Goal: Task Accomplishment & Management: Use online tool/utility

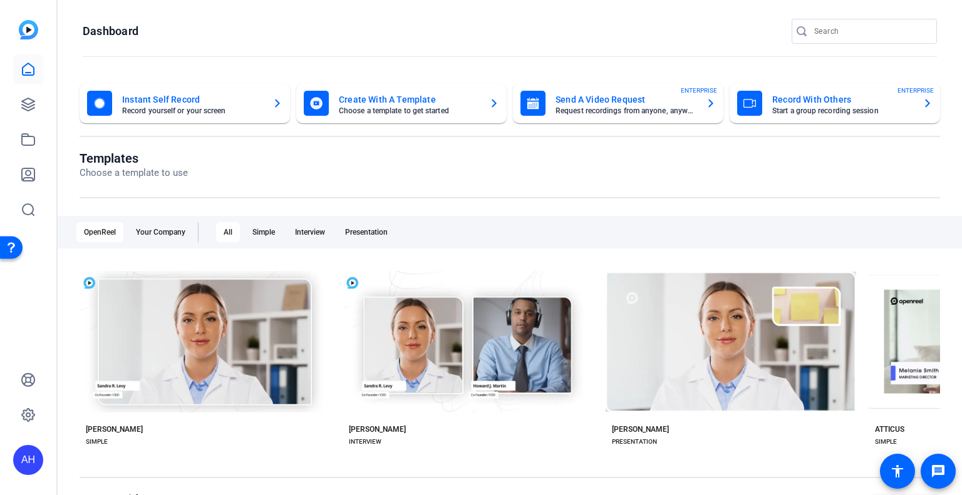
click at [35, 73] on icon at bounding box center [28, 69] width 15 height 15
click at [35, 97] on icon at bounding box center [28, 104] width 15 height 15
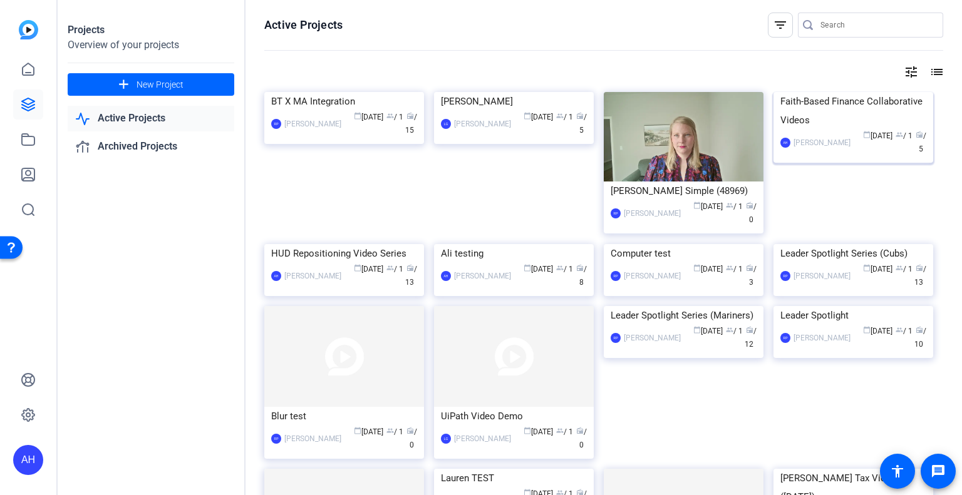
click at [840, 115] on div "Faith-Based Finance Collaborative Videos" at bounding box center [853, 111] width 146 height 38
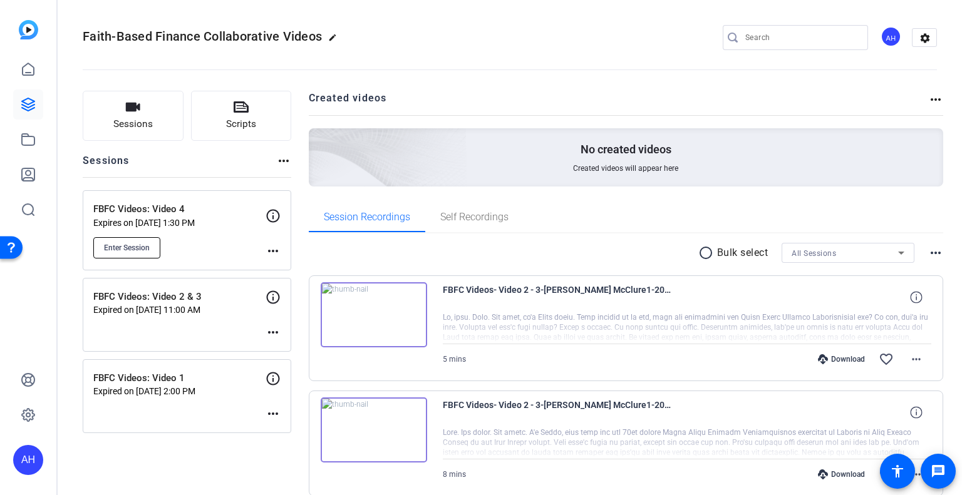
click at [135, 245] on span "Enter Session" at bounding box center [127, 248] width 46 height 10
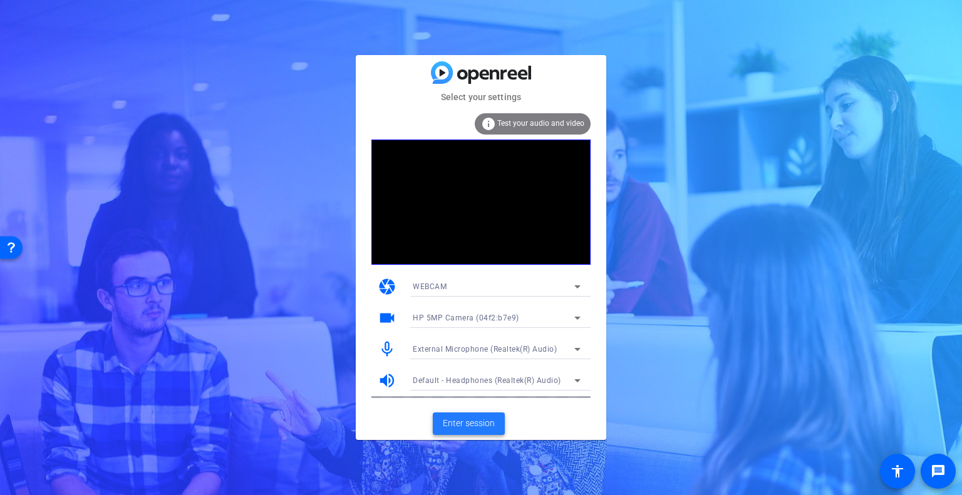
click at [489, 420] on span "Enter session" at bounding box center [469, 423] width 52 height 13
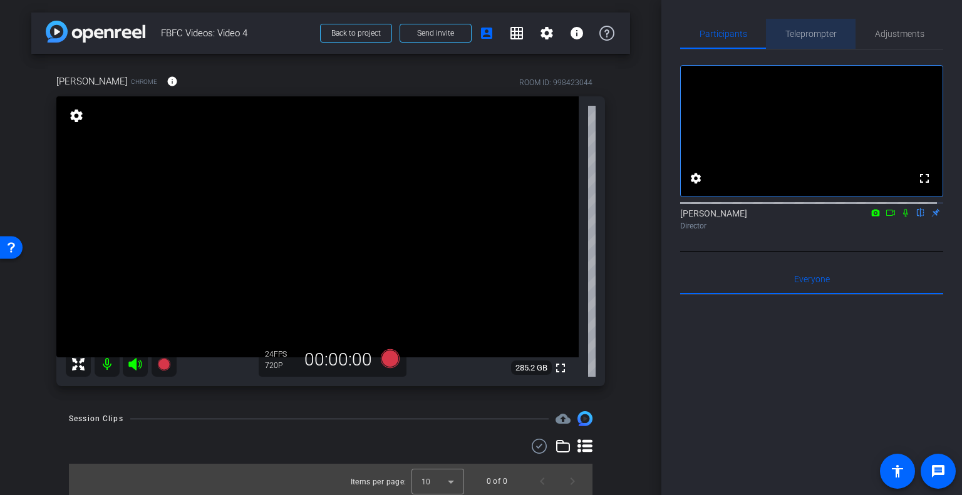
click at [829, 34] on span "Teleprompter" at bounding box center [810, 33] width 51 height 9
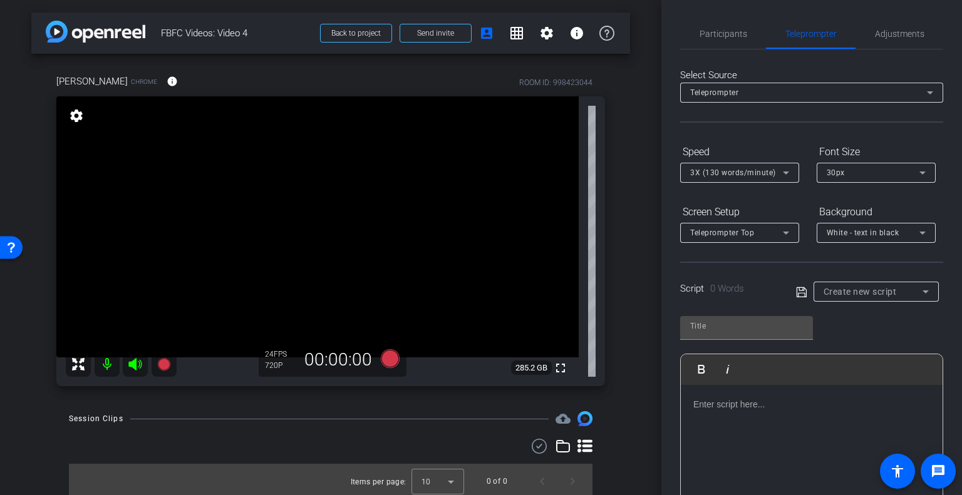
click at [862, 293] on span "Create new script" at bounding box center [859, 292] width 73 height 10
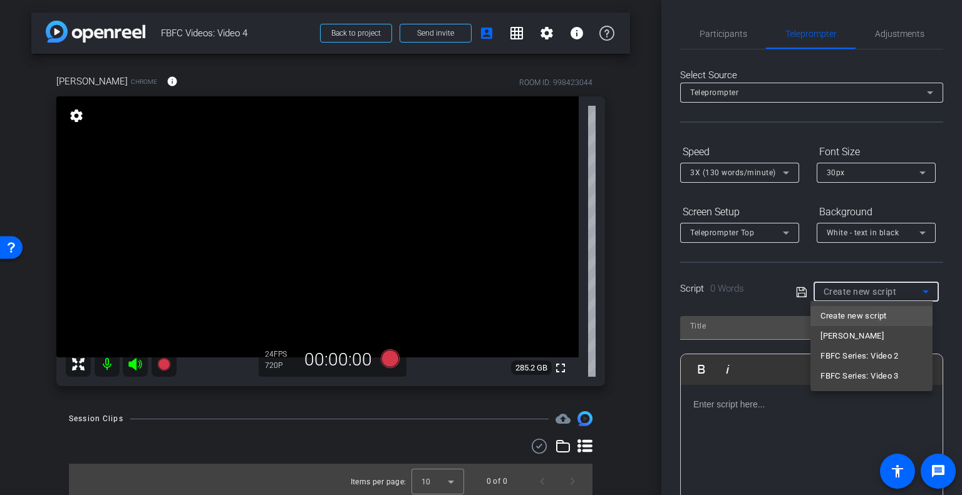
click at [852, 317] on span "Create new script" at bounding box center [853, 316] width 66 height 15
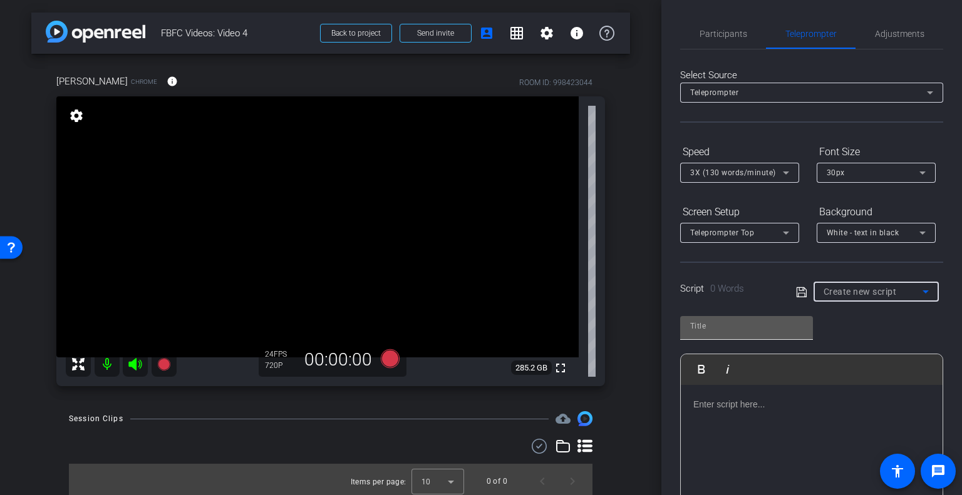
click at [773, 324] on input "text" at bounding box center [746, 326] width 113 height 15
type input "Video 4"
click at [779, 404] on p at bounding box center [811, 405] width 237 height 14
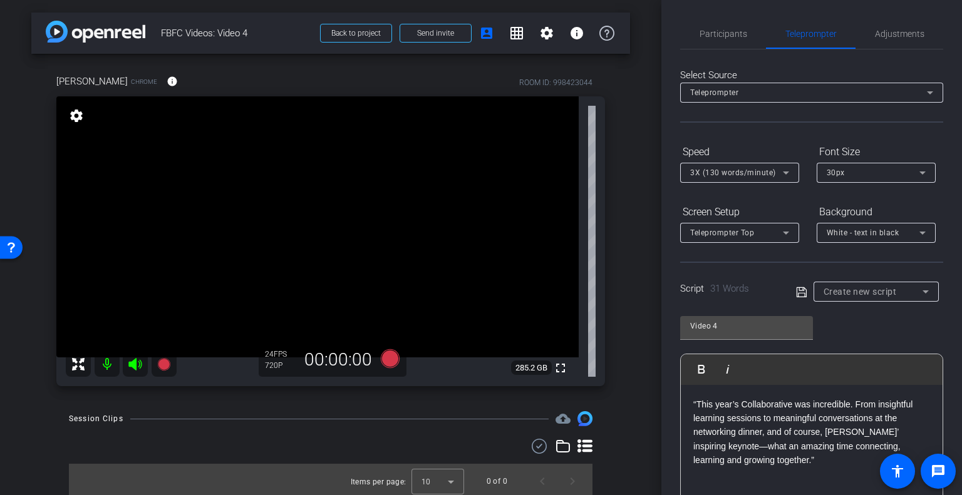
scroll to position [188, 0]
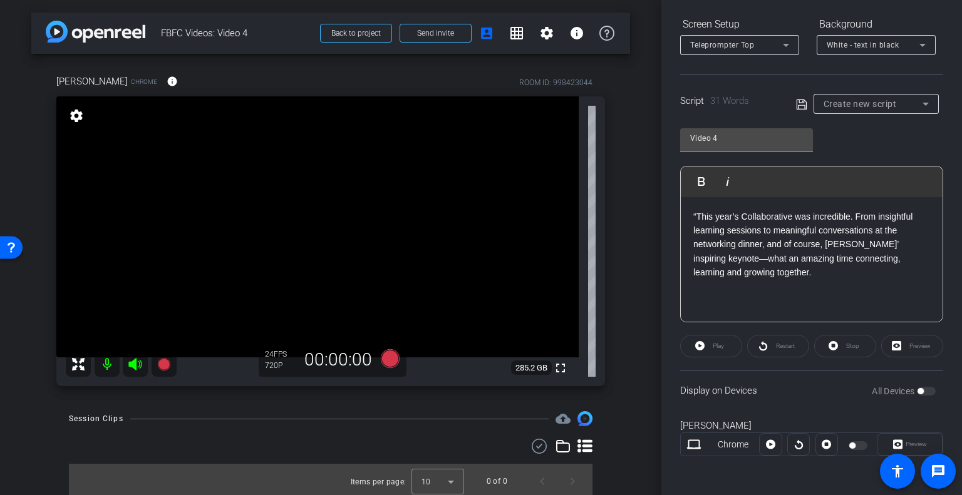
click at [695, 215] on p "“This year’s Collaborative was incredible. From insightful learning sessions to…" at bounding box center [811, 245] width 237 height 70
click at [842, 268] on p "This year’s Collaborative was incredible. From insightful learning sessions to …" at bounding box center [811, 245] width 237 height 70
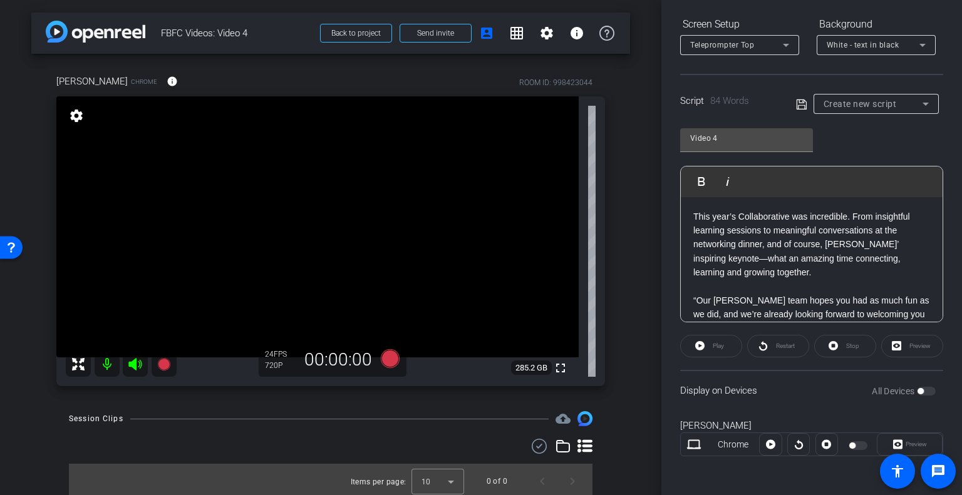
scroll to position [56, 0]
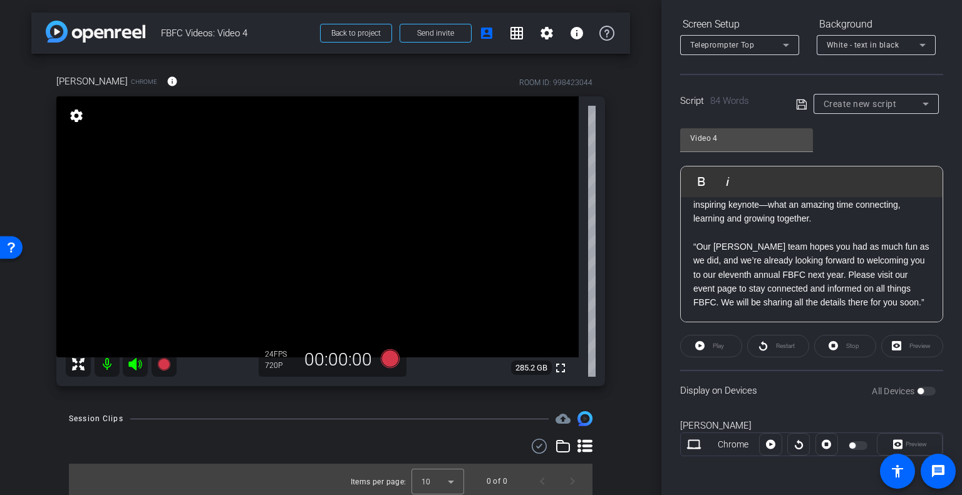
click at [695, 245] on p "“Our Baker Tilly team hopes you had as much fun as we did, and we’re already lo…" at bounding box center [811, 275] width 237 height 70
click at [729, 310] on p "Our Baker Tilly team hopes you had as much fun as we did, and we’re already loo…" at bounding box center [811, 275] width 237 height 70
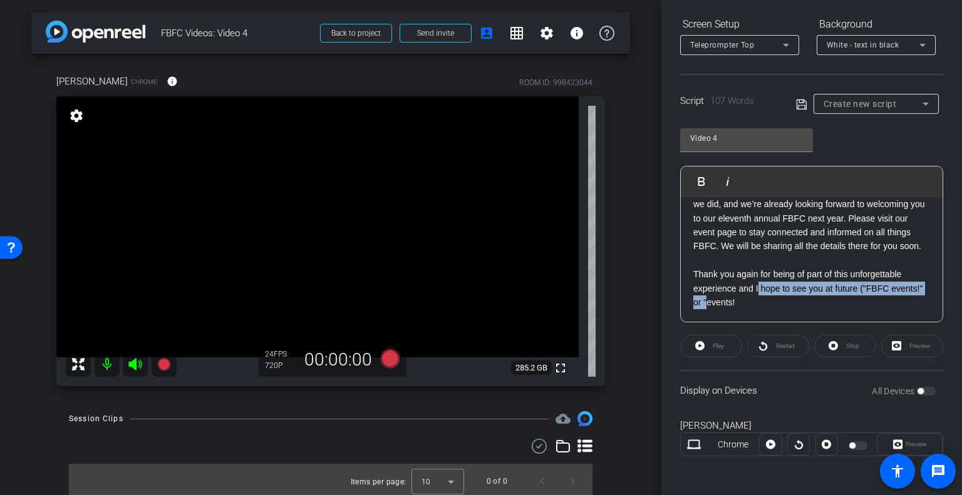
scroll to position [113, 0]
drag, startPoint x: 739, startPoint y: 315, endPoint x: 860, endPoint y: 298, distance: 122.0
click at [860, 298] on p "Thank you again for being of part of this unforgettable experience and I hope t…" at bounding box center [811, 288] width 237 height 42
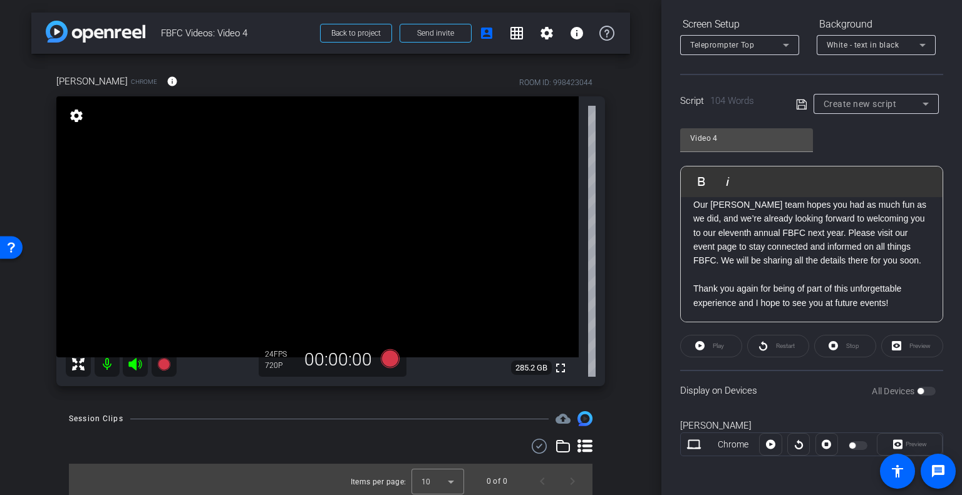
click at [897, 302] on p "Thank you again for being of part of this unforgettable experience and I hope t…" at bounding box center [811, 296] width 237 height 28
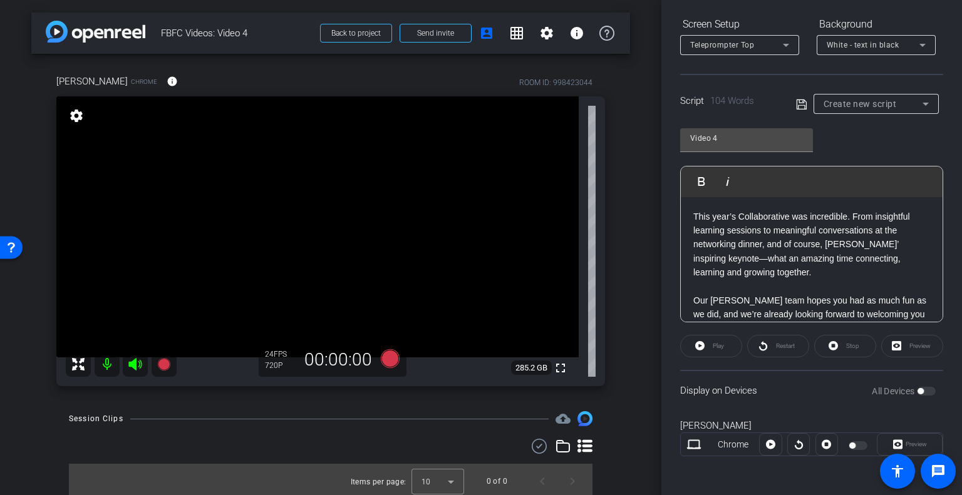
click at [688, 215] on div "This year’s Collaborative was incredible. From insightful learning sessions to …" at bounding box center [812, 307] width 262 height 221
click at [694, 213] on p "“Hi, it’s Sandy. I just wanted to say thank you for being a part of the tenth a…" at bounding box center [811, 245] width 237 height 70
click at [807, 269] on p "Hi, it’s Sandy. I just wanted to say thank you for being a part of the tenth an…" at bounding box center [811, 245] width 237 height 70
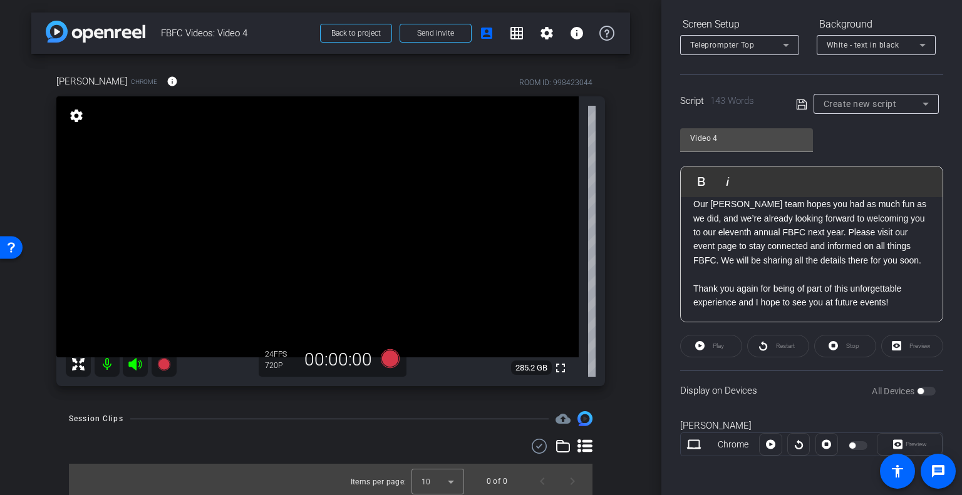
scroll to position [4, 0]
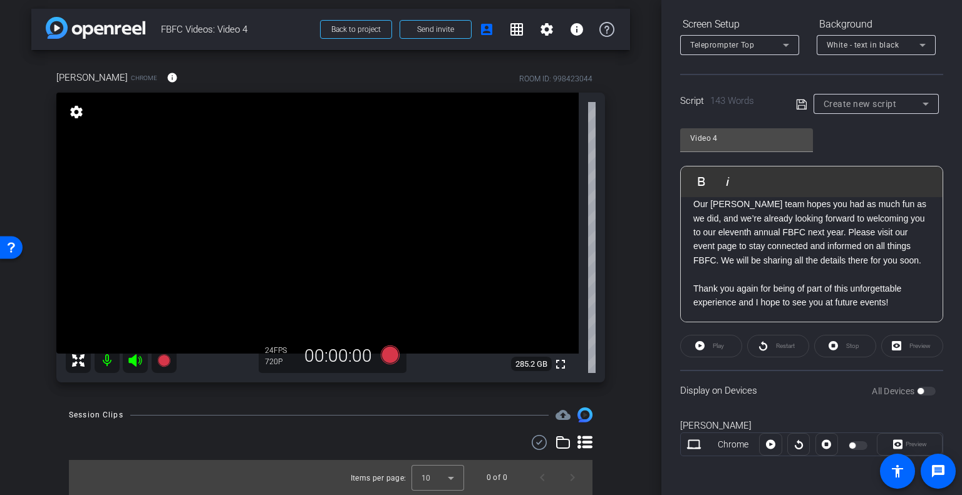
click at [669, 358] on div "Participants Teleprompter Adjustments settings Ali Hasan flip Director Everyone…" at bounding box center [811, 247] width 301 height 495
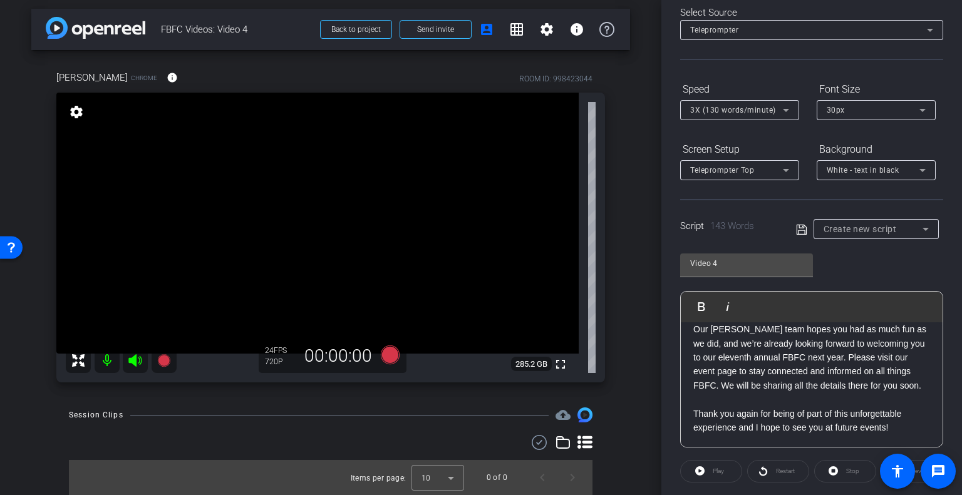
scroll to position [188, 0]
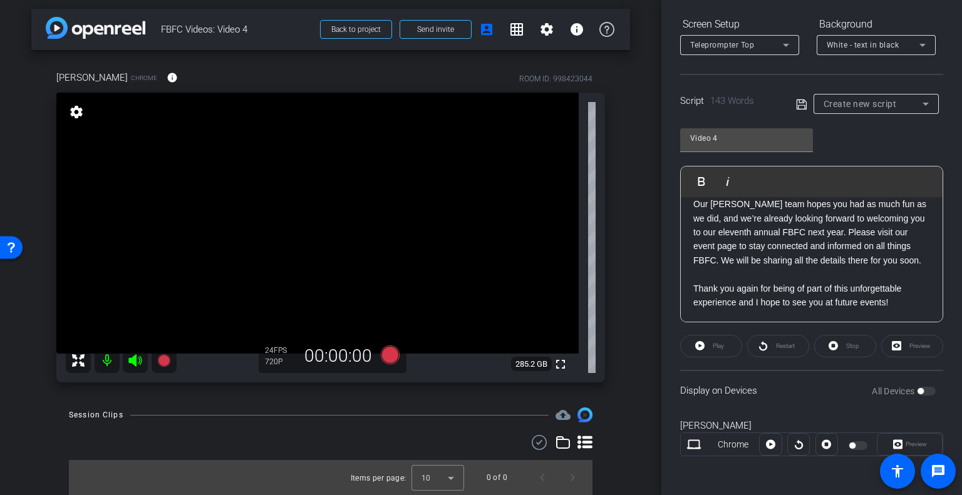
click at [703, 348] on div "Play" at bounding box center [711, 346] width 62 height 23
click at [766, 440] on div at bounding box center [770, 444] width 23 height 23
click at [919, 389] on div "All Devices" at bounding box center [904, 391] width 64 height 13
click at [798, 102] on icon at bounding box center [801, 104] width 11 height 15
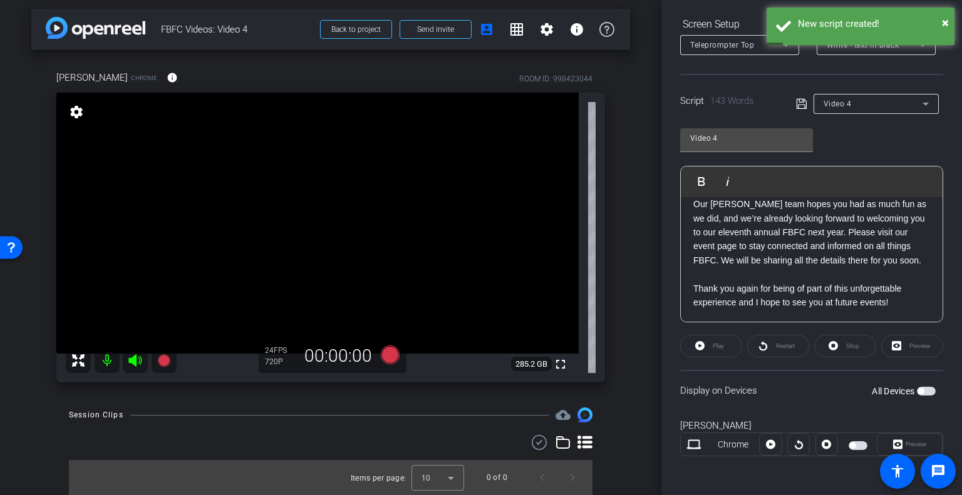
click at [919, 389] on span "button" at bounding box center [926, 391] width 19 height 9
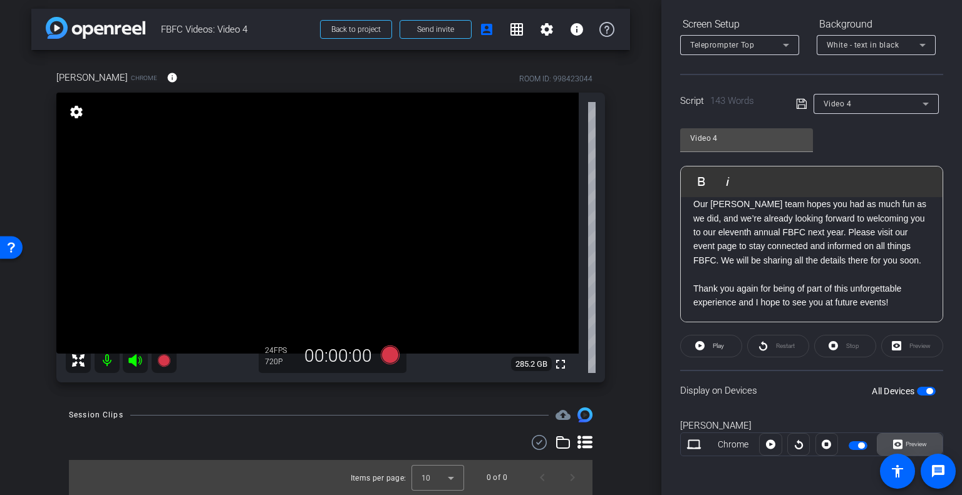
click at [893, 440] on icon at bounding box center [897, 444] width 9 height 9
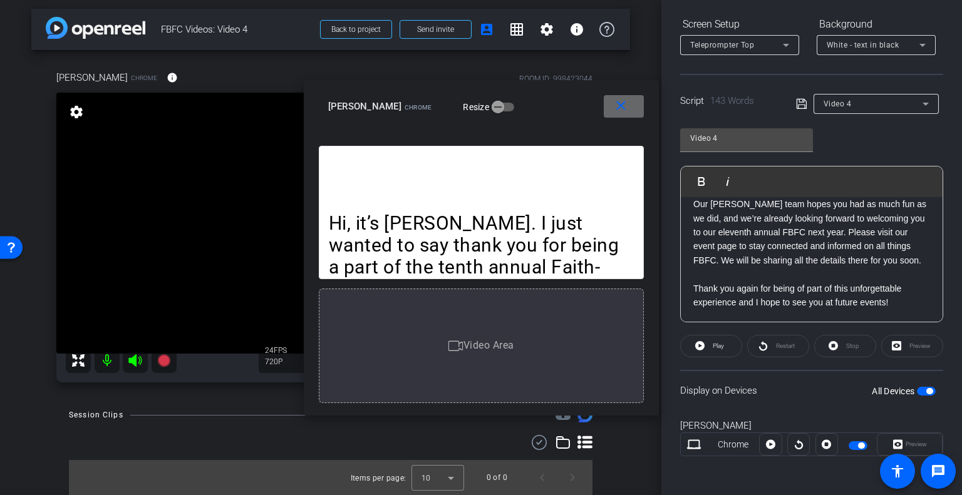
click at [622, 107] on mat-icon "close" at bounding box center [621, 106] width 16 height 16
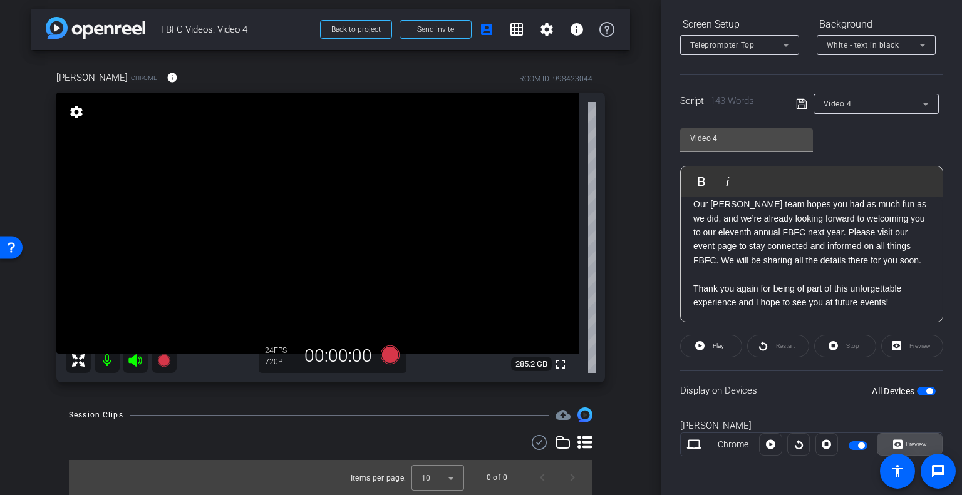
click at [912, 436] on span "Preview" at bounding box center [914, 445] width 24 height 18
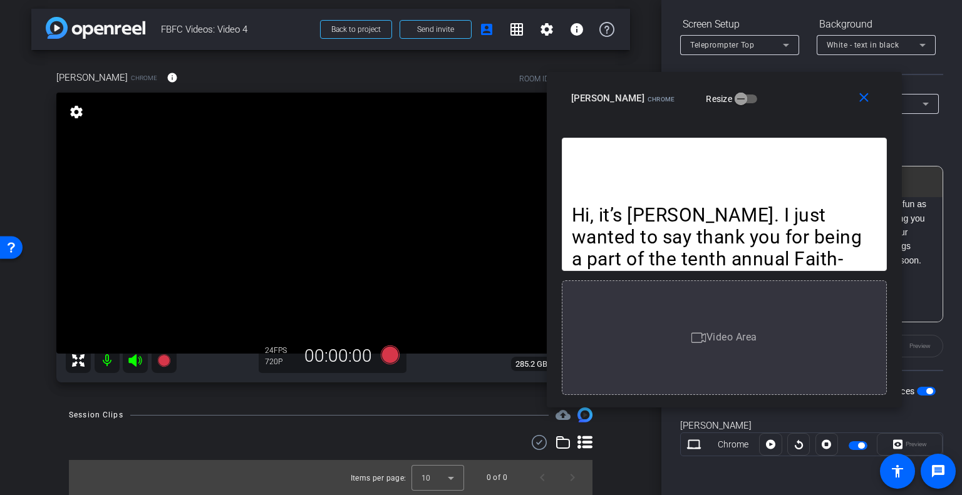
drag, startPoint x: 548, startPoint y: 101, endPoint x: 791, endPoint y: 93, distance: 243.1
click at [791, 93] on div "Sandy McClure Chrome Resize" at bounding box center [729, 98] width 316 height 23
drag, startPoint x: 868, startPoint y: 101, endPoint x: 822, endPoint y: 102, distance: 45.7
click at [868, 101] on mat-icon "close" at bounding box center [864, 98] width 16 height 16
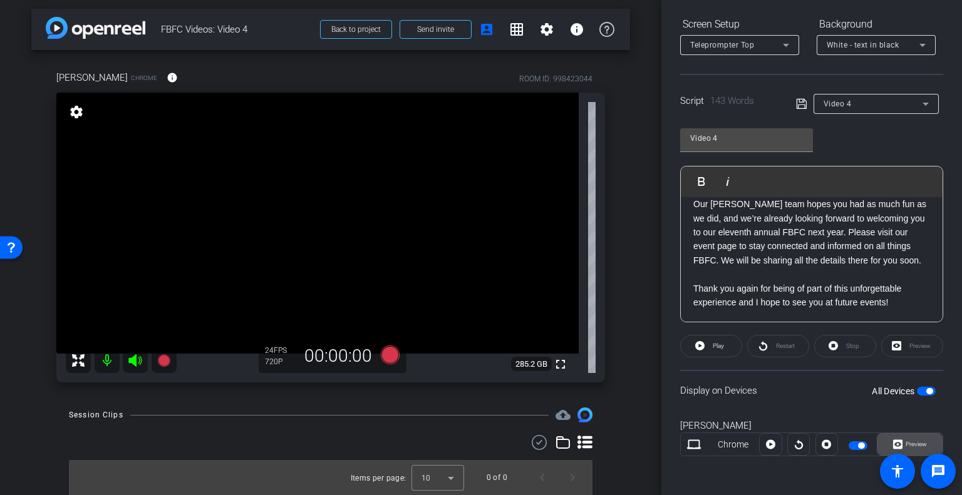
click at [916, 445] on span "Preview" at bounding box center [915, 444] width 21 height 7
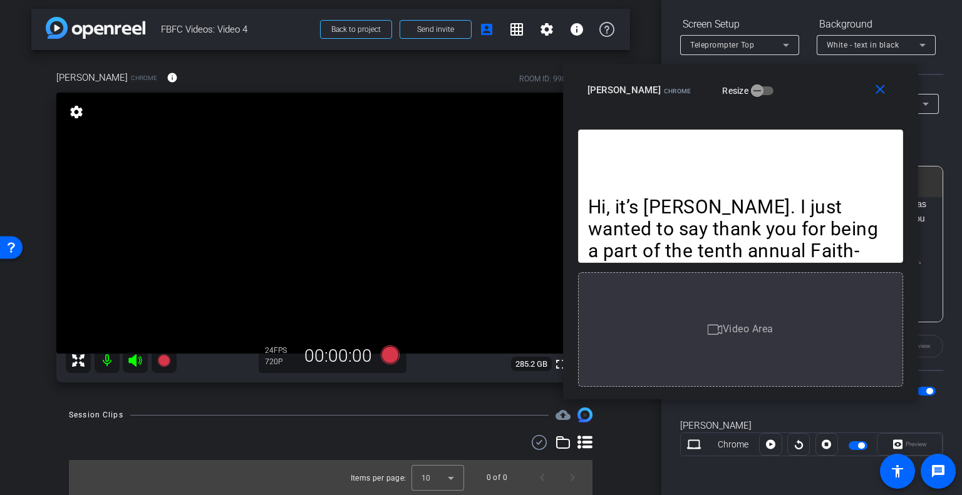
drag, startPoint x: 522, startPoint y: 87, endPoint x: 781, endPoint y: 70, distance: 259.8
click at [781, 70] on div "close Sandy McClure Chrome Resize" at bounding box center [740, 92] width 355 height 56
click at [882, 89] on mat-icon "close" at bounding box center [880, 90] width 16 height 16
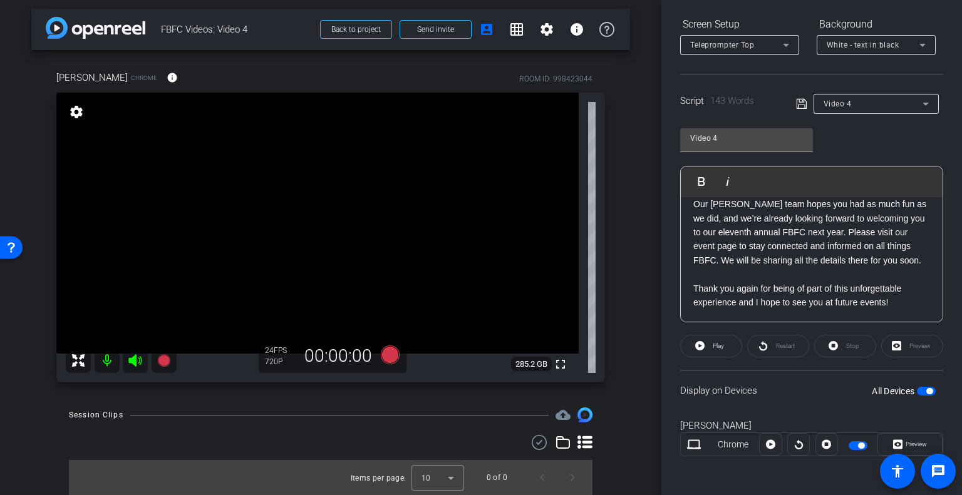
click at [788, 46] on icon at bounding box center [785, 45] width 15 height 15
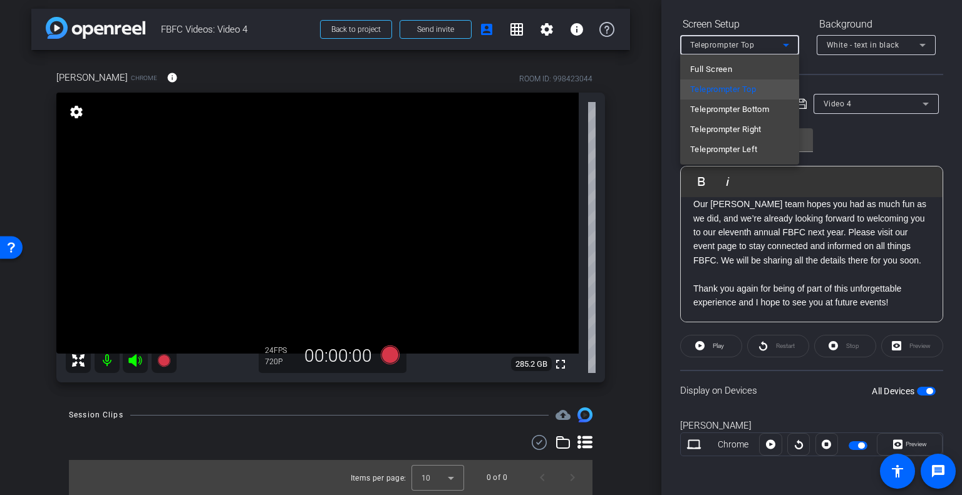
click at [670, 78] on div at bounding box center [481, 247] width 962 height 495
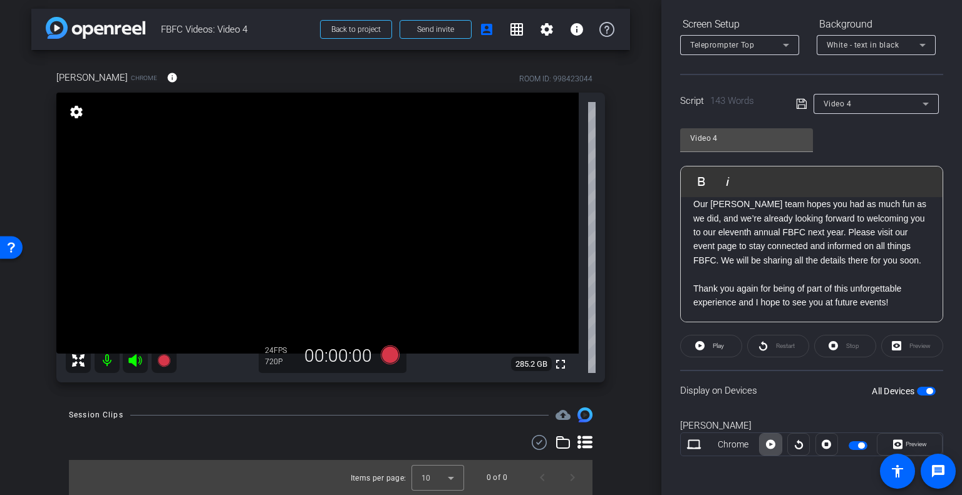
click at [766, 445] on icon at bounding box center [770, 444] width 9 height 9
click at [698, 343] on icon at bounding box center [697, 346] width 9 height 16
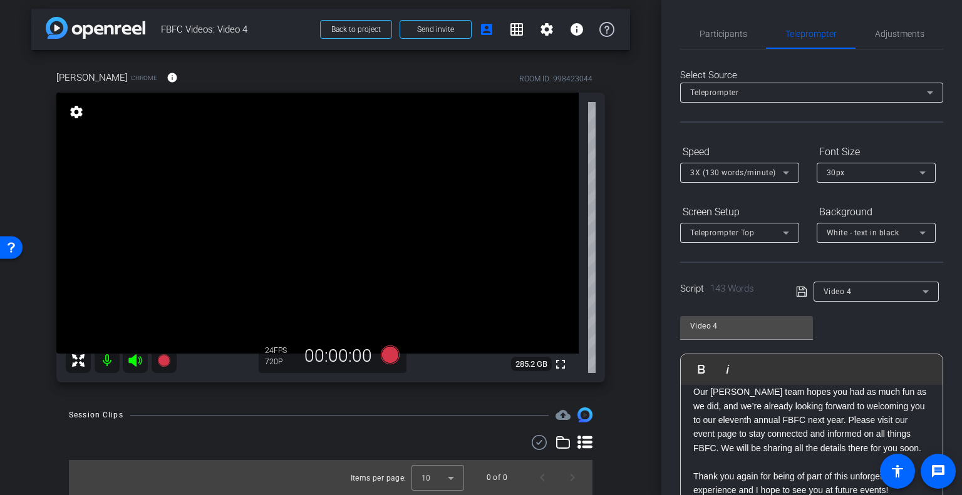
click at [787, 168] on icon at bounding box center [785, 172] width 15 height 15
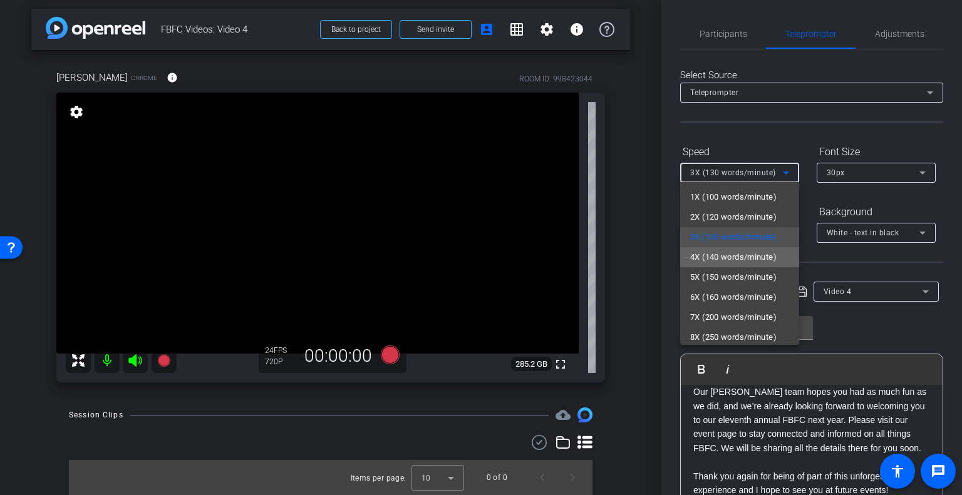
click at [757, 262] on span "4X (140 words/minute)" at bounding box center [733, 257] width 86 height 15
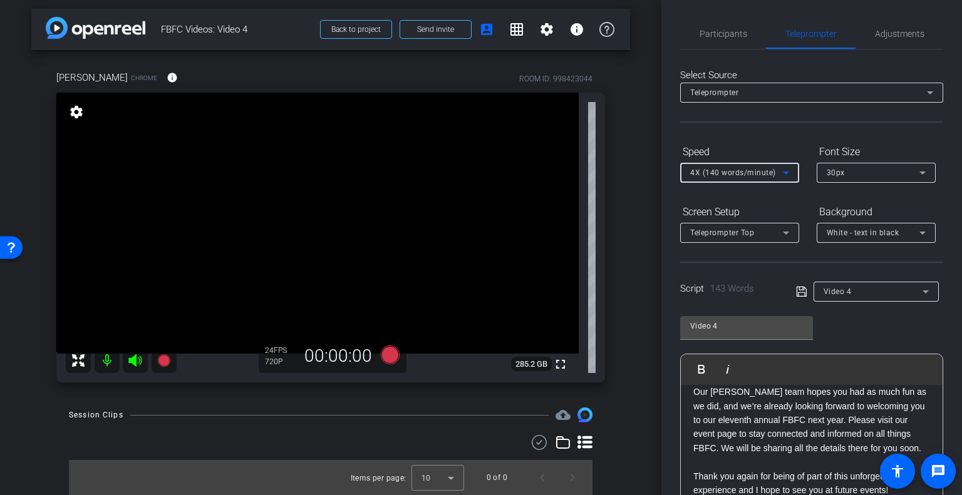
scroll to position [188, 0]
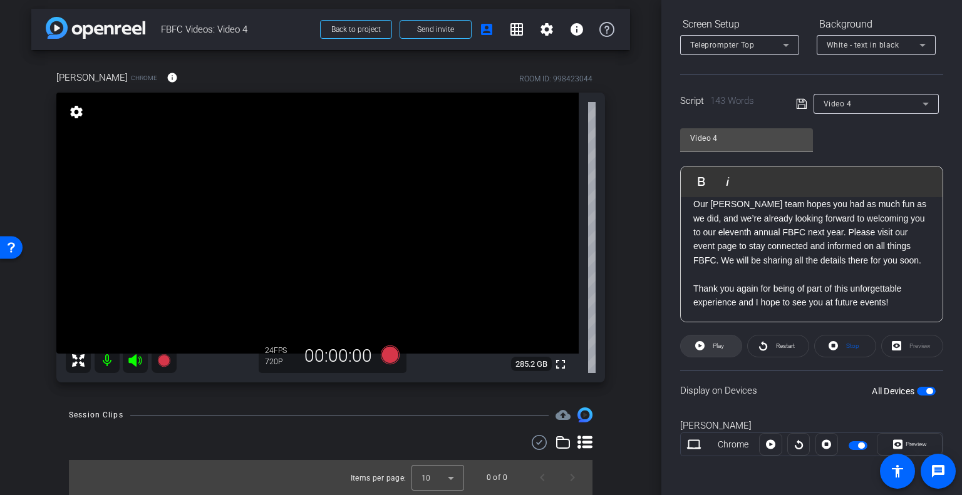
click at [716, 346] on span "Play" at bounding box center [718, 346] width 11 height 7
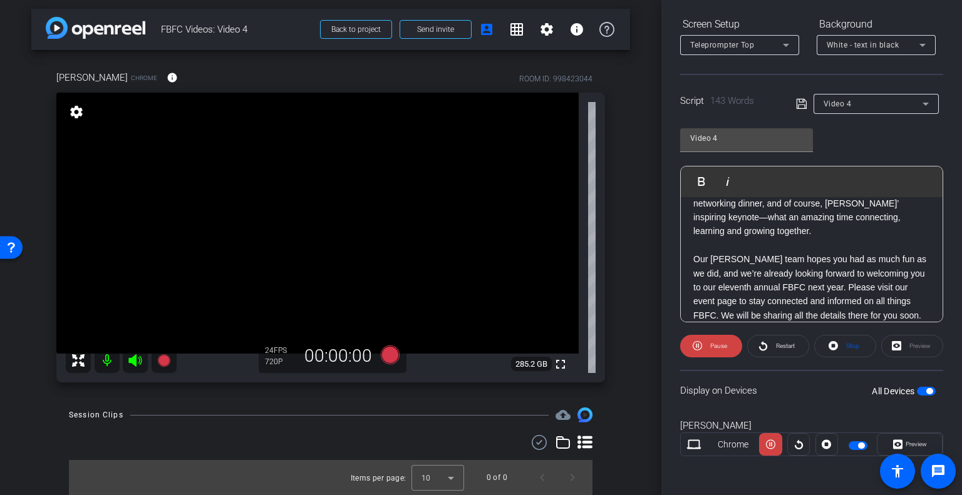
scroll to position [194, 0]
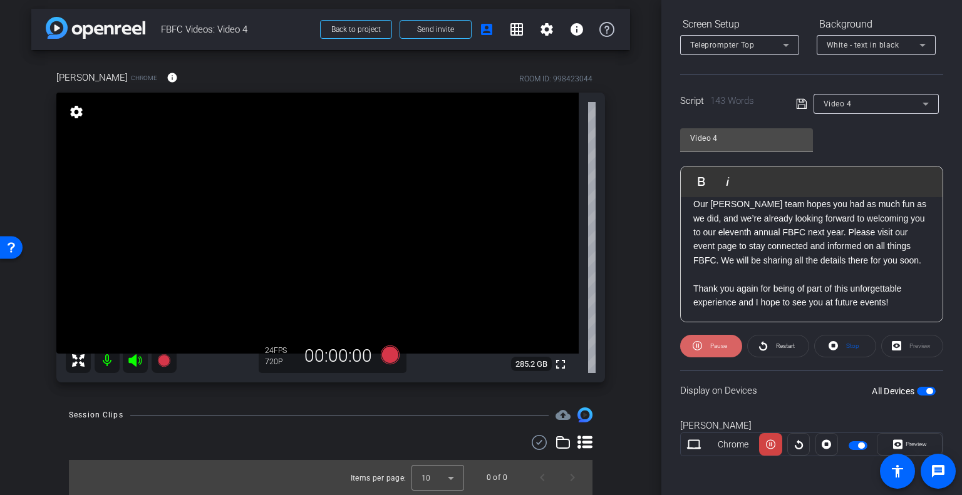
click at [701, 347] on span at bounding box center [711, 346] width 62 height 30
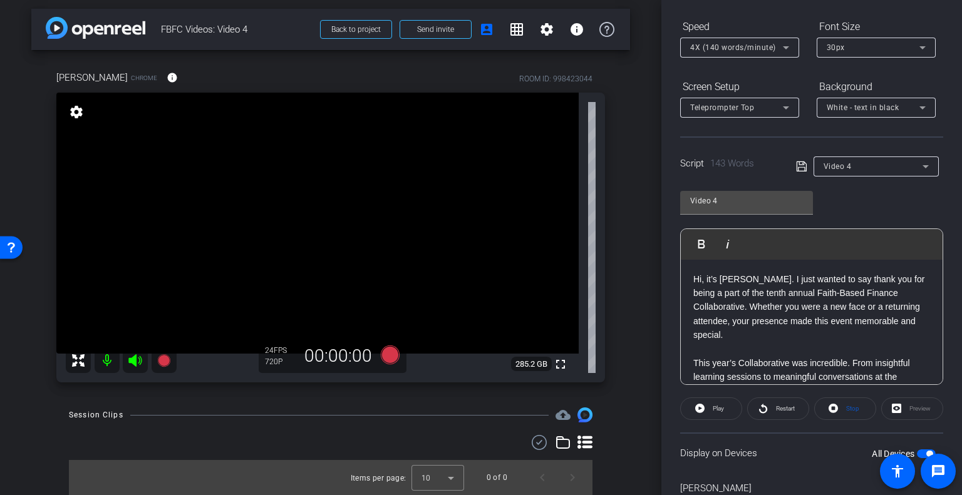
scroll to position [0, 0]
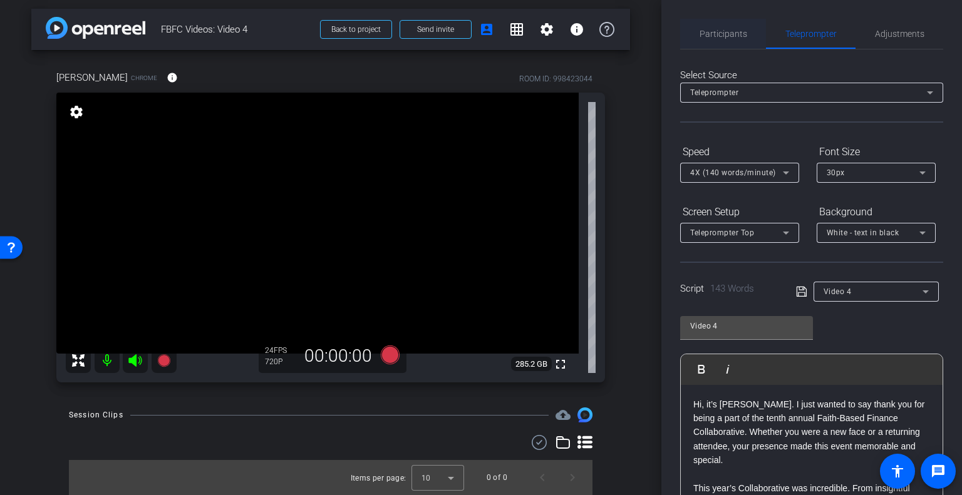
click at [745, 31] on div "Participants" at bounding box center [723, 34] width 86 height 30
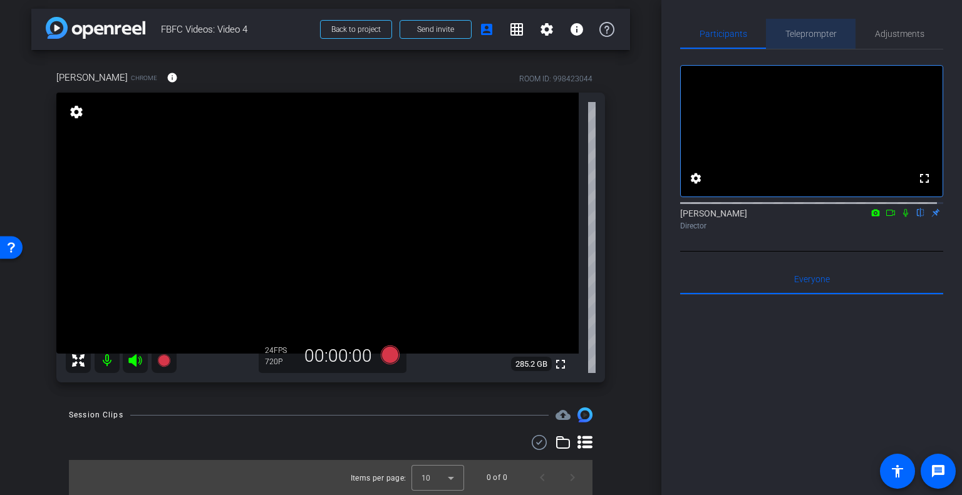
click at [814, 31] on span "Teleprompter" at bounding box center [810, 33] width 51 height 9
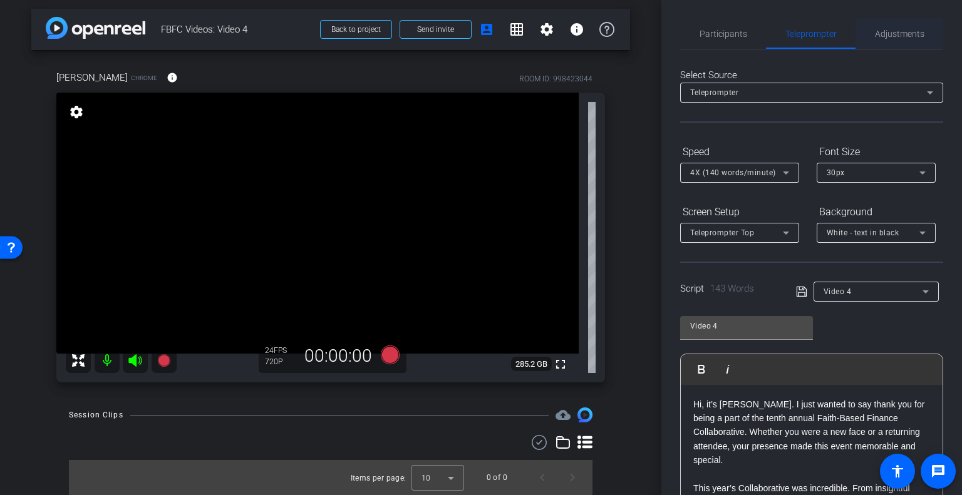
click at [885, 34] on span "Adjustments" at bounding box center [899, 33] width 49 height 9
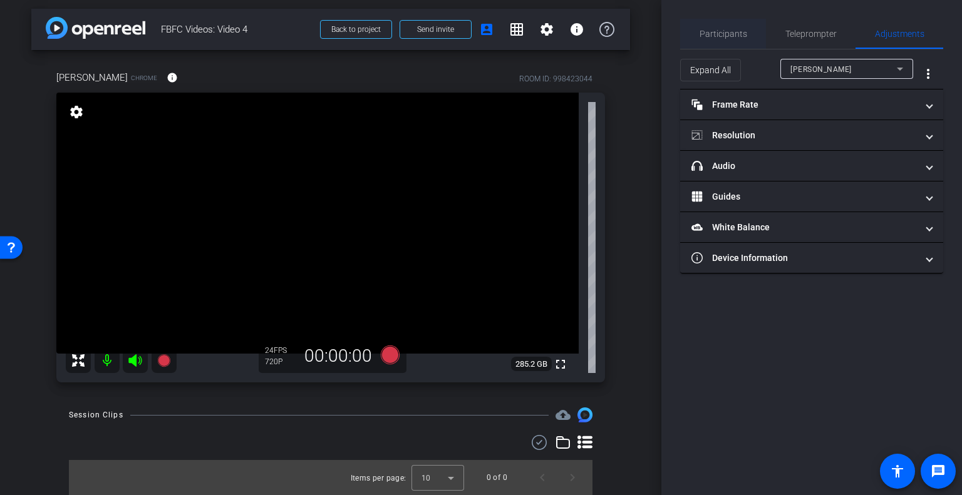
click at [730, 29] on span "Participants" at bounding box center [723, 33] width 48 height 9
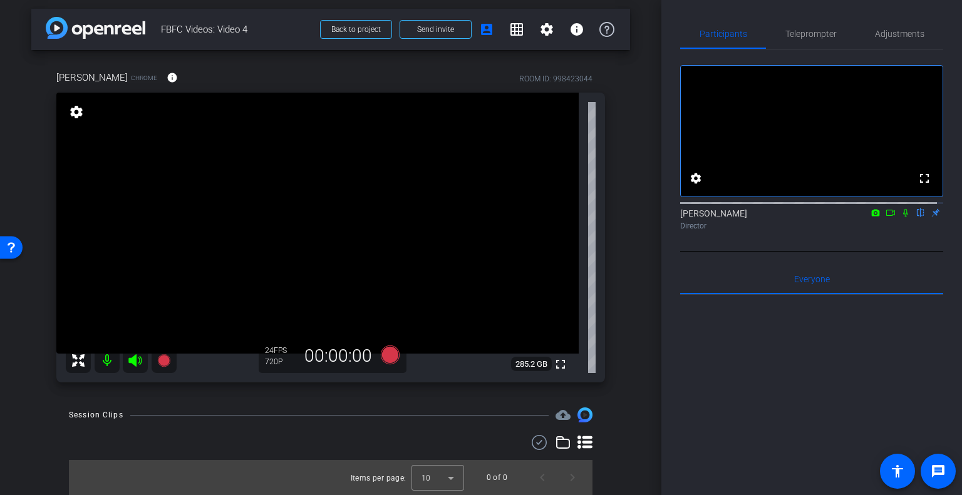
click at [885, 217] on icon at bounding box center [890, 213] width 10 height 9
click at [813, 34] on span "Teleprompter" at bounding box center [810, 33] width 51 height 9
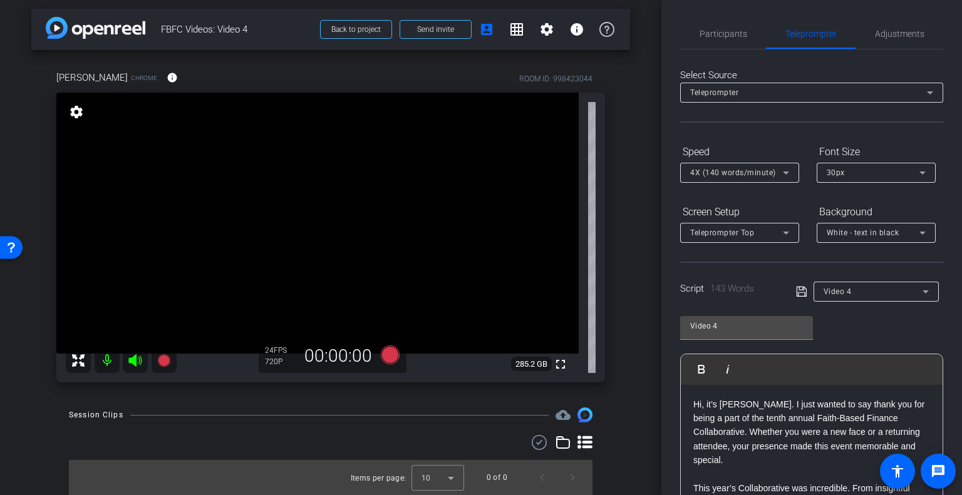
scroll to position [188, 0]
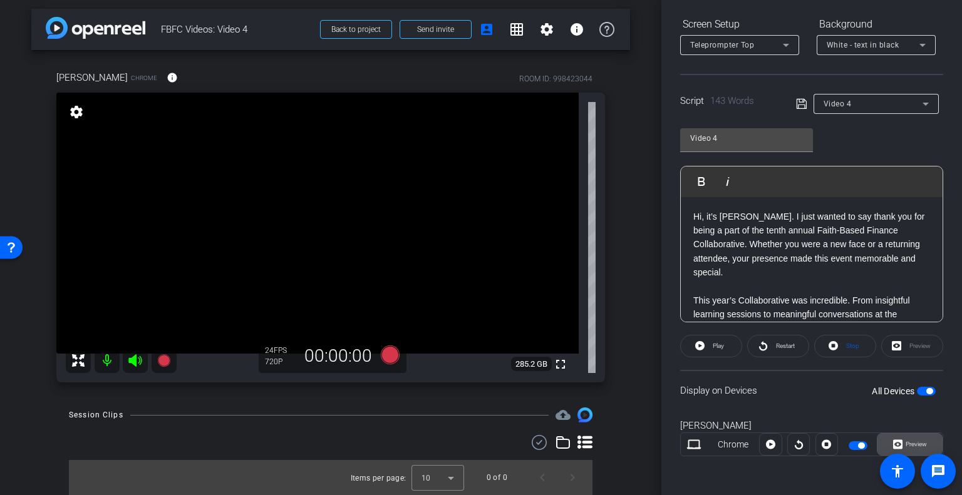
click at [905, 442] on span "Preview" at bounding box center [915, 444] width 21 height 7
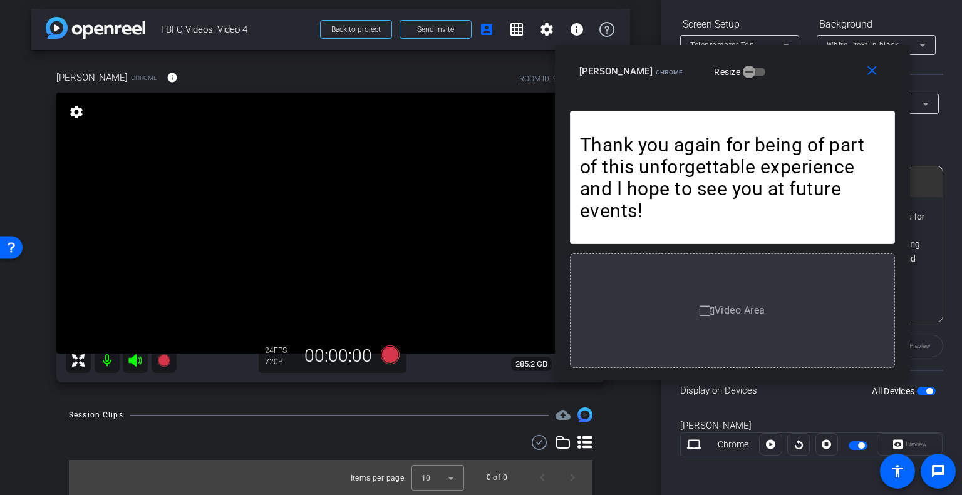
drag, startPoint x: 548, startPoint y: 105, endPoint x: 799, endPoint y: 70, distance: 253.5
click at [799, 70] on div "Sandy McClure Chrome Resize" at bounding box center [737, 71] width 316 height 23
click at [873, 64] on mat-icon "close" at bounding box center [872, 71] width 16 height 16
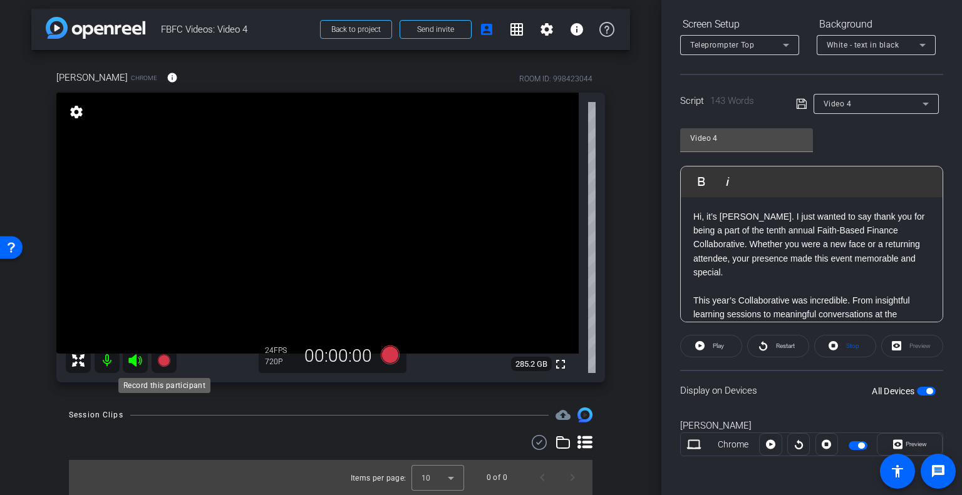
click at [165, 357] on icon at bounding box center [163, 360] width 13 height 13
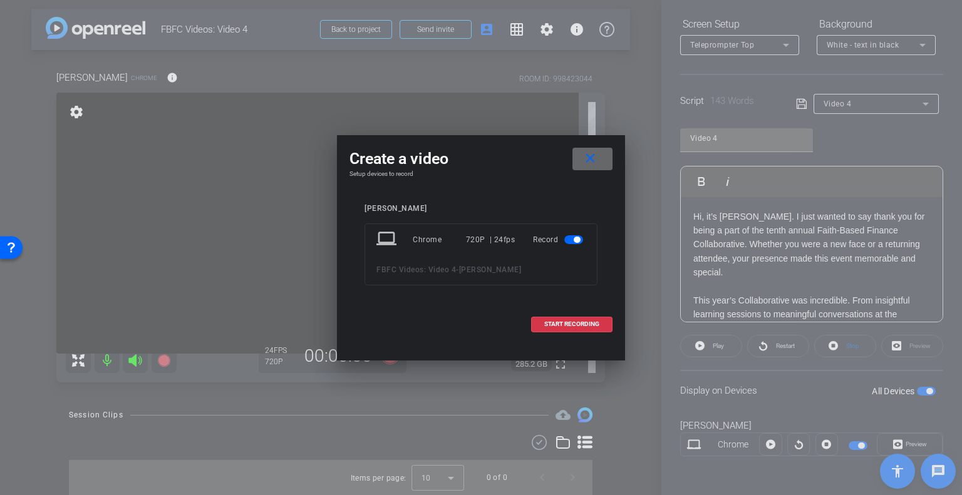
click at [591, 155] on mat-icon "close" at bounding box center [590, 159] width 16 height 16
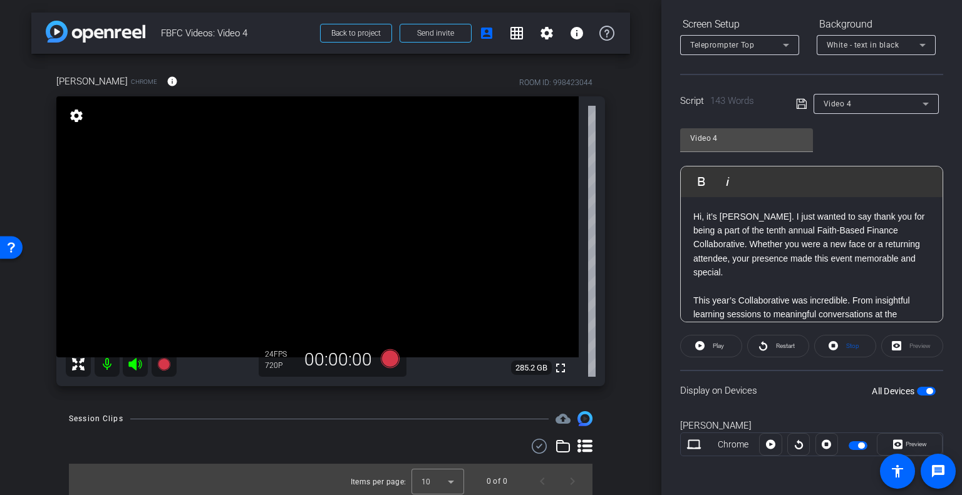
scroll to position [0, 0]
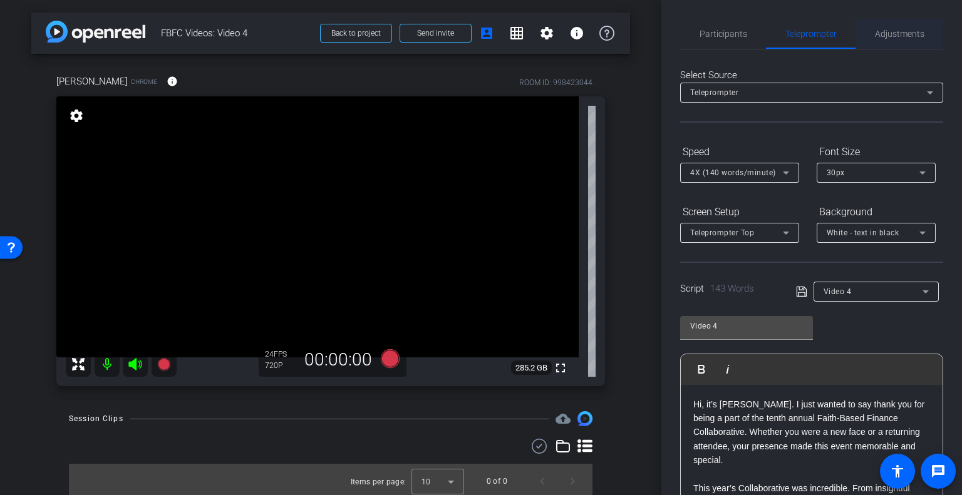
click at [885, 31] on span "Adjustments" at bounding box center [899, 33] width 49 height 9
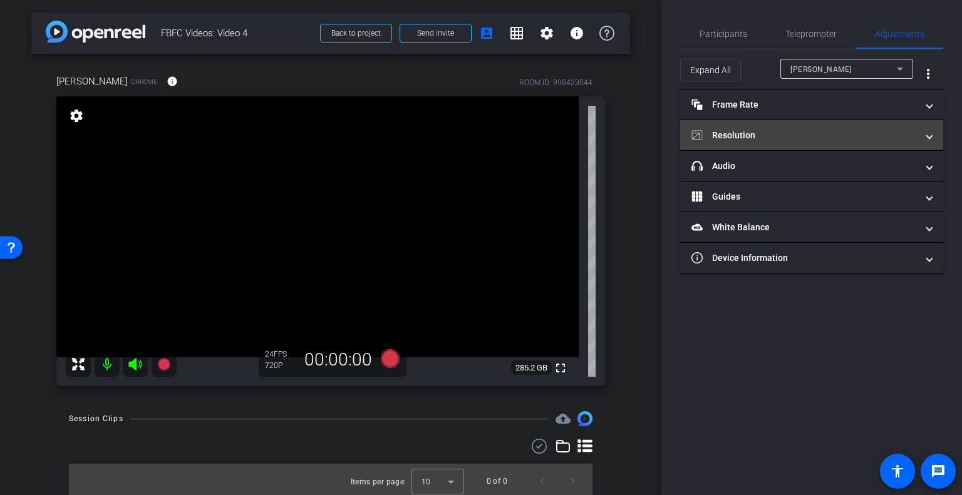
click at [771, 140] on mat-panel-title "Resolution" at bounding box center [803, 135] width 225 height 13
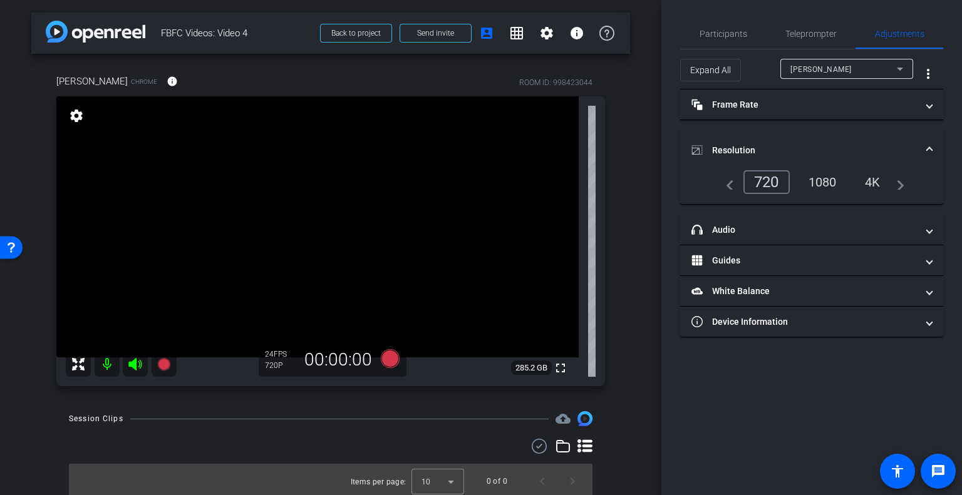
click at [825, 180] on div "1080" at bounding box center [822, 182] width 47 height 21
click at [884, 34] on span "Adjustments" at bounding box center [899, 33] width 49 height 9
click at [168, 363] on icon at bounding box center [163, 364] width 13 height 13
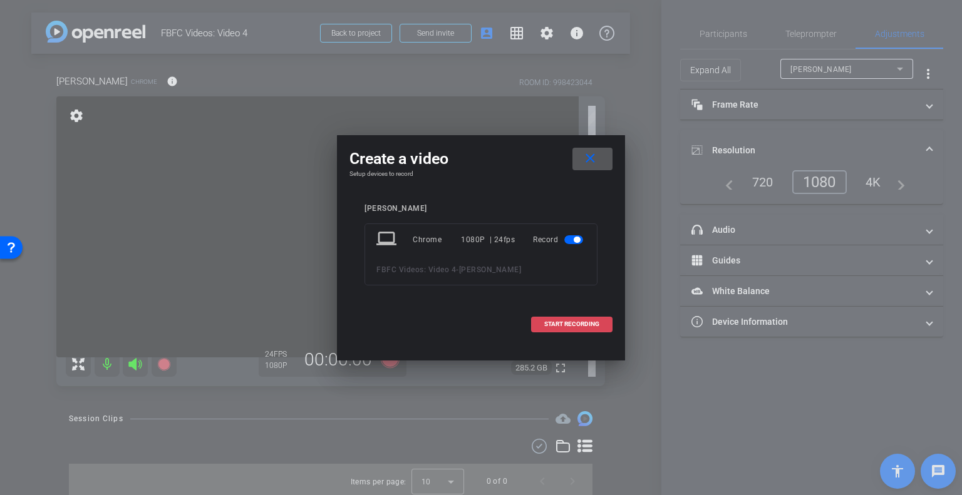
click at [571, 325] on span "START RECORDING" at bounding box center [571, 324] width 55 height 6
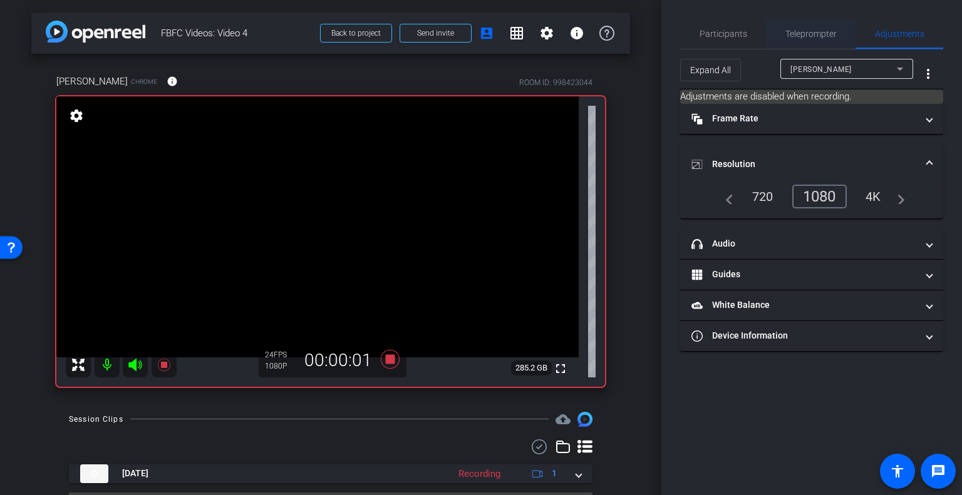
click at [794, 33] on span "Teleprompter" at bounding box center [810, 33] width 51 height 9
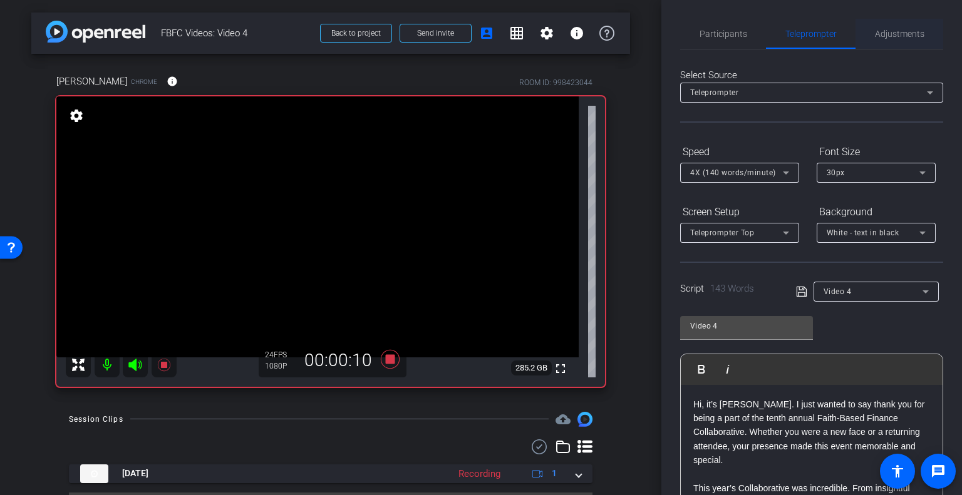
click at [889, 34] on span "Adjustments" at bounding box center [899, 33] width 49 height 9
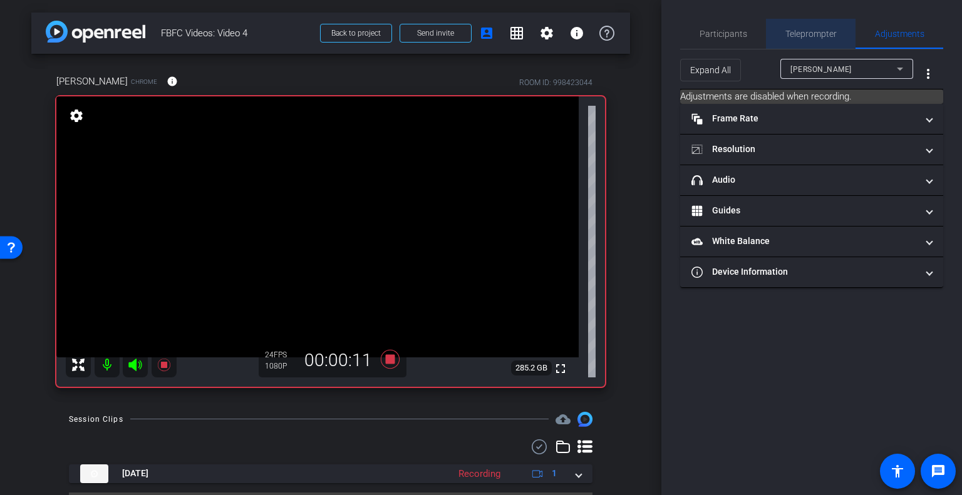
click at [802, 34] on span "Teleprompter" at bounding box center [810, 33] width 51 height 9
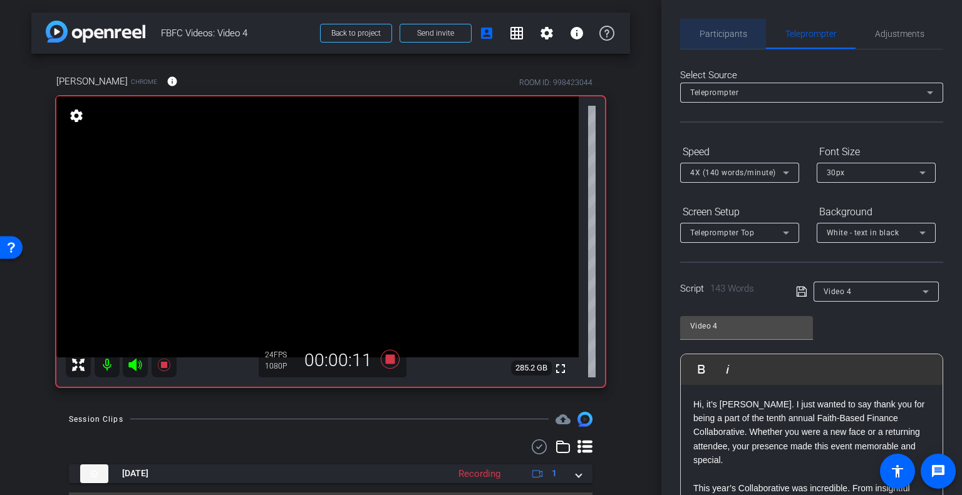
click at [727, 34] on span "Participants" at bounding box center [723, 33] width 48 height 9
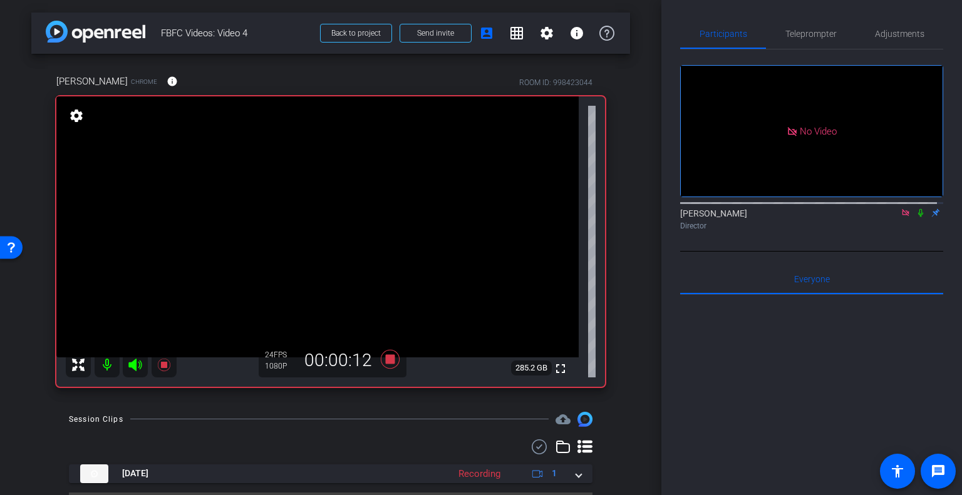
click at [916, 209] on icon at bounding box center [921, 213] width 10 height 9
click at [809, 33] on span "Teleprompter" at bounding box center [810, 33] width 51 height 9
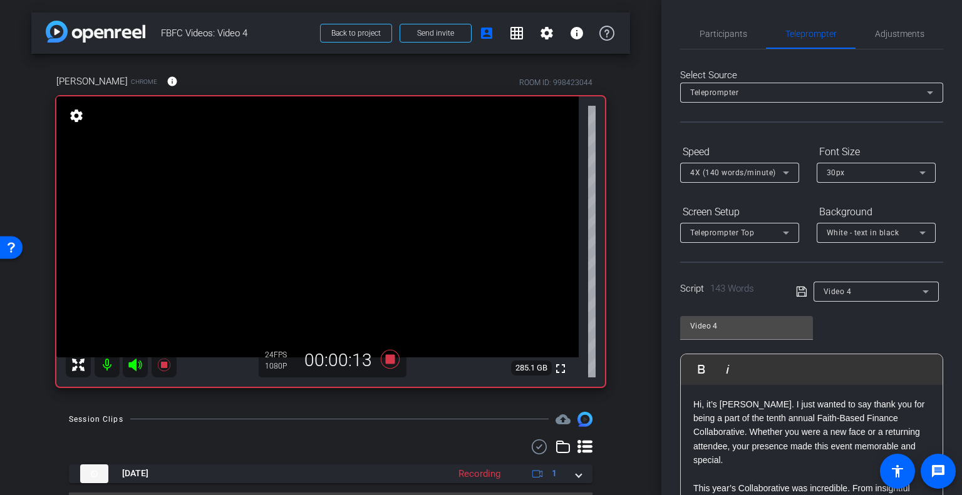
scroll to position [188, 0]
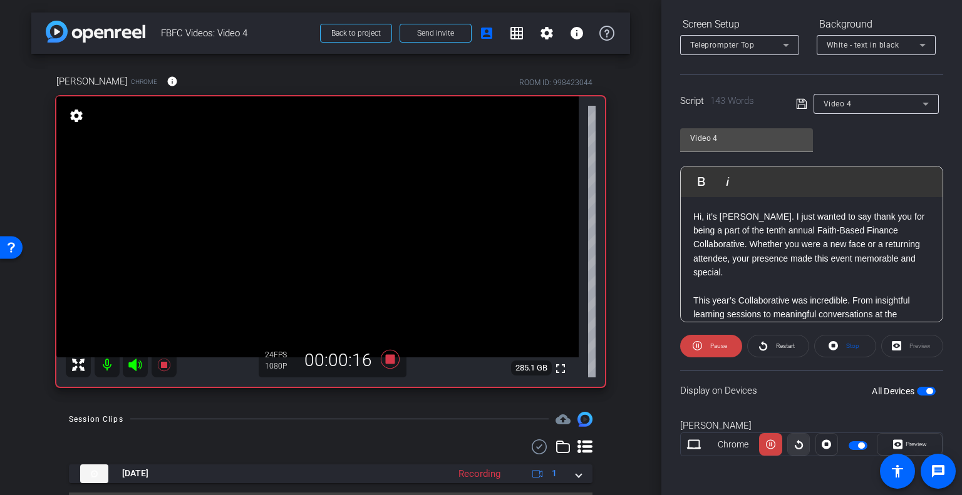
click at [794, 443] on icon at bounding box center [798, 444] width 9 height 19
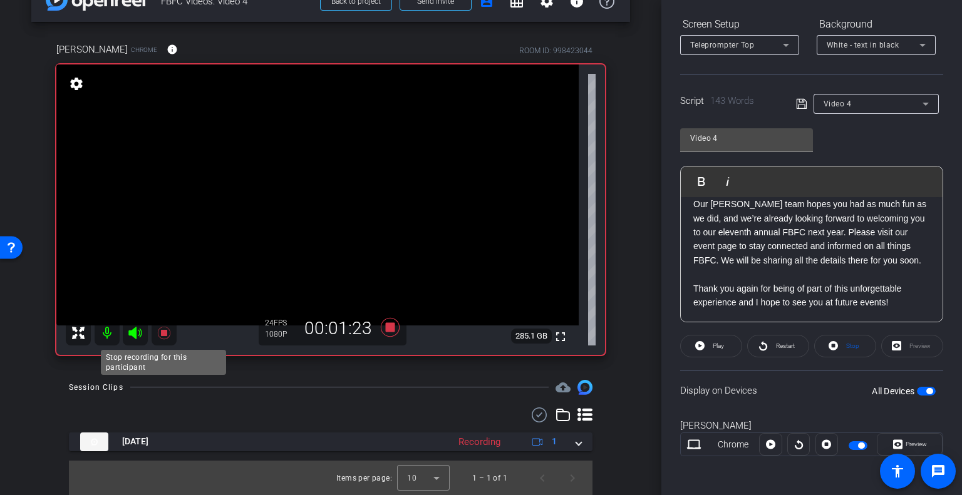
click at [163, 331] on icon at bounding box center [163, 333] width 13 height 13
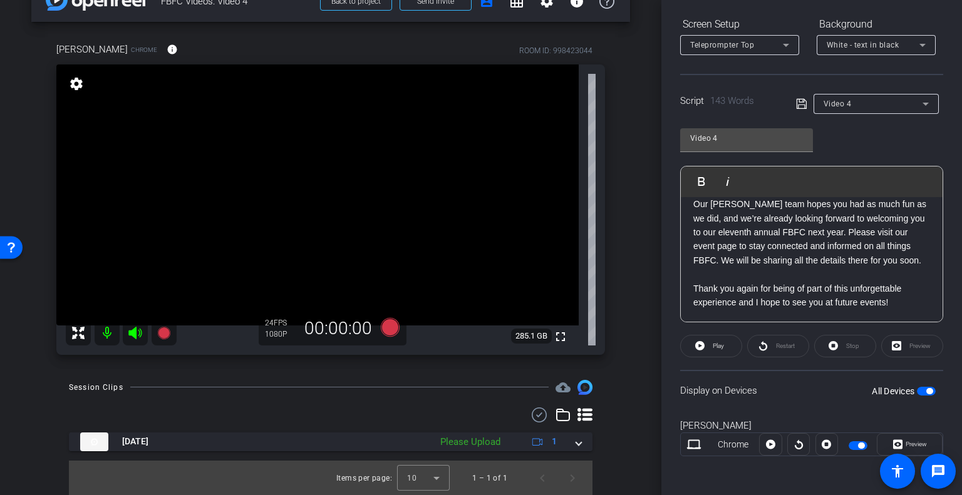
scroll to position [0, 0]
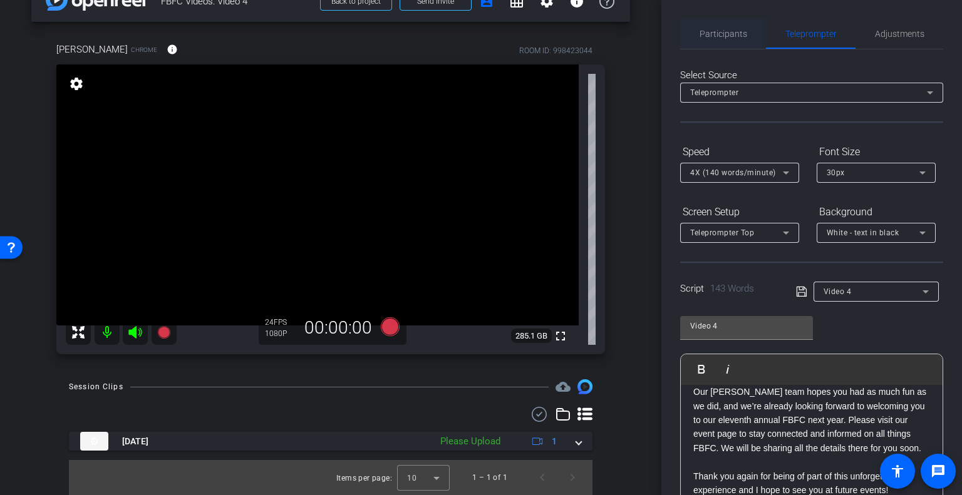
click at [716, 36] on span "Participants" at bounding box center [723, 33] width 48 height 9
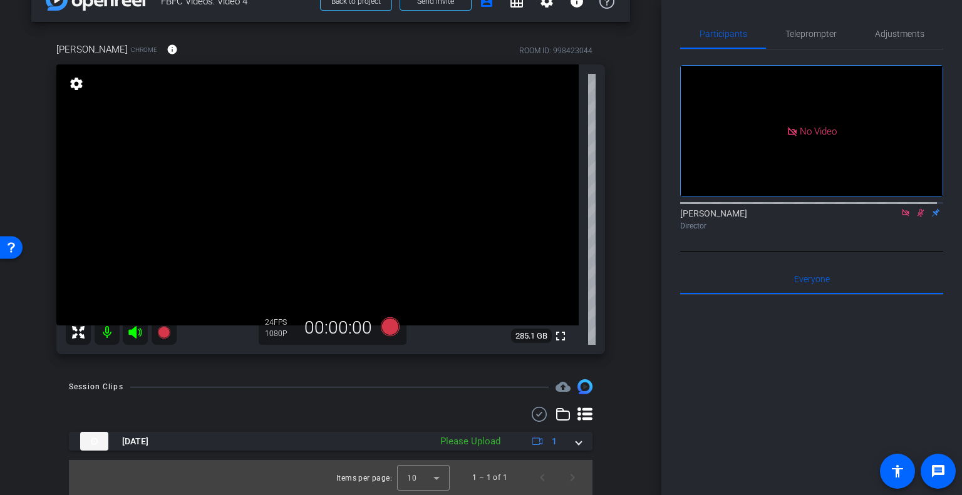
click at [916, 209] on icon at bounding box center [921, 213] width 10 height 9
click at [902, 209] on icon at bounding box center [905, 212] width 7 height 7
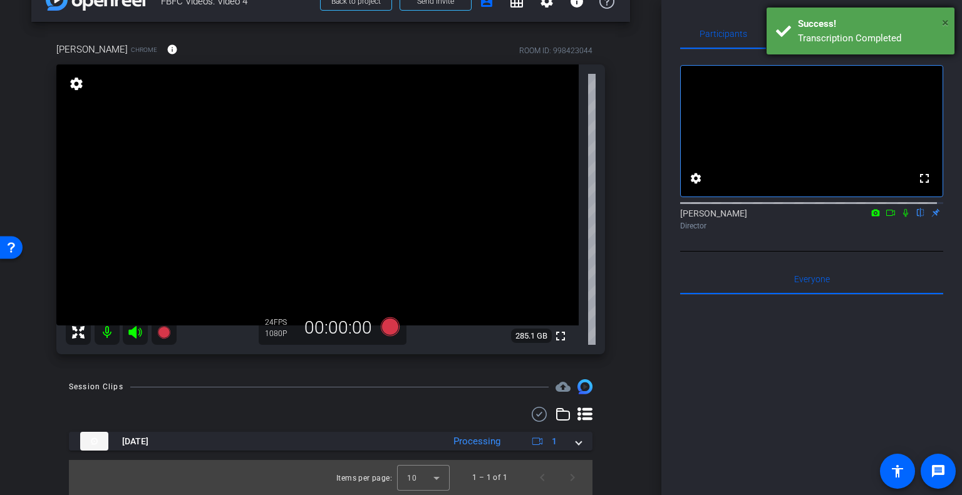
click at [942, 22] on span "×" at bounding box center [945, 22] width 7 height 15
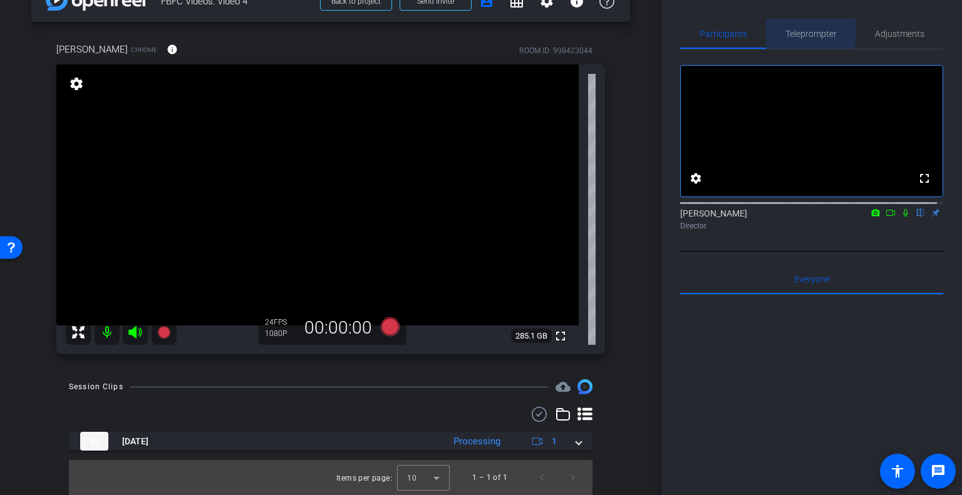
click at [795, 31] on span "Teleprompter" at bounding box center [810, 33] width 51 height 9
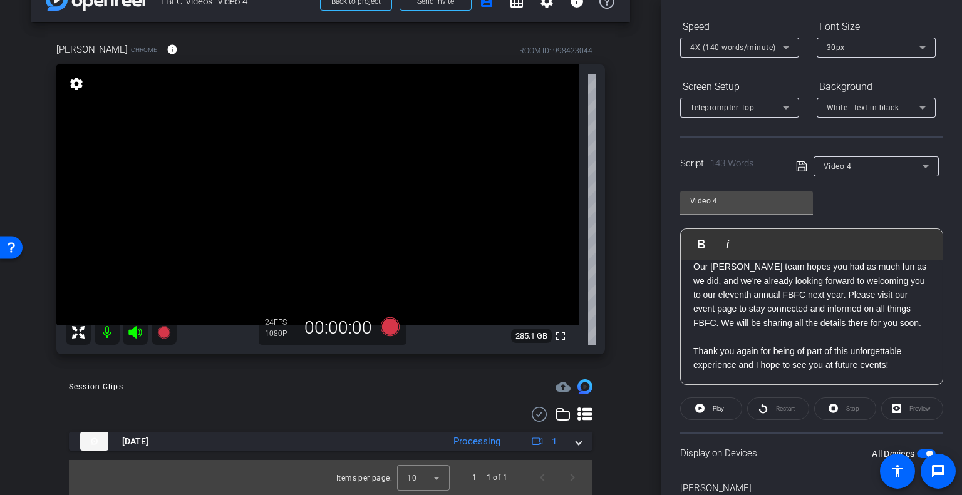
scroll to position [188, 0]
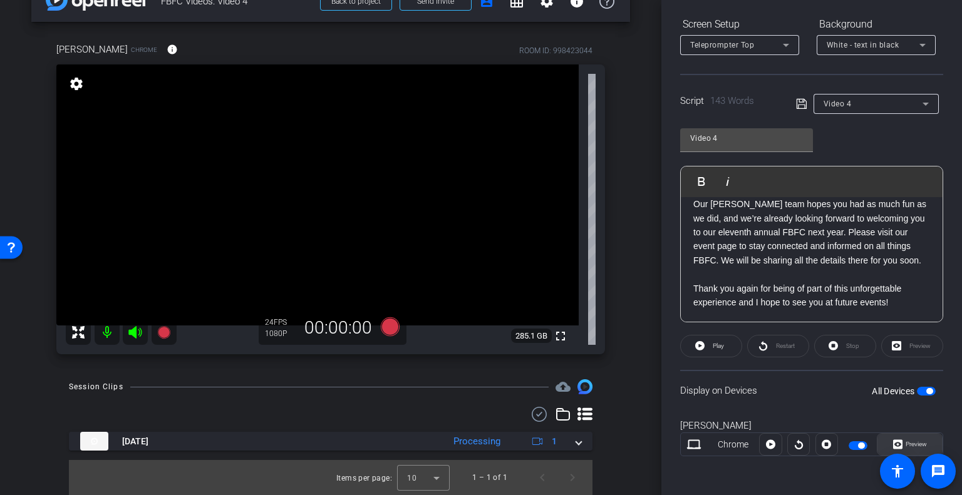
click at [902, 440] on span "Preview" at bounding box center [914, 445] width 24 height 18
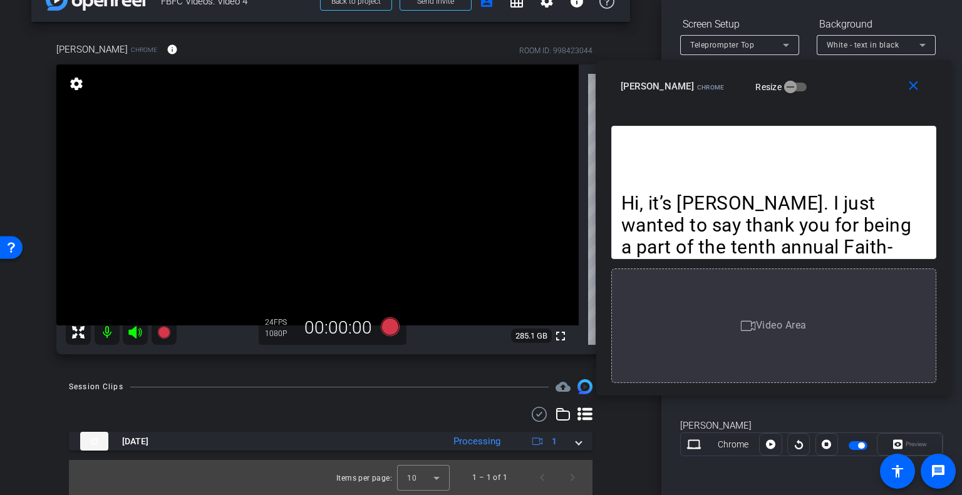
drag, startPoint x: 551, startPoint y: 100, endPoint x: 843, endPoint y: 80, distance: 293.1
click at [843, 80] on div "Sandy McClure Chrome Resize" at bounding box center [779, 86] width 316 height 23
click at [165, 333] on icon at bounding box center [163, 332] width 13 height 13
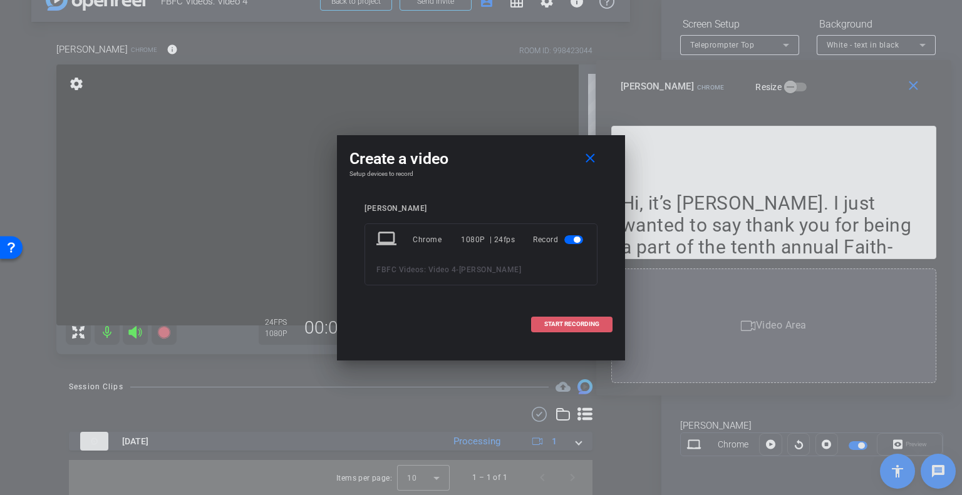
click at [596, 331] on span at bounding box center [572, 324] width 80 height 30
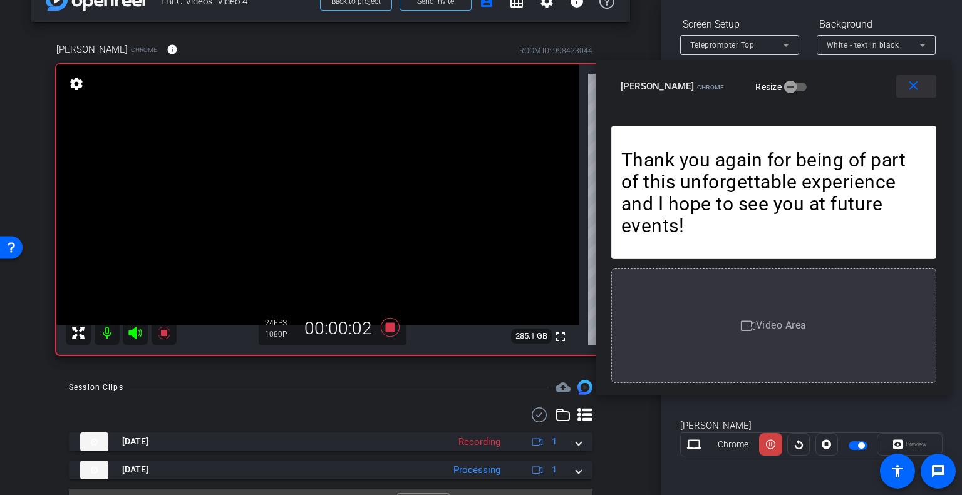
click at [913, 87] on mat-icon "close" at bounding box center [913, 86] width 16 height 16
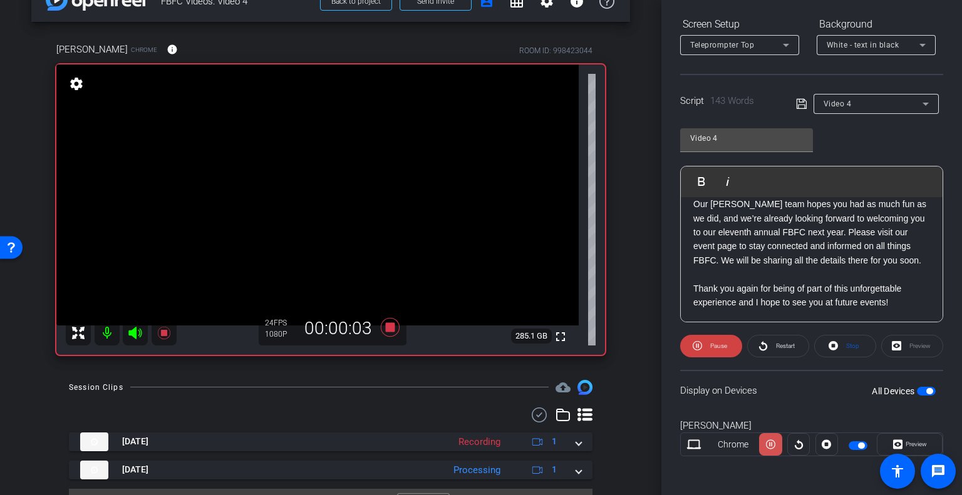
click at [770, 449] on icon at bounding box center [770, 444] width 9 height 19
click at [893, 443] on icon at bounding box center [897, 444] width 9 height 9
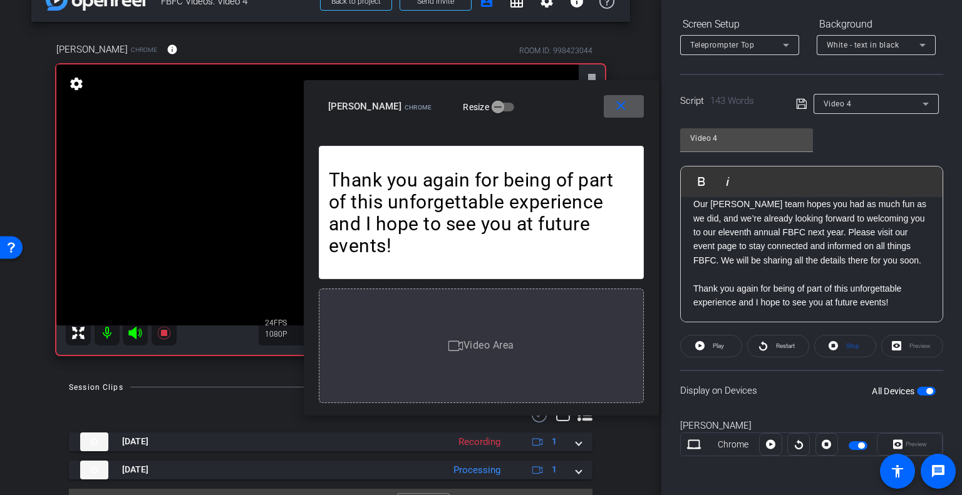
scroll to position [0, 0]
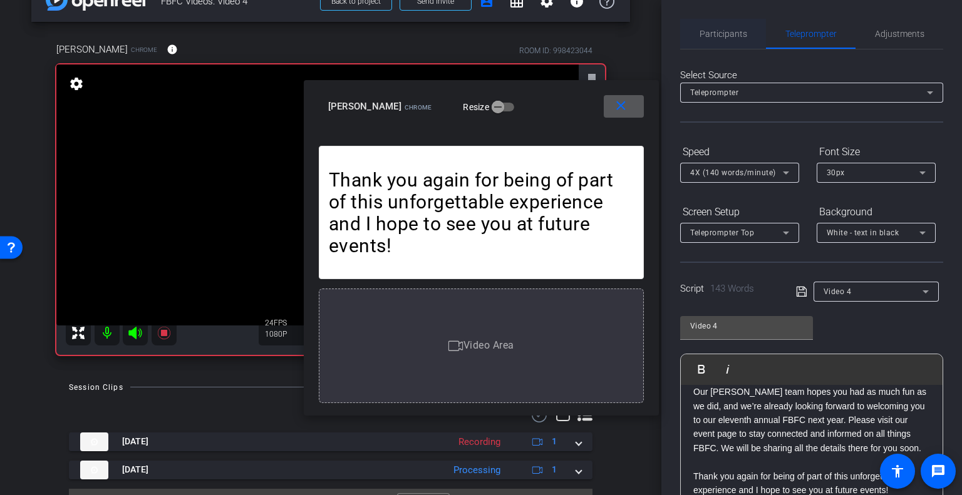
click at [720, 34] on span "Participants" at bounding box center [723, 33] width 48 height 9
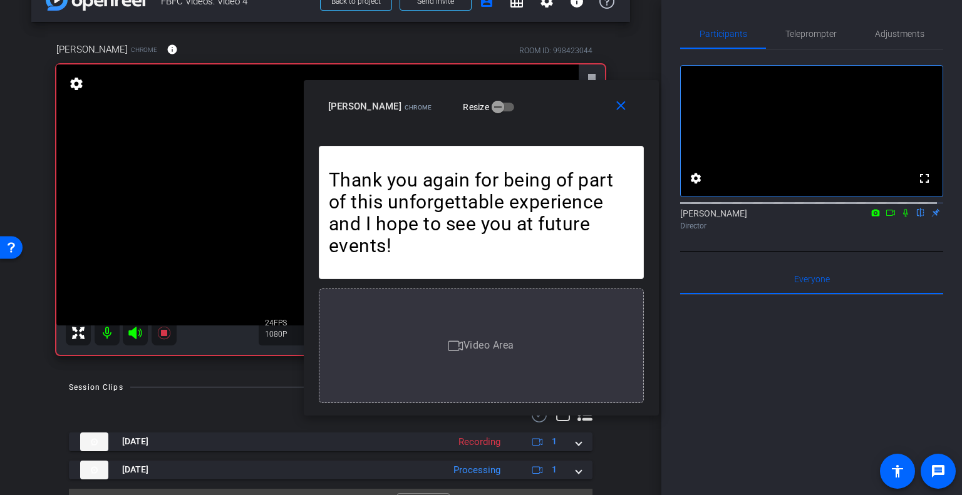
click at [885, 217] on icon at bounding box center [890, 213] width 10 height 9
click at [916, 217] on icon at bounding box center [921, 213] width 10 height 9
click at [816, 29] on span "Teleprompter" at bounding box center [810, 33] width 51 height 9
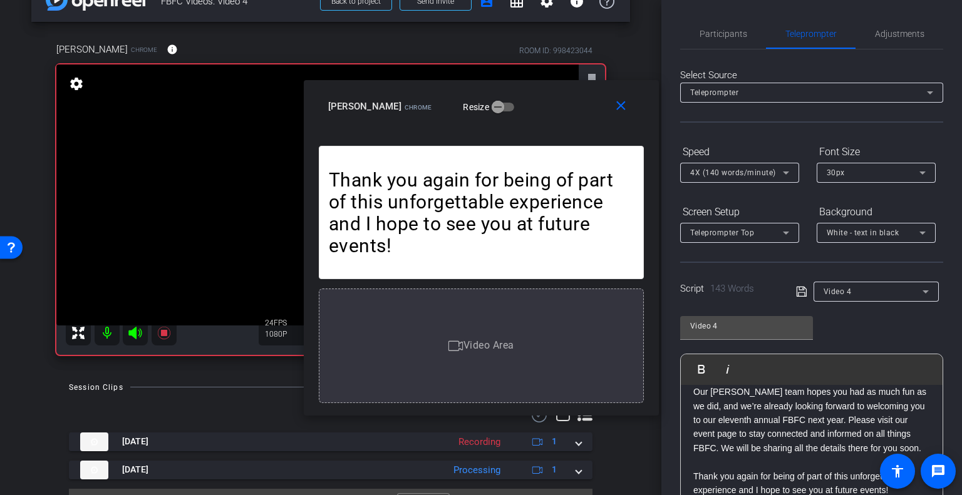
scroll to position [188, 0]
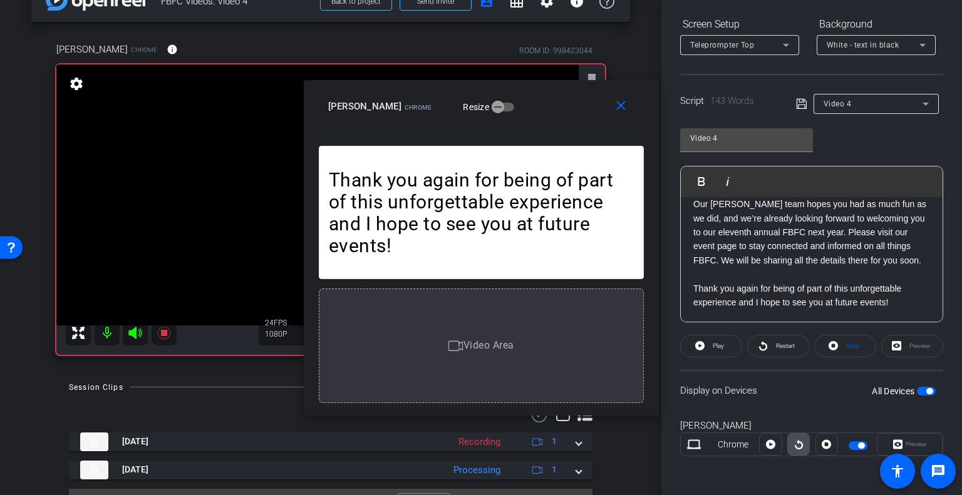
click at [799, 441] on icon at bounding box center [798, 444] width 9 height 19
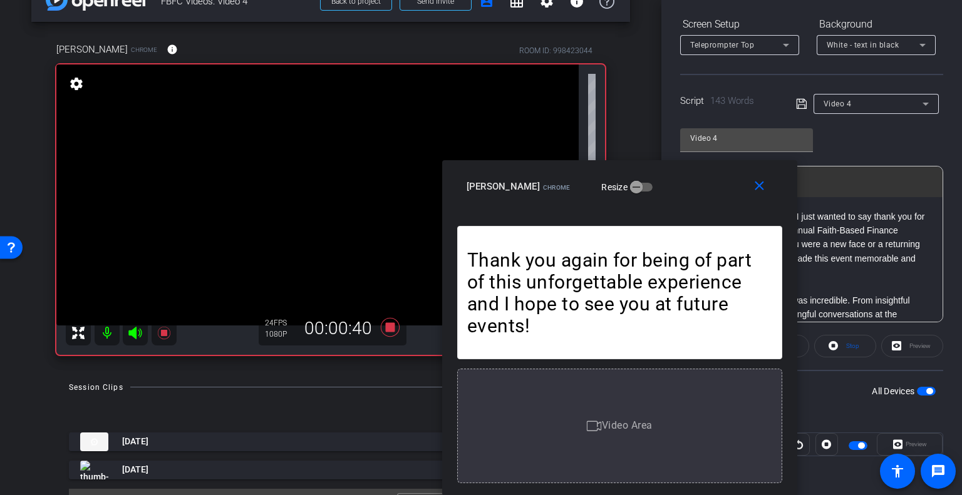
drag, startPoint x: 554, startPoint y: 100, endPoint x: 692, endPoint y: 367, distance: 300.5
click at [692, 367] on div "close Sandy McClure Chrome Resize Hi, it’s Sandy. I just wanted to say thank yo…" at bounding box center [619, 328] width 355 height 336
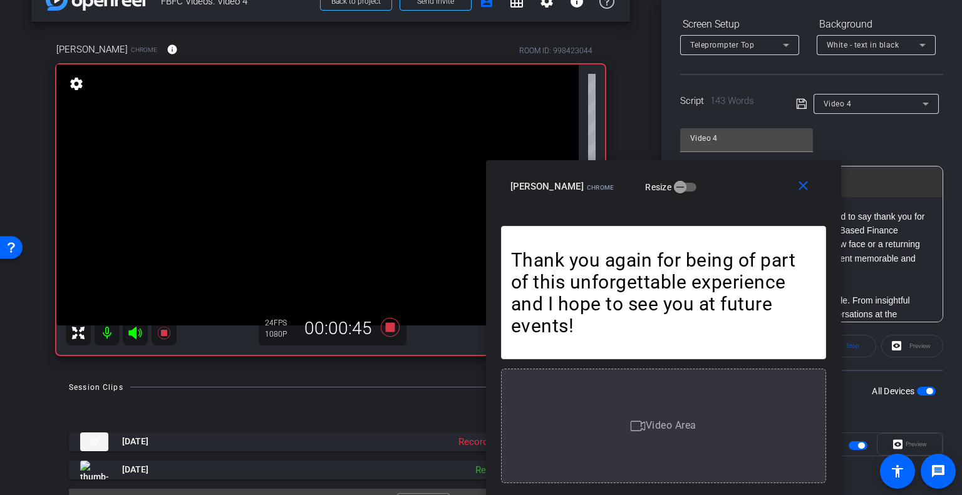
drag, startPoint x: 683, startPoint y: 186, endPoint x: 745, endPoint y: 285, distance: 116.4
click at [745, 285] on div "close Sandy McClure Chrome Resize Hi, it’s Sandy. I just wanted to say thank yo…" at bounding box center [663, 328] width 355 height 336
click at [807, 187] on mat-icon "close" at bounding box center [803, 186] width 16 height 16
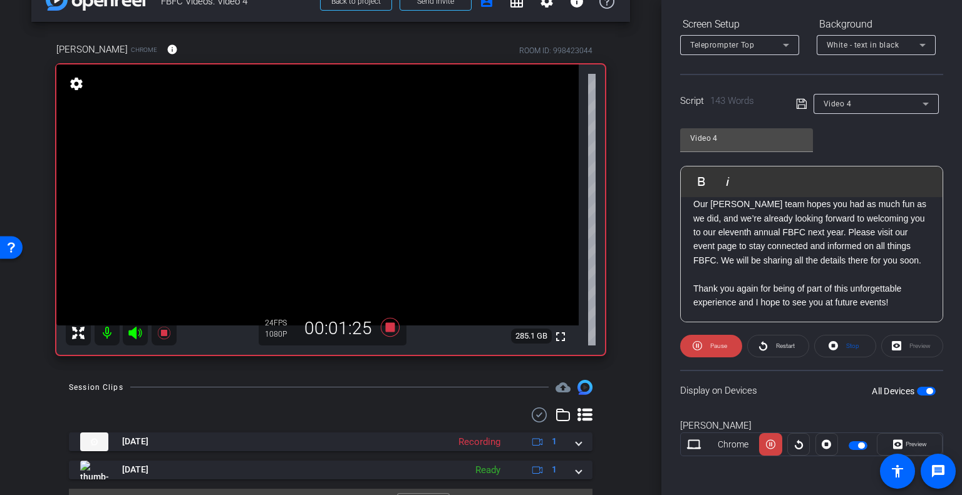
scroll to position [194, 0]
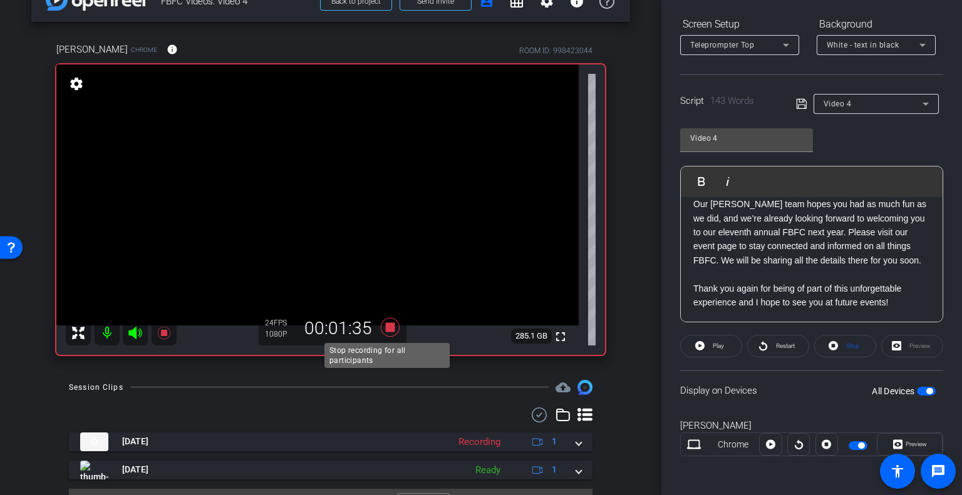
click at [385, 324] on icon at bounding box center [390, 327] width 19 height 19
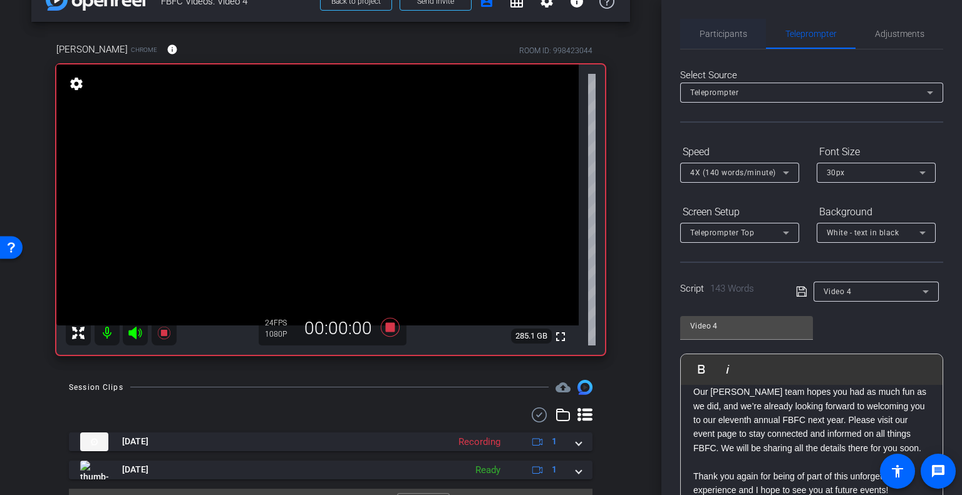
click at [721, 38] on span "Participants" at bounding box center [723, 33] width 48 height 9
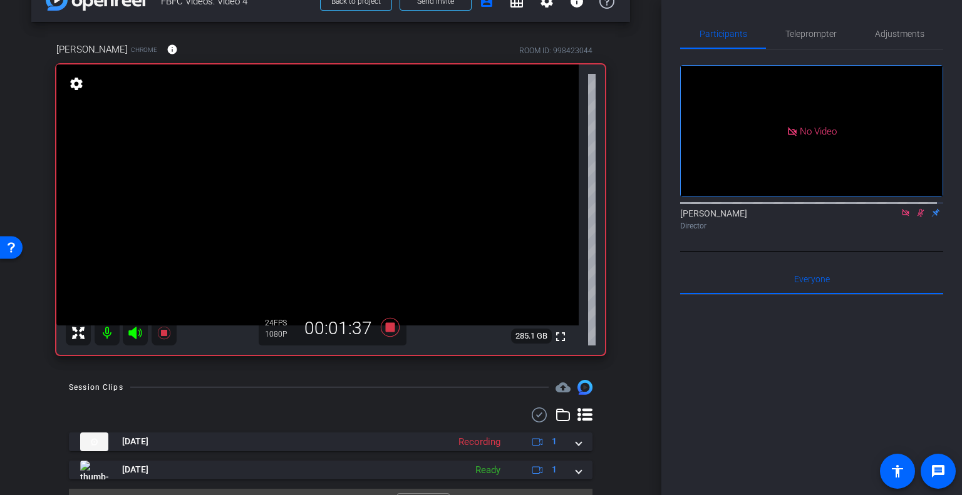
click at [916, 209] on icon at bounding box center [921, 213] width 10 height 9
click at [901, 209] on icon at bounding box center [905, 213] width 10 height 9
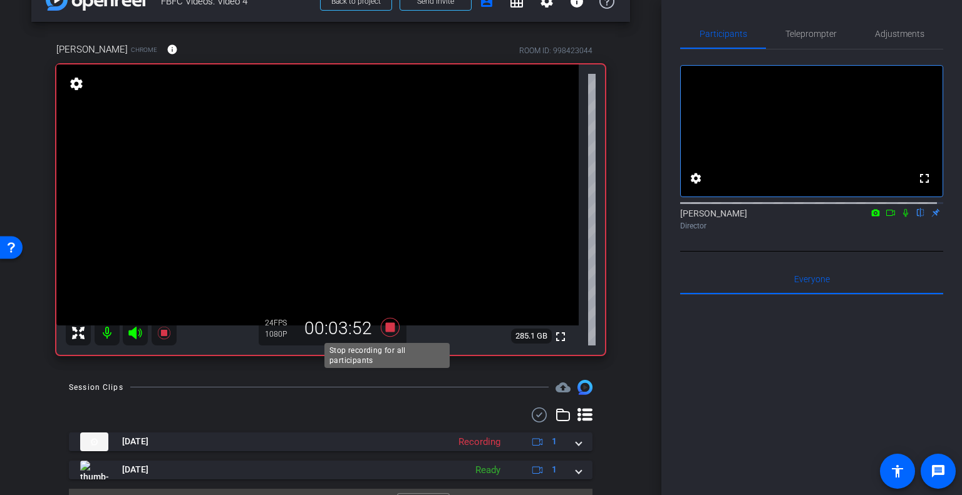
click at [384, 327] on icon at bounding box center [390, 327] width 19 height 19
click at [386, 326] on icon at bounding box center [390, 327] width 19 height 19
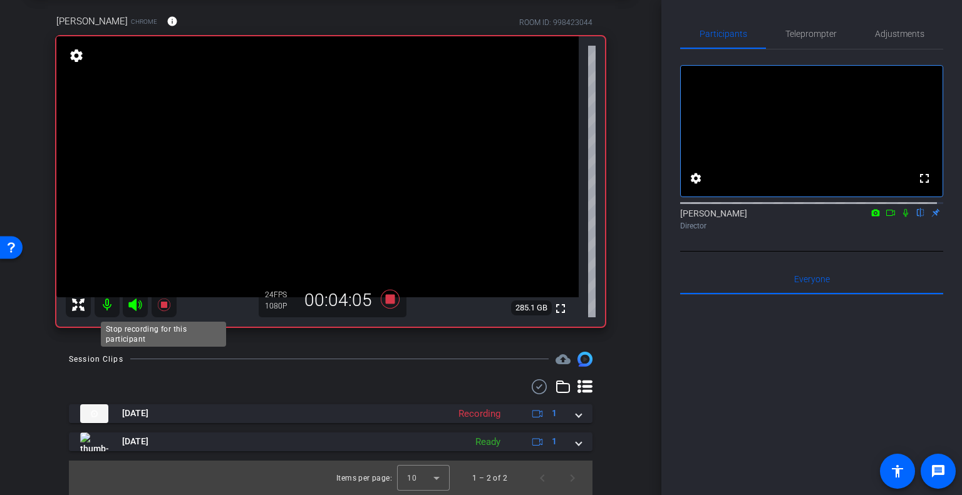
click at [160, 303] on icon at bounding box center [164, 304] width 15 height 15
click at [160, 302] on icon at bounding box center [163, 305] width 13 height 13
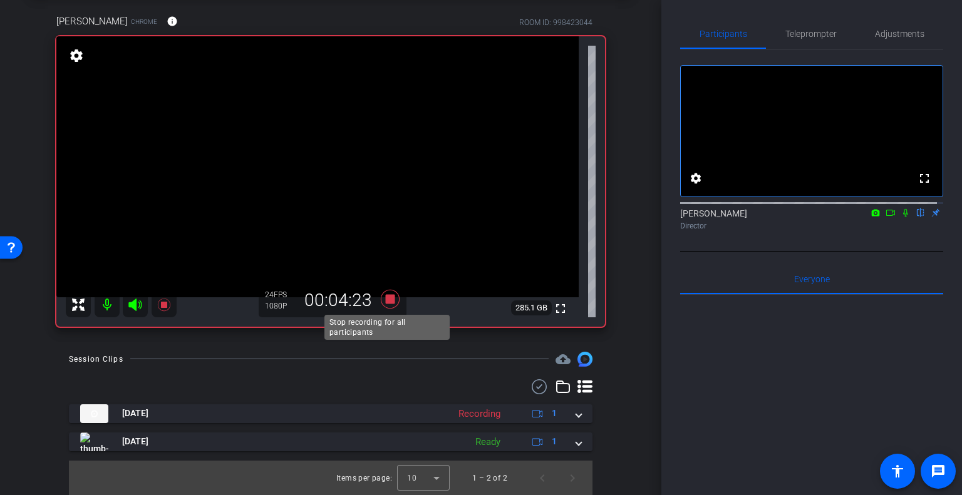
click at [387, 298] on icon at bounding box center [390, 299] width 19 height 19
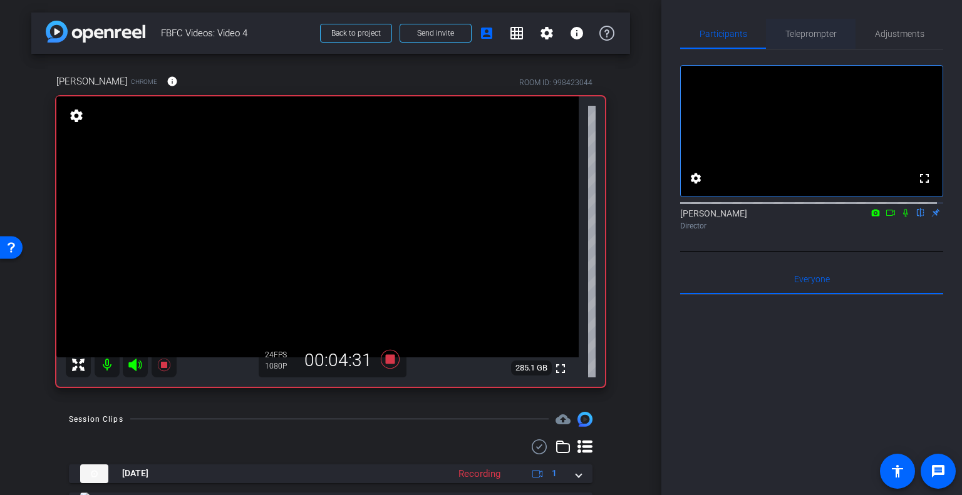
click at [820, 31] on span "Teleprompter" at bounding box center [810, 33] width 51 height 9
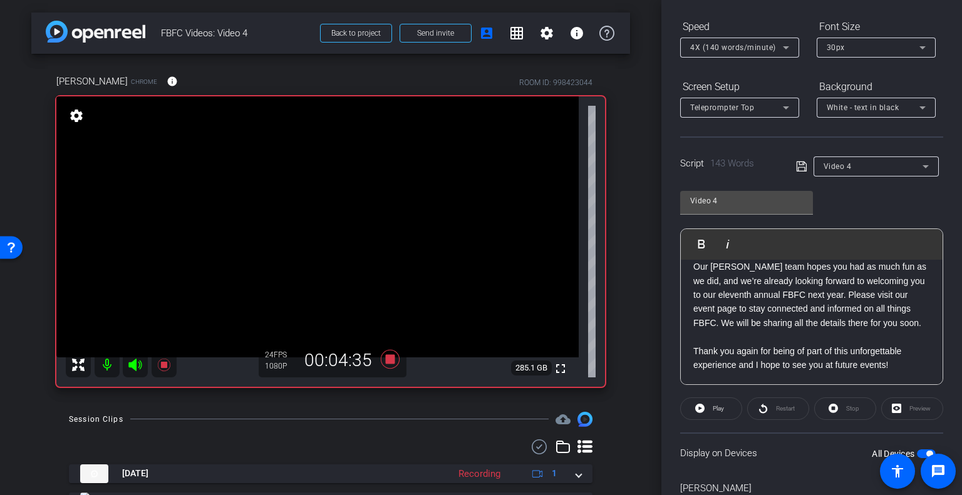
scroll to position [63, 0]
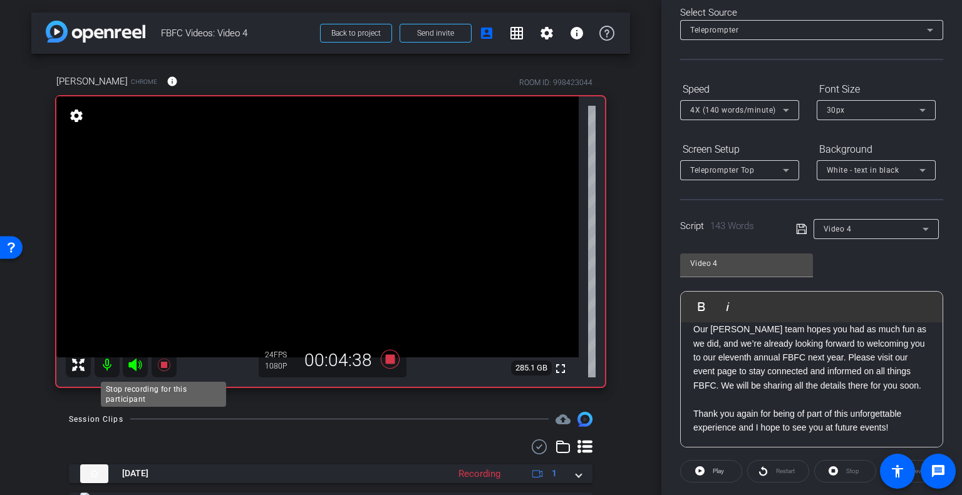
click at [163, 366] on icon at bounding box center [163, 365] width 13 height 13
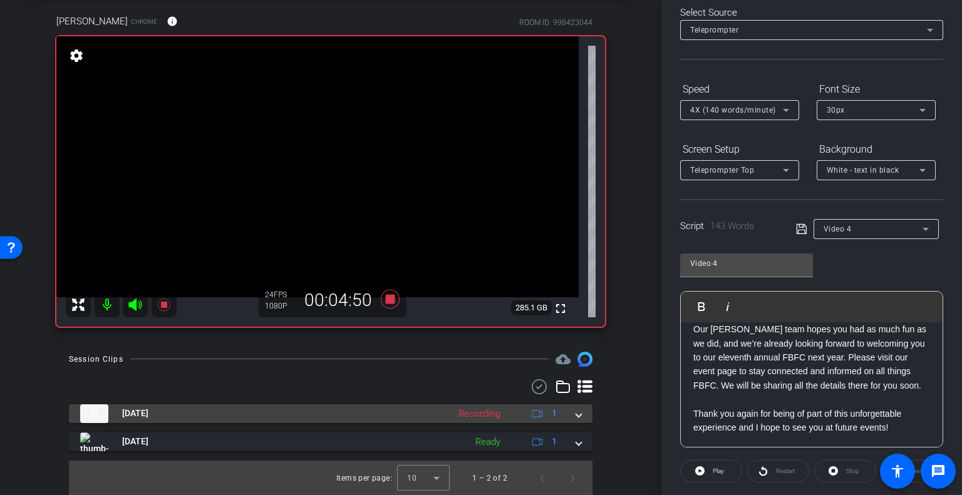
click at [476, 413] on div "Recording" at bounding box center [479, 414] width 54 height 14
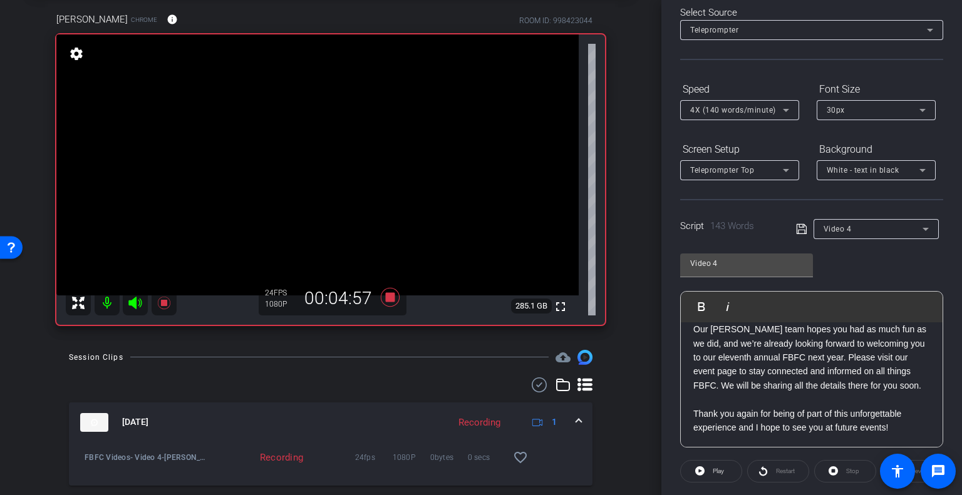
scroll to position [125, 0]
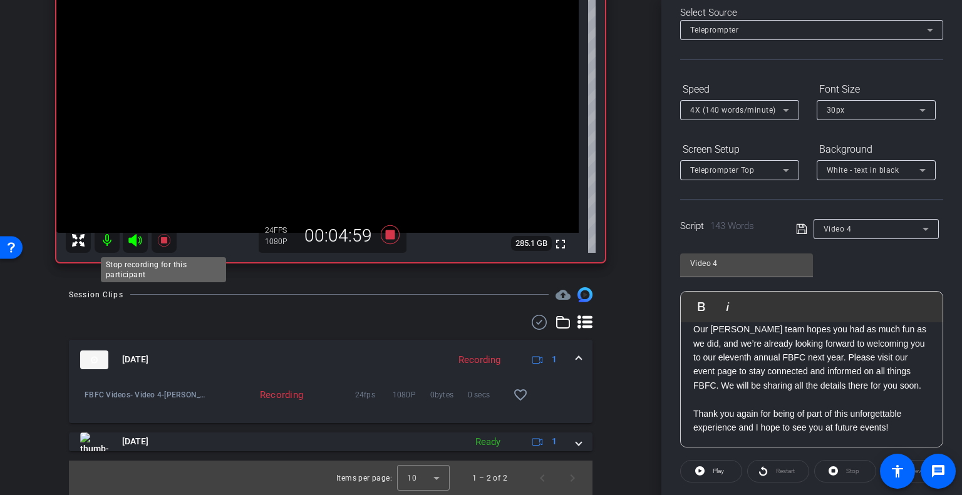
click at [162, 240] on icon at bounding box center [163, 240] width 13 height 13
click at [621, 123] on div "Sandy McClure Chrome info ROOM ID: 998423044 fullscreen settings 285.1 GB 24 FP…" at bounding box center [330, 102] width 599 height 346
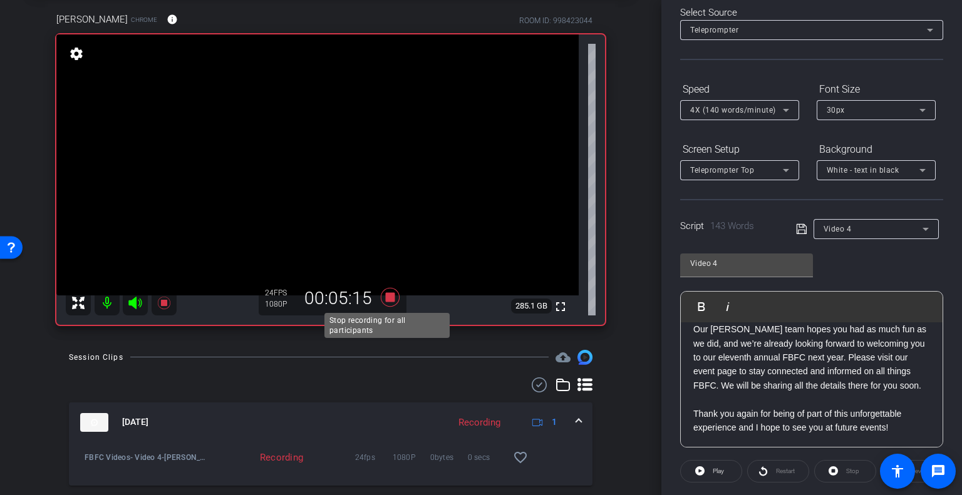
click at [386, 302] on icon at bounding box center [390, 297] width 30 height 23
click at [386, 297] on icon at bounding box center [390, 297] width 19 height 19
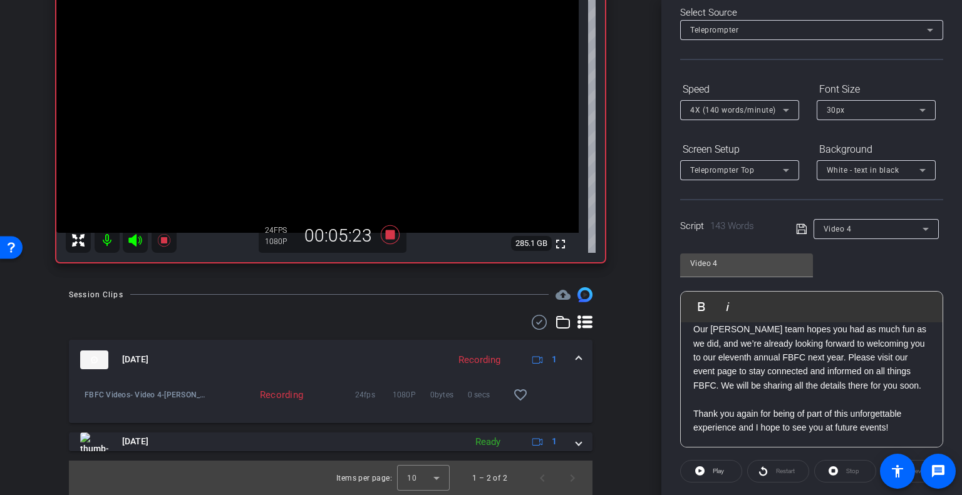
scroll to position [0, 0]
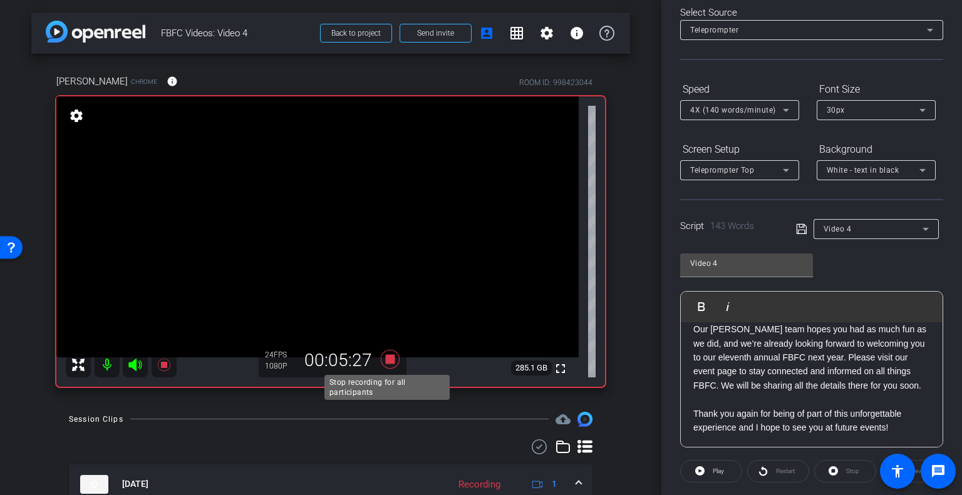
click at [388, 356] on icon at bounding box center [390, 359] width 19 height 19
click at [384, 356] on icon at bounding box center [390, 359] width 19 height 19
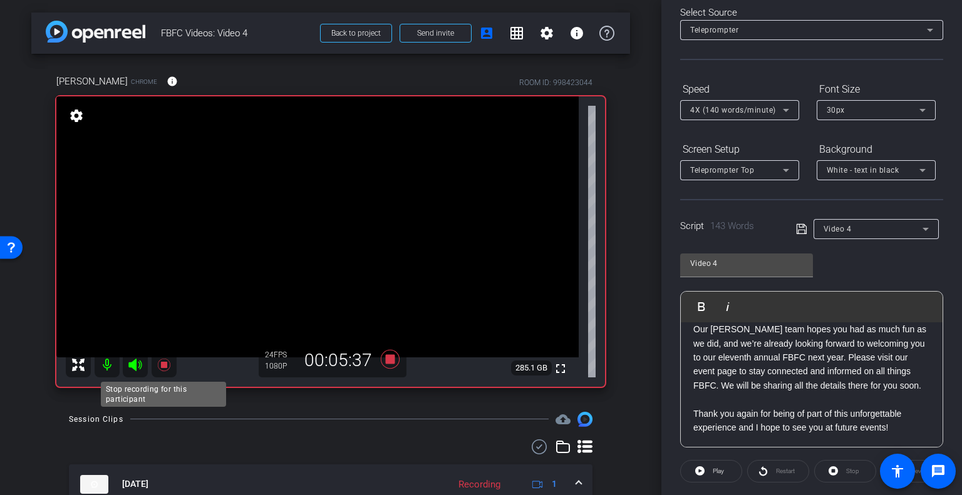
click at [162, 366] on icon at bounding box center [163, 365] width 13 height 13
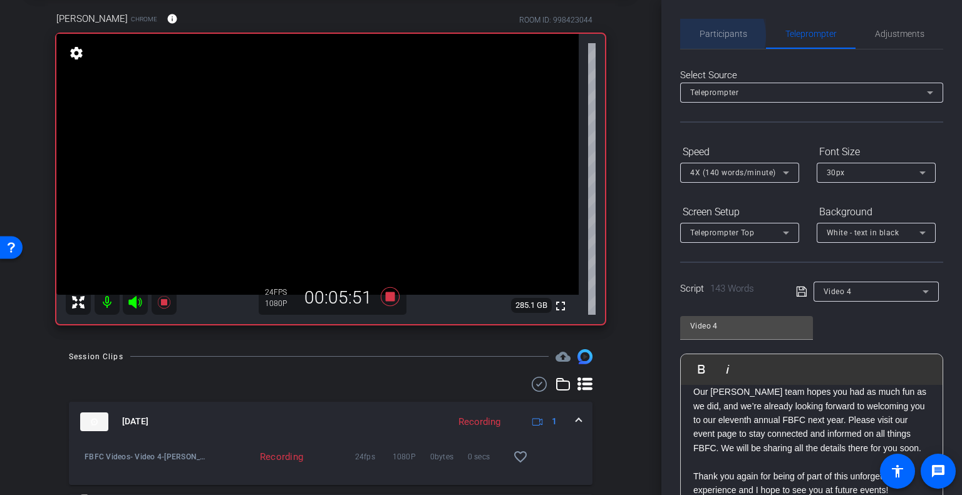
click at [711, 36] on span "Participants" at bounding box center [723, 33] width 48 height 9
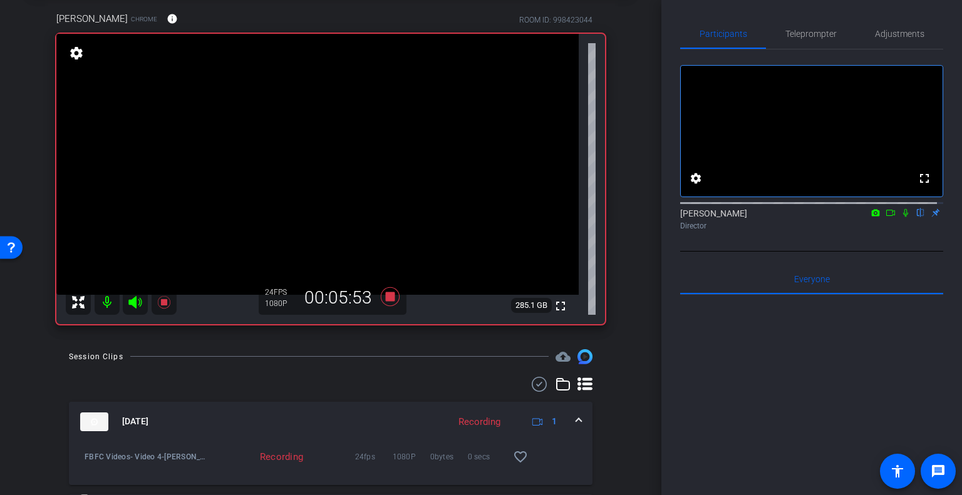
click at [872, 216] on icon at bounding box center [876, 212] width 8 height 7
click at [885, 223] on div at bounding box center [481, 247] width 962 height 495
click at [888, 216] on icon at bounding box center [890, 213] width 9 height 6
click at [805, 38] on span "Teleprompter" at bounding box center [810, 33] width 51 height 9
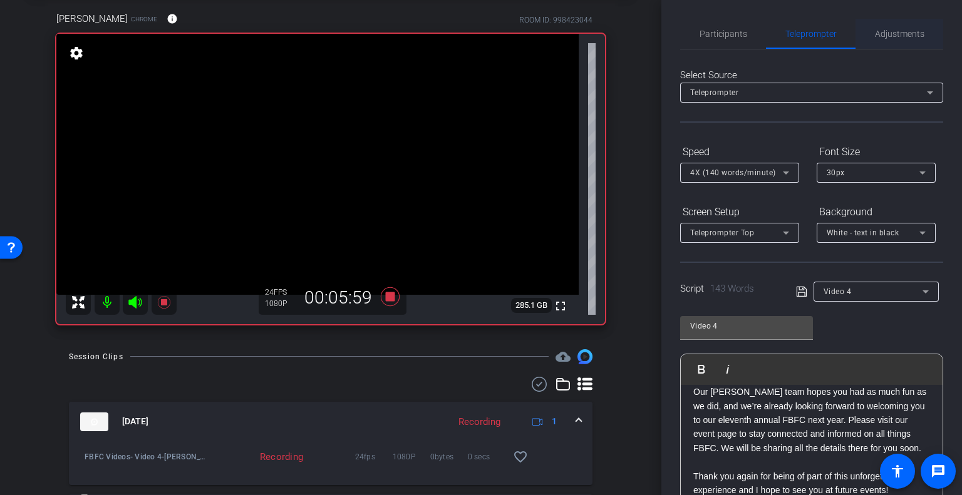
click at [884, 36] on span "Adjustments" at bounding box center [899, 33] width 49 height 9
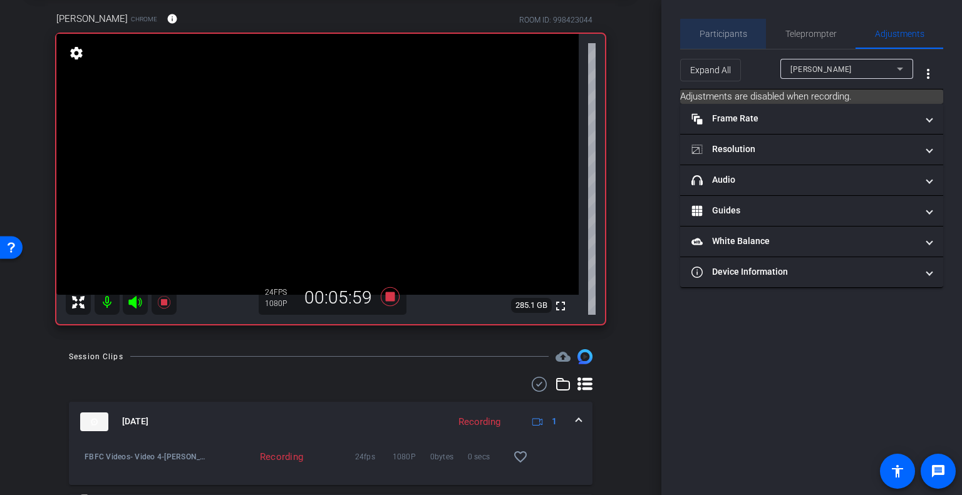
click at [730, 36] on span "Participants" at bounding box center [723, 33] width 48 height 9
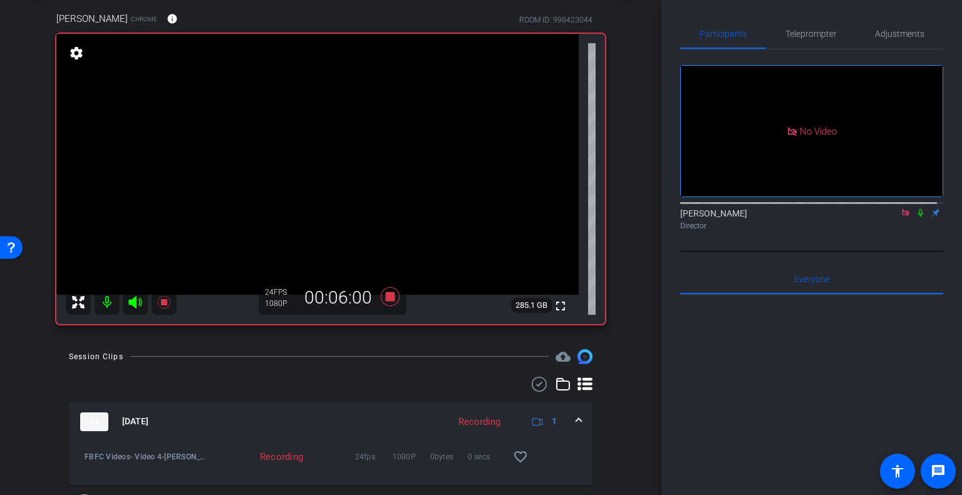
click at [916, 209] on icon at bounding box center [921, 213] width 10 height 9
click at [809, 34] on span "Teleprompter" at bounding box center [810, 33] width 51 height 9
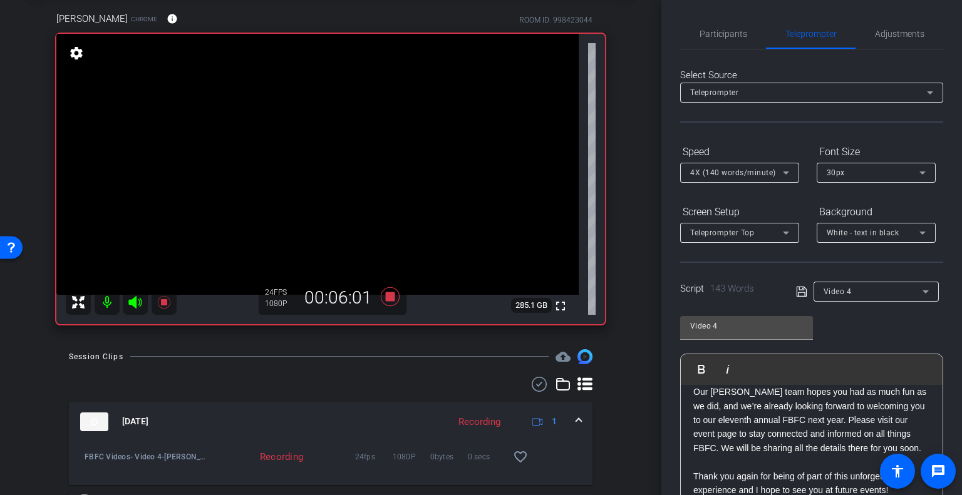
scroll to position [188, 0]
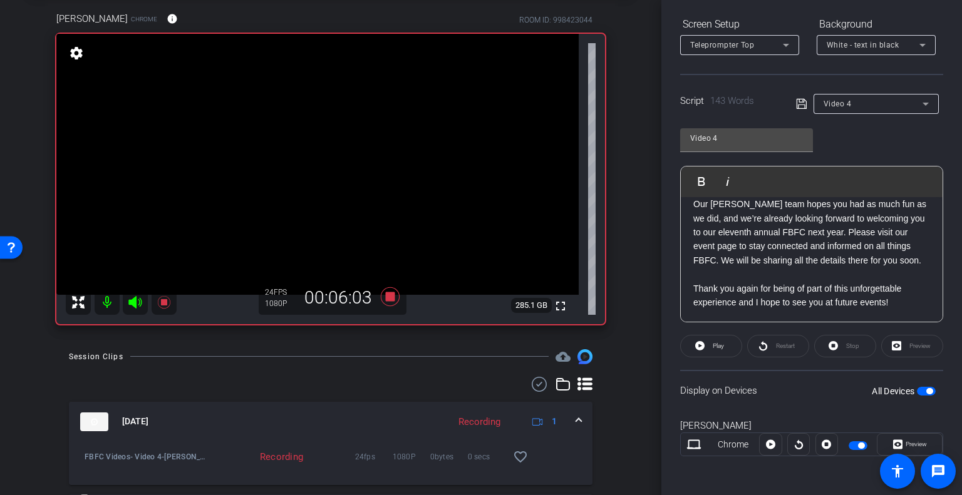
click at [796, 444] on div at bounding box center [798, 444] width 23 height 23
click at [797, 445] on div at bounding box center [798, 444] width 23 height 23
click at [886, 438] on span at bounding box center [909, 445] width 64 height 30
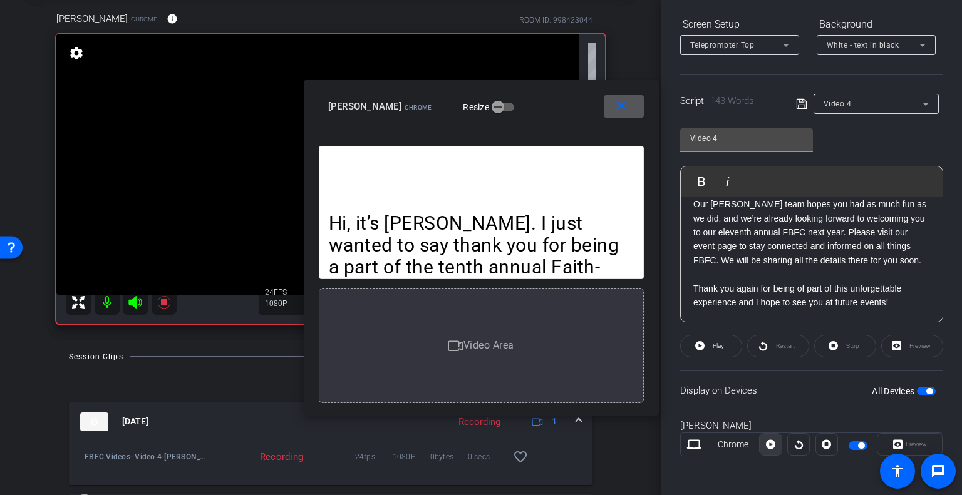
click at [771, 443] on icon at bounding box center [770, 444] width 9 height 9
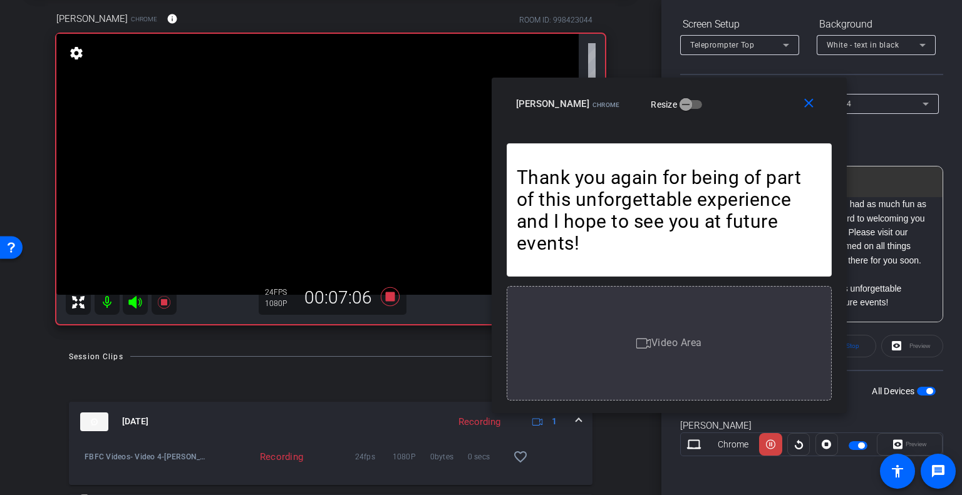
drag, startPoint x: 548, startPoint y: 97, endPoint x: 736, endPoint y: 95, distance: 187.9
click at [736, 95] on div "Sandy McClure Chrome Resize" at bounding box center [674, 104] width 316 height 23
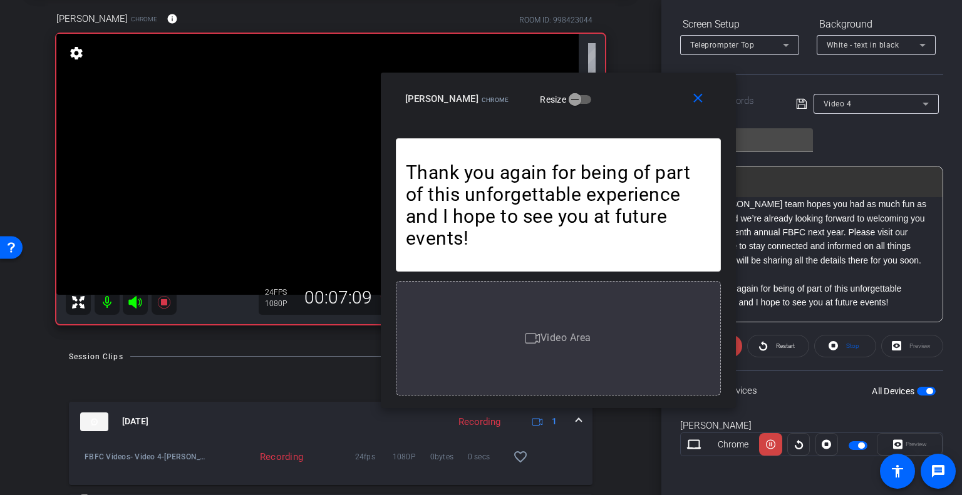
drag, startPoint x: 731, startPoint y: 100, endPoint x: 622, endPoint y: 97, distance: 109.0
click at [619, 95] on div "Sandy McClure Chrome Resize" at bounding box center [563, 99] width 316 height 23
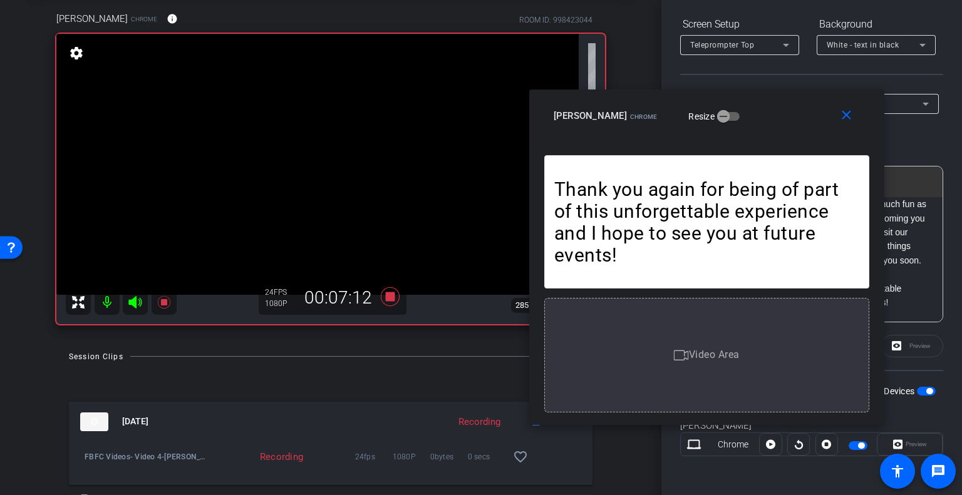
drag, startPoint x: 594, startPoint y: 102, endPoint x: 788, endPoint y: 116, distance: 195.3
click at [788, 116] on div "Sandy McClure Chrome Resize" at bounding box center [712, 116] width 316 height 23
click at [845, 116] on mat-icon "close" at bounding box center [846, 116] width 16 height 16
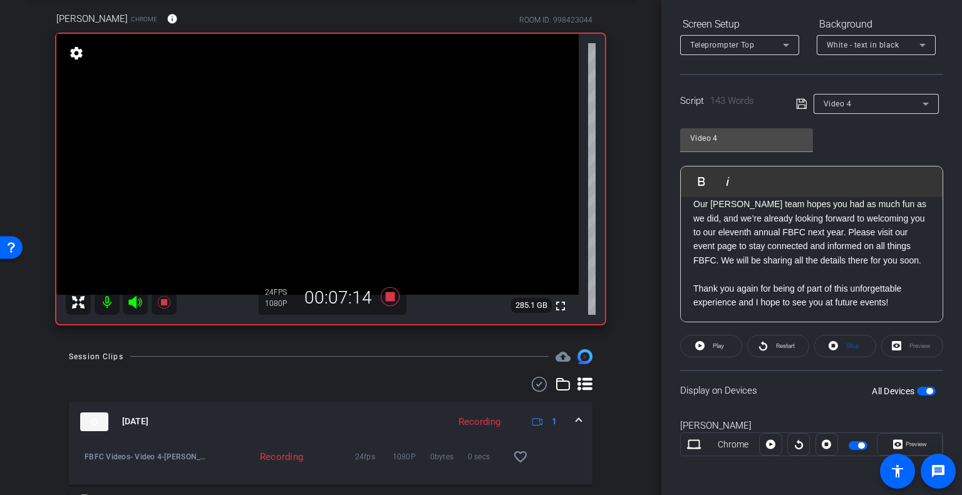
scroll to position [0, 0]
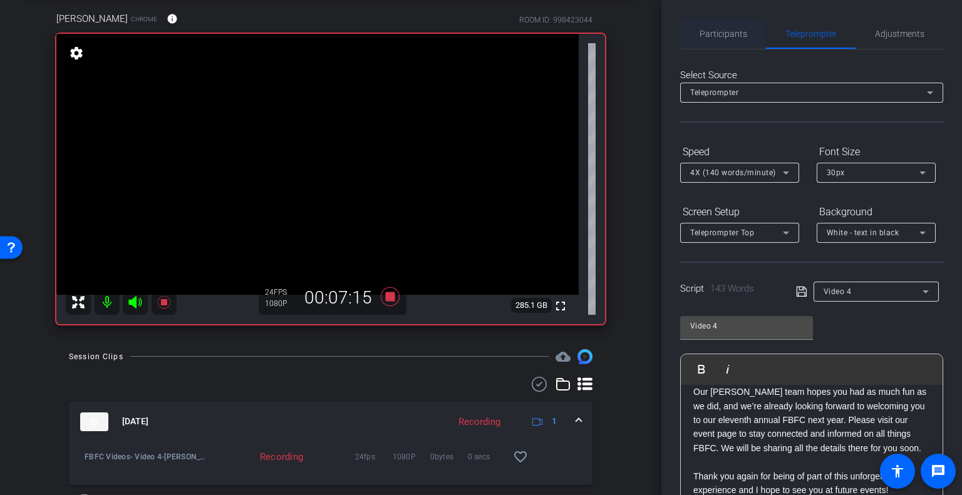
click at [736, 34] on span "Participants" at bounding box center [723, 33] width 48 height 9
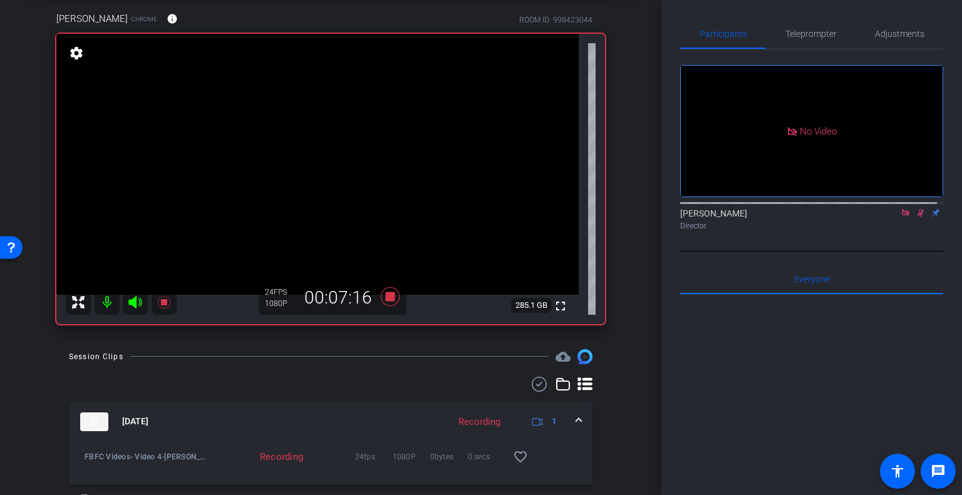
click at [917, 209] on icon at bounding box center [920, 213] width 7 height 8
click at [900, 209] on icon at bounding box center [905, 213] width 10 height 9
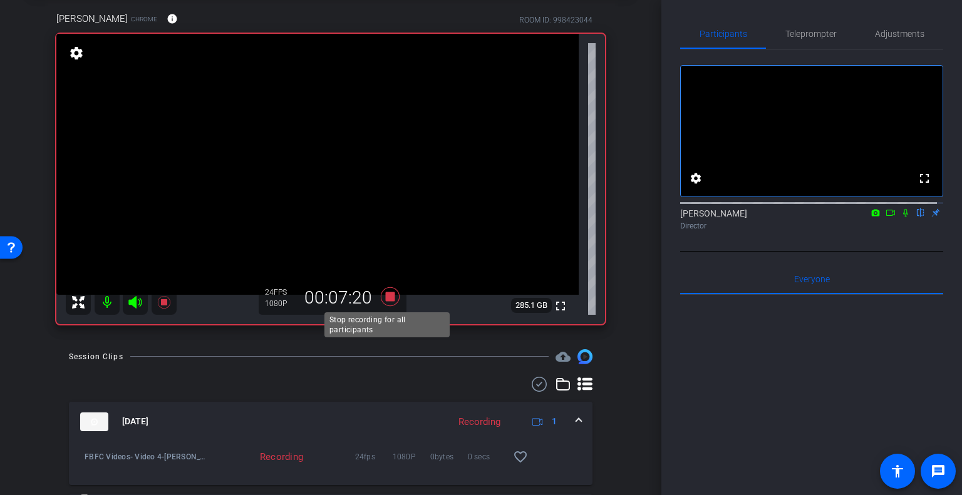
click at [382, 295] on icon at bounding box center [390, 296] width 19 height 19
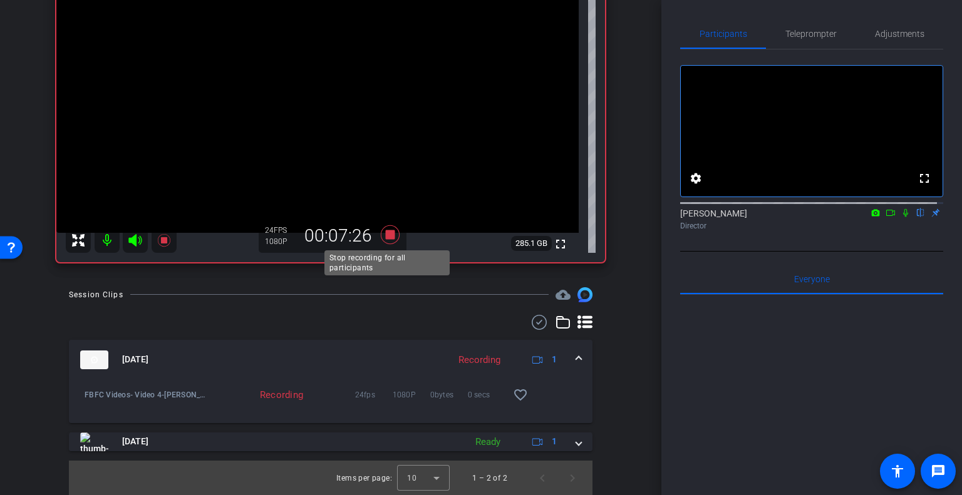
click at [386, 230] on icon at bounding box center [390, 234] width 19 height 19
click at [387, 235] on icon at bounding box center [390, 234] width 19 height 19
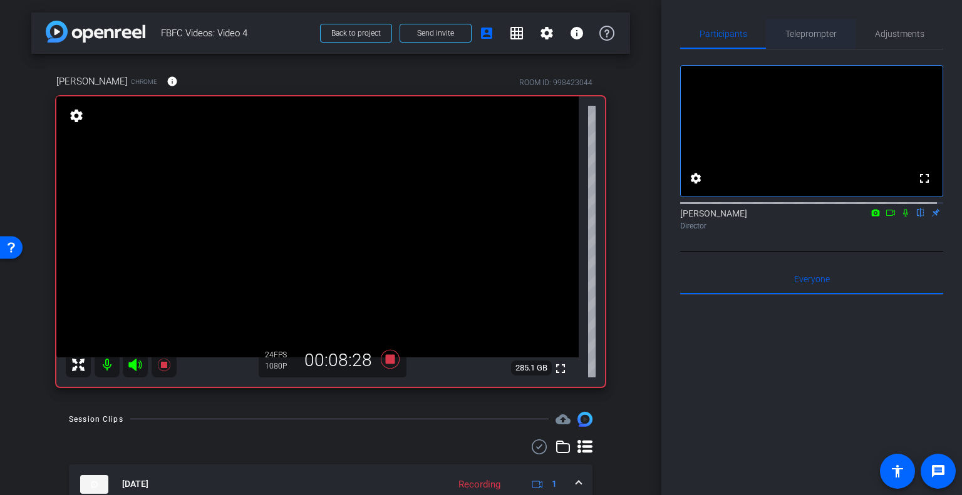
click at [812, 37] on span "Teleprompter" at bounding box center [810, 33] width 51 height 9
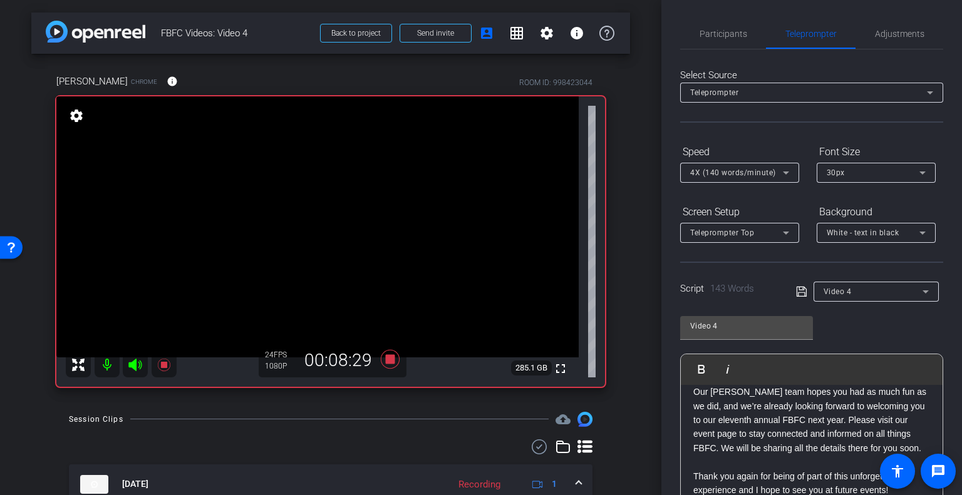
scroll to position [125, 0]
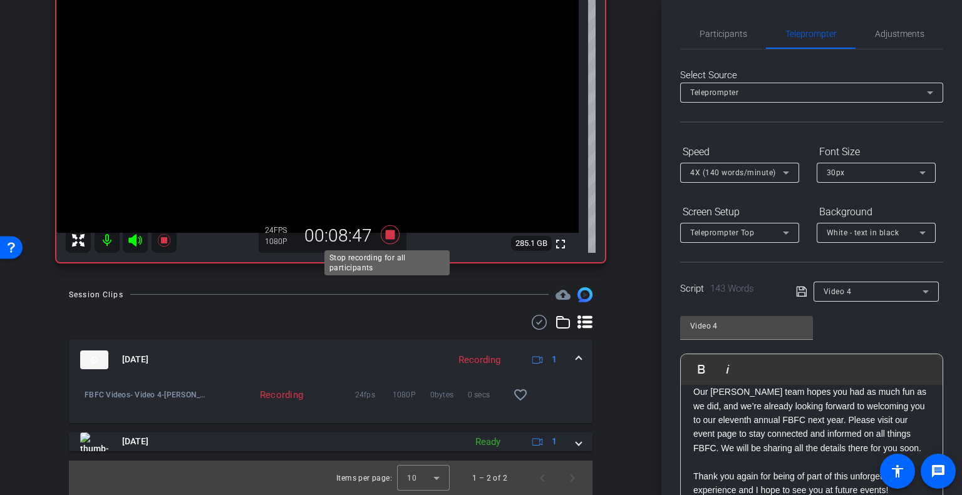
click at [386, 234] on icon at bounding box center [390, 234] width 19 height 19
click at [736, 32] on span "Participants" at bounding box center [723, 33] width 48 height 9
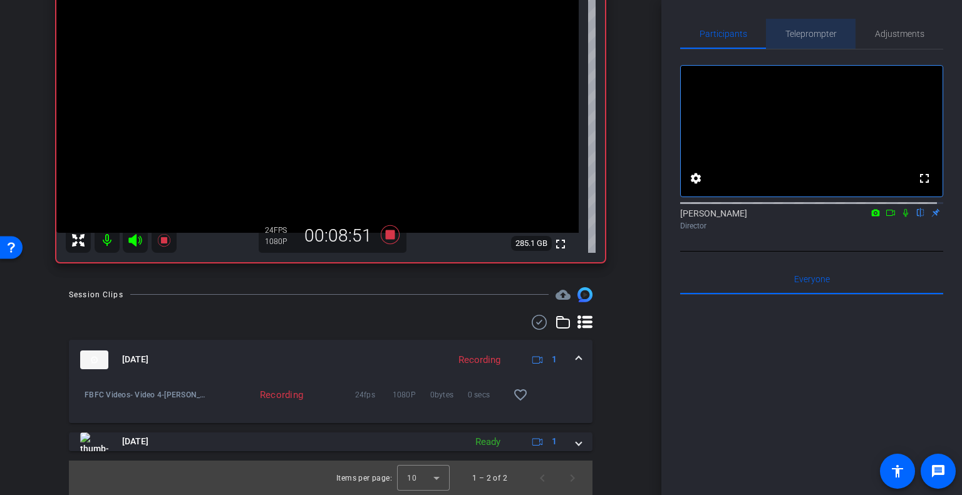
drag, startPoint x: 819, startPoint y: 39, endPoint x: 900, endPoint y: 37, distance: 81.4
click at [819, 39] on span "Teleprompter" at bounding box center [810, 34] width 51 height 30
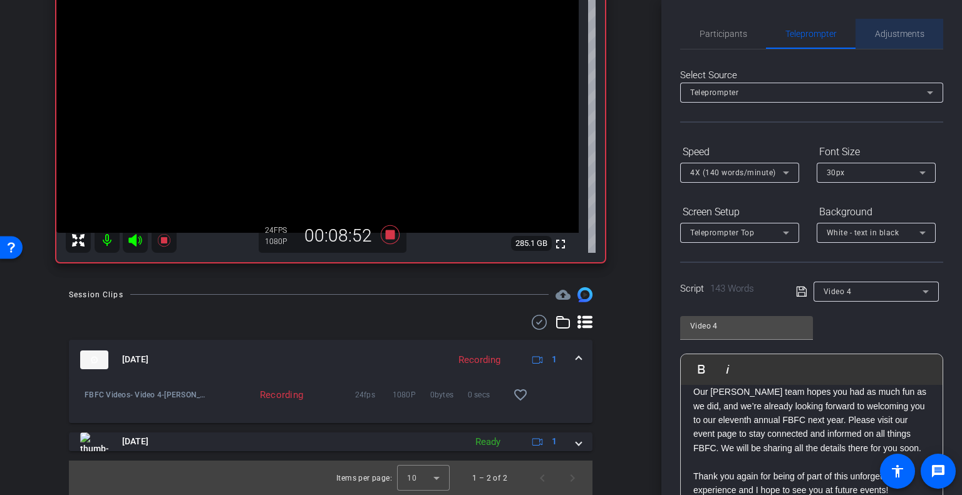
click at [897, 34] on span "Adjustments" at bounding box center [899, 33] width 49 height 9
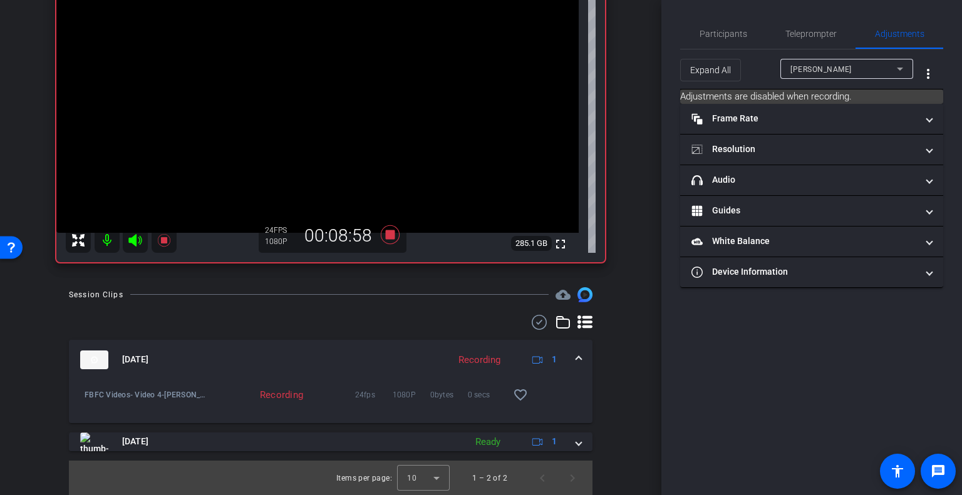
click at [237, 358] on mat-panel-title "Sep 9, 2025" at bounding box center [261, 360] width 362 height 19
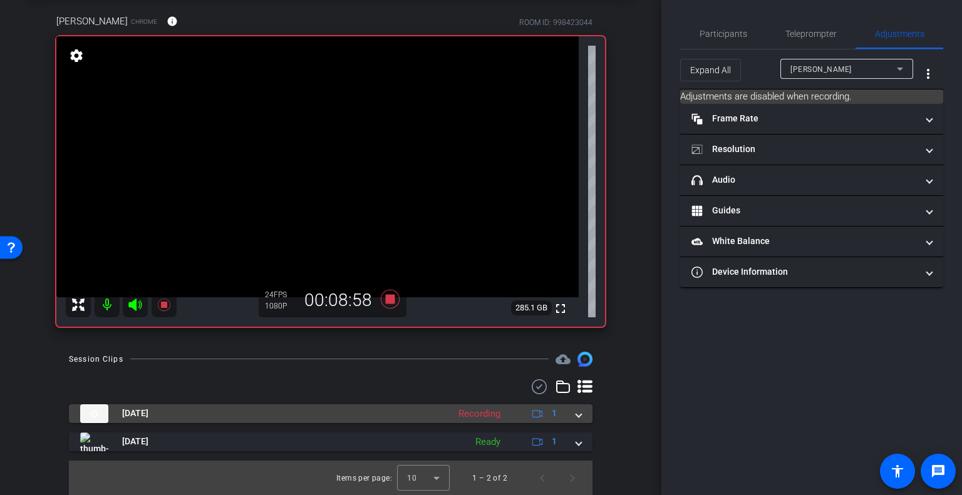
scroll to position [60, 0]
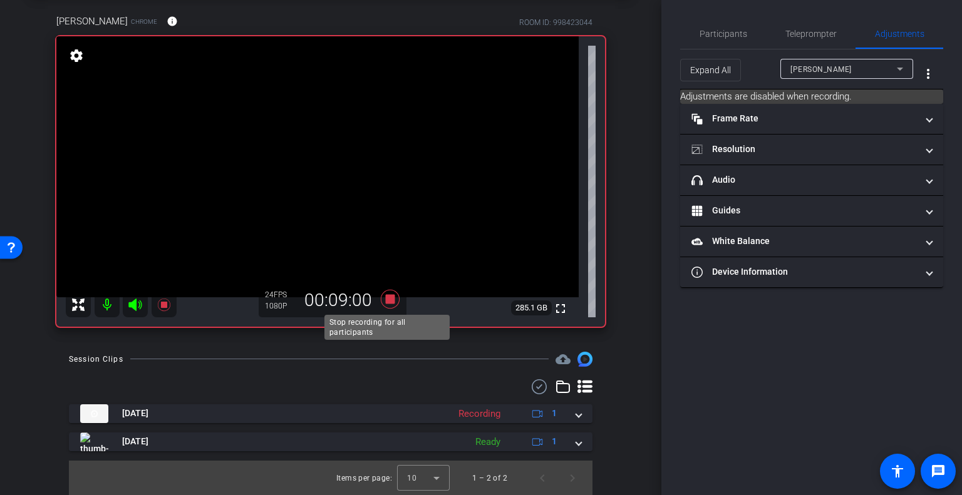
click at [384, 297] on icon at bounding box center [390, 299] width 19 height 19
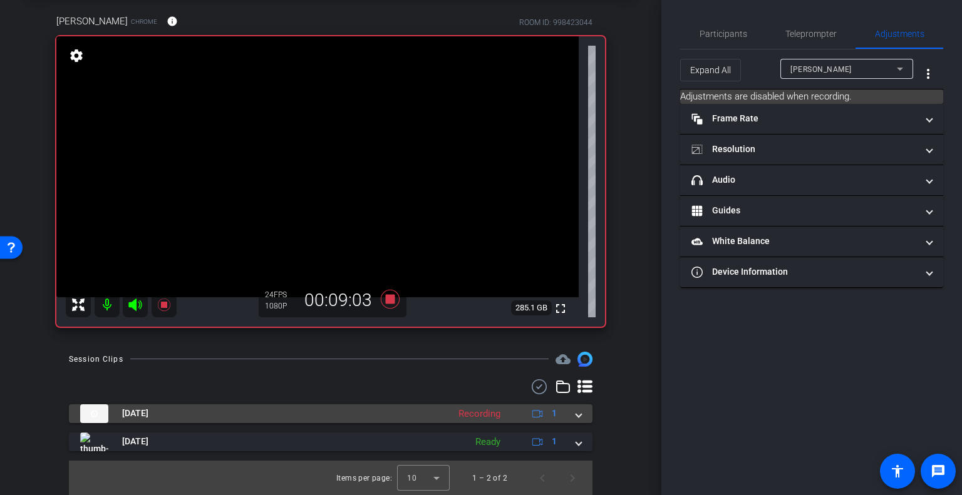
click at [578, 415] on mat-expansion-panel-header "Sep 9, 2025 Recording 1" at bounding box center [331, 414] width 524 height 19
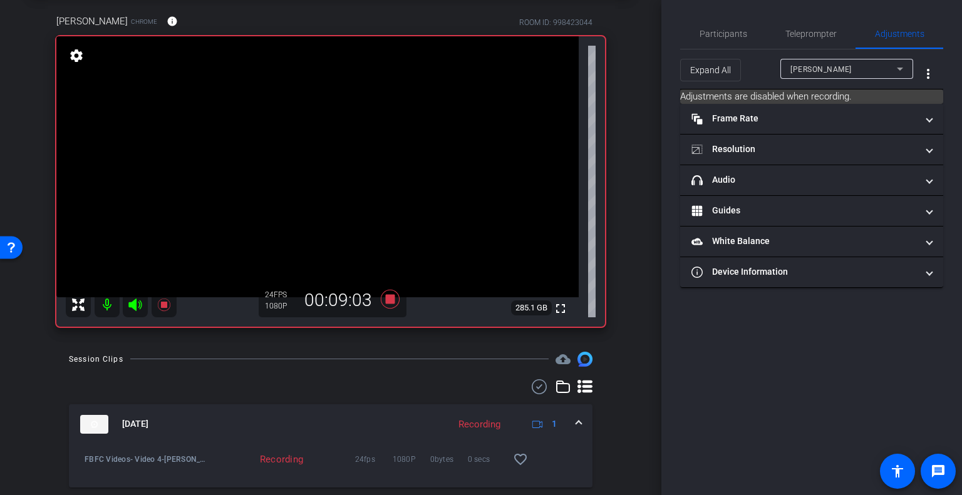
scroll to position [125, 0]
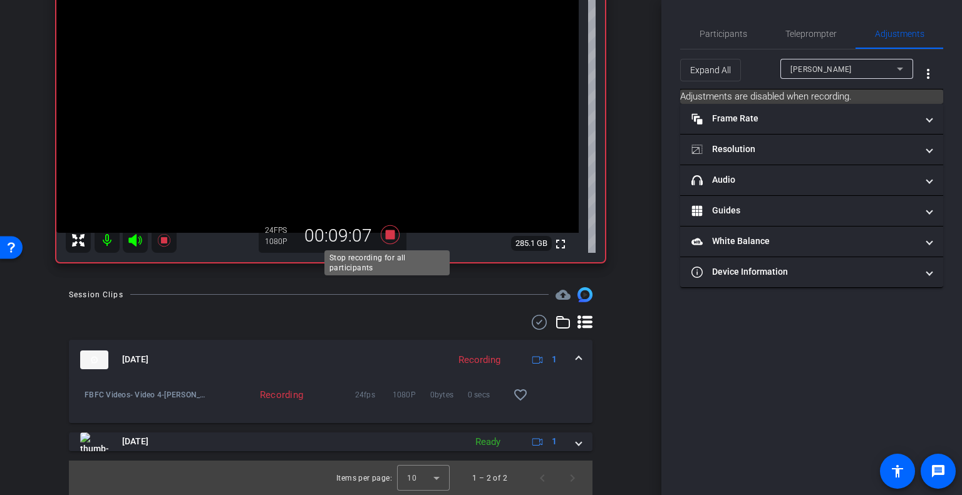
click at [385, 232] on icon at bounding box center [390, 234] width 19 height 19
click at [382, 235] on icon at bounding box center [390, 234] width 19 height 19
click at [390, 232] on icon at bounding box center [390, 234] width 19 height 19
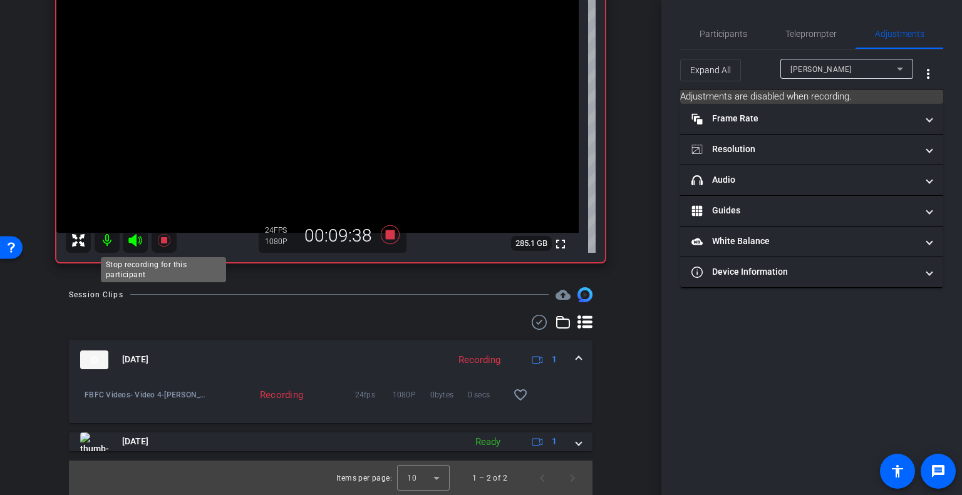
click at [164, 240] on icon at bounding box center [163, 240] width 13 height 13
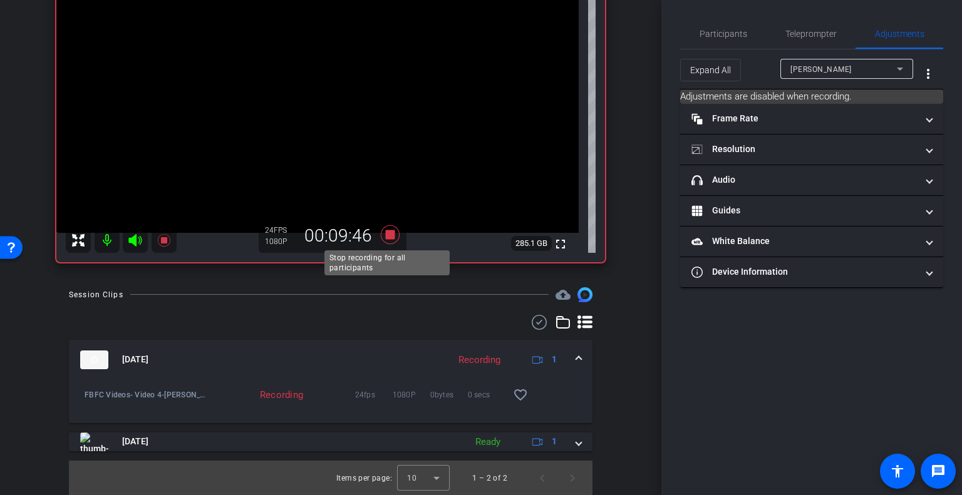
click at [388, 233] on icon at bounding box center [390, 234] width 19 height 19
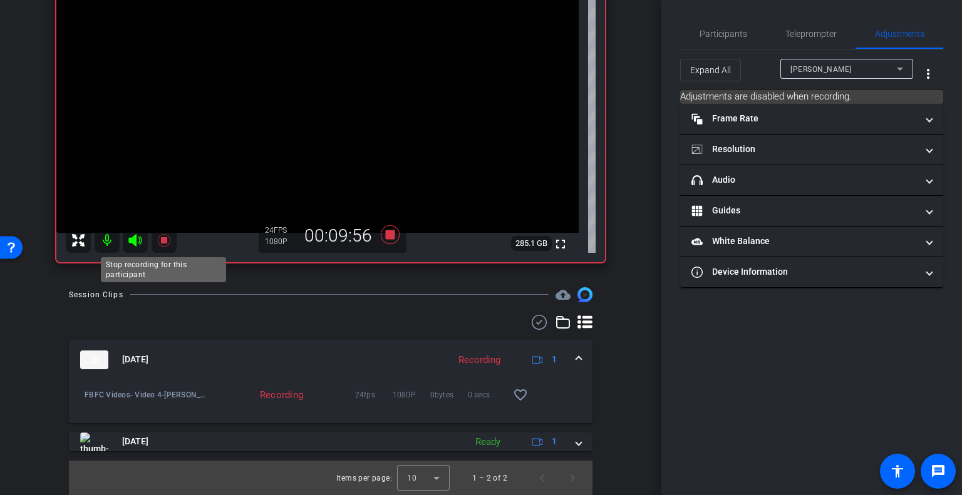
click at [165, 241] on icon at bounding box center [163, 240] width 13 height 13
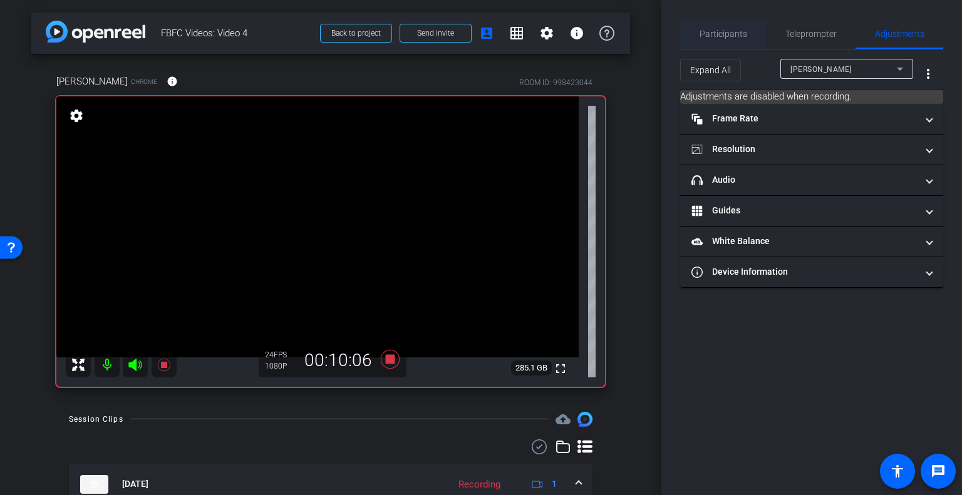
click at [711, 27] on span "Participants" at bounding box center [723, 34] width 48 height 30
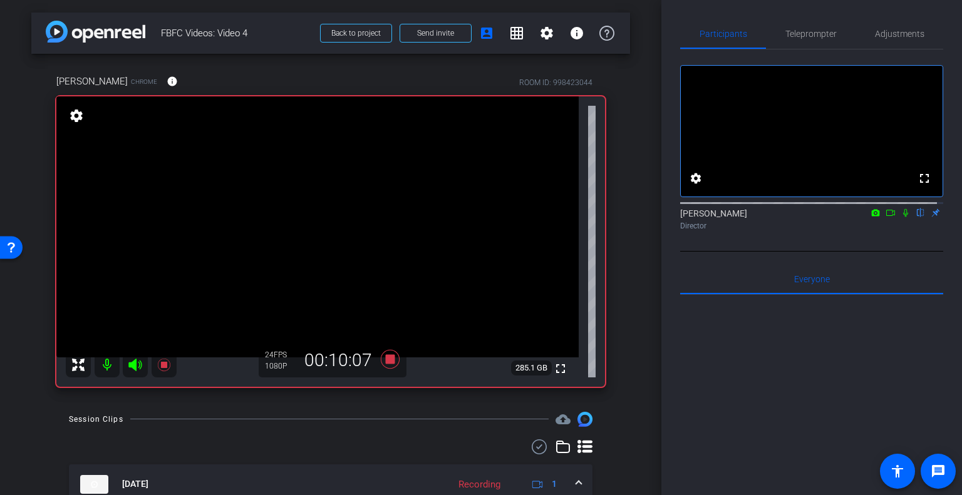
click at [885, 217] on icon at bounding box center [890, 213] width 10 height 9
click at [803, 36] on span "Teleprompter" at bounding box center [810, 33] width 51 height 9
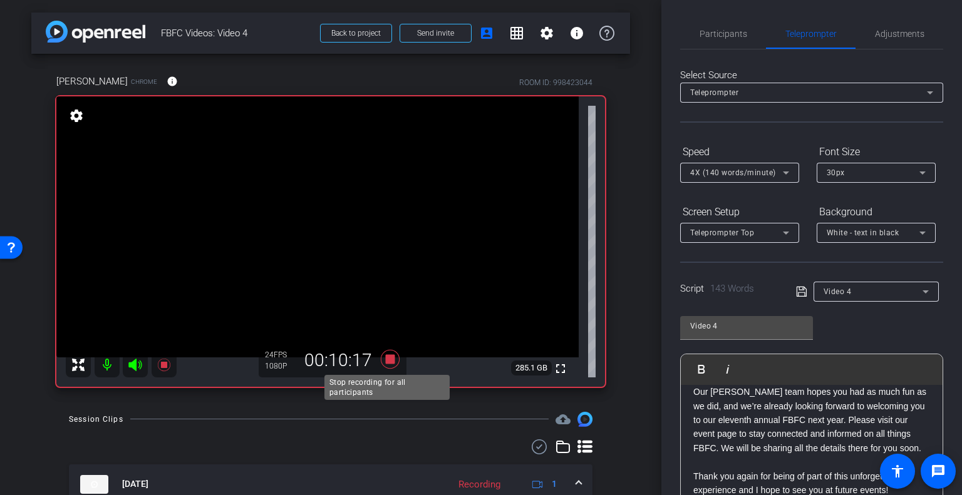
click at [389, 361] on icon at bounding box center [390, 359] width 19 height 19
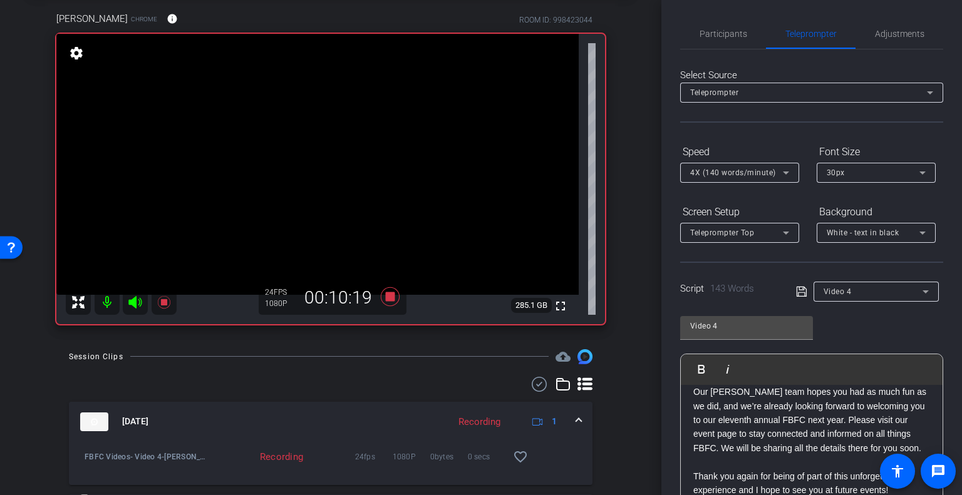
scroll to position [125, 0]
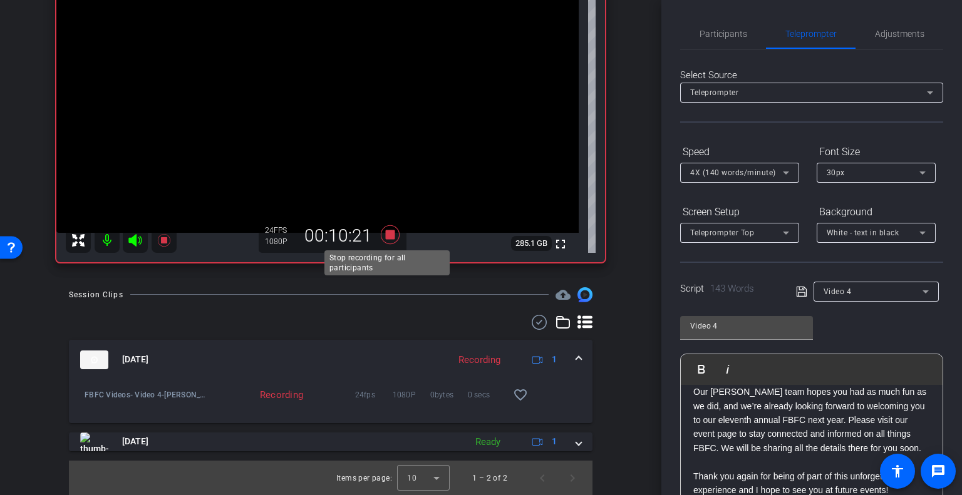
click at [382, 230] on icon at bounding box center [390, 234] width 19 height 19
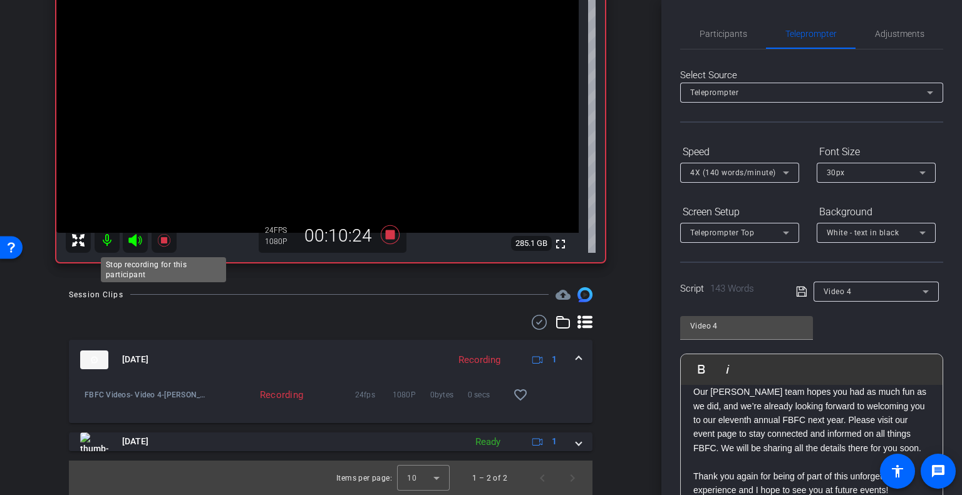
click at [160, 237] on icon at bounding box center [164, 240] width 15 height 15
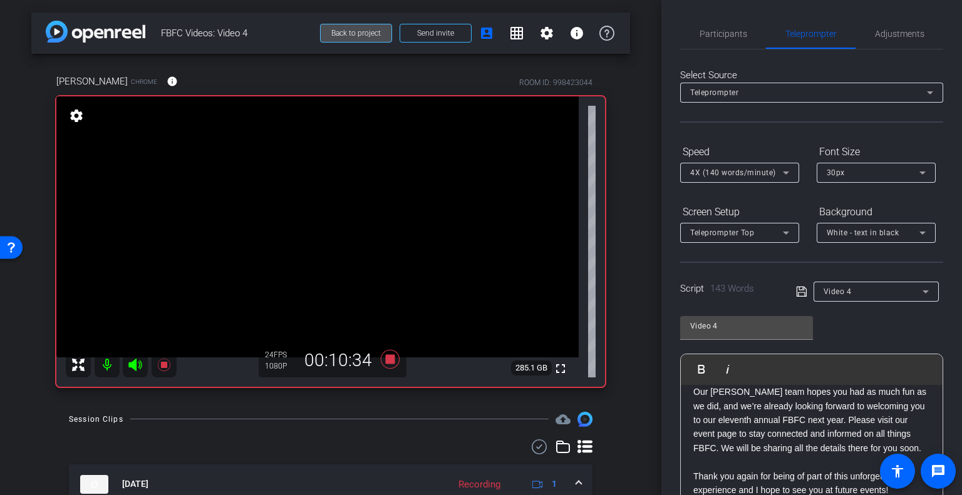
click at [349, 34] on span "Back to project" at bounding box center [355, 33] width 49 height 9
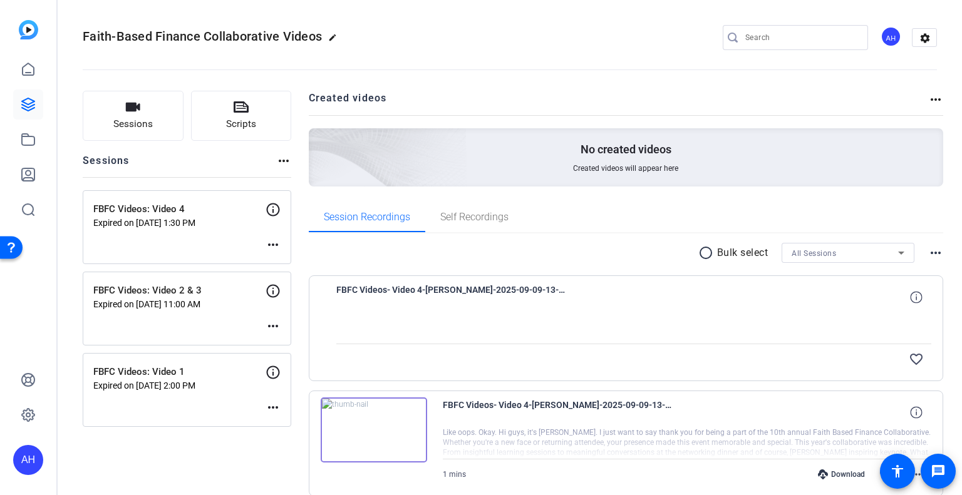
click at [273, 210] on icon at bounding box center [273, 210] width 13 height 13
click at [276, 291] on icon at bounding box center [273, 291] width 15 height 15
click at [272, 243] on mat-icon "more_horiz" at bounding box center [273, 244] width 15 height 15
click at [282, 262] on span "Edit Session" at bounding box center [304, 262] width 57 height 15
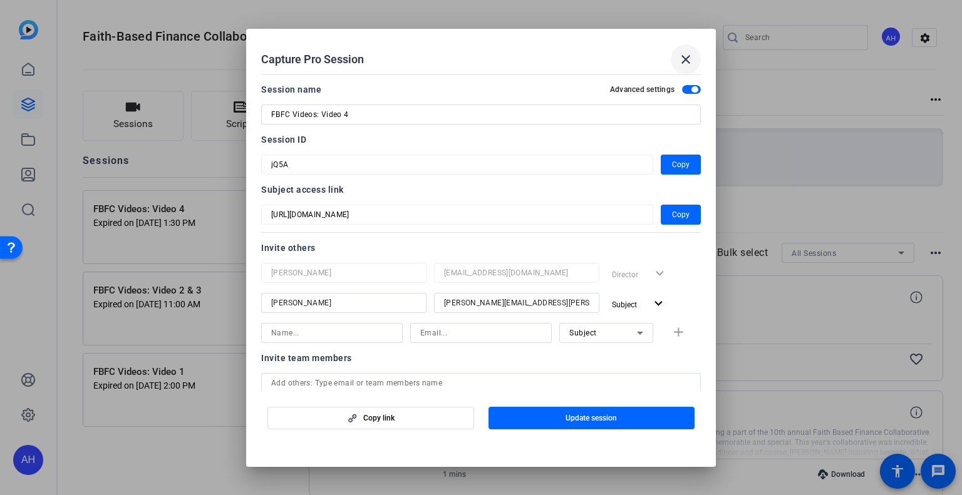
click at [680, 63] on mat-icon "close" at bounding box center [685, 59] width 15 height 15
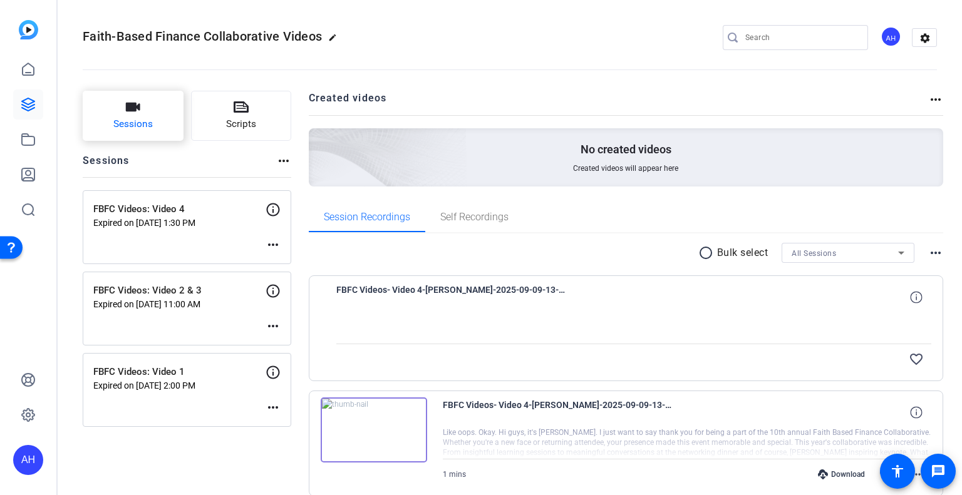
click at [135, 122] on span "Sessions" at bounding box center [132, 124] width 39 height 14
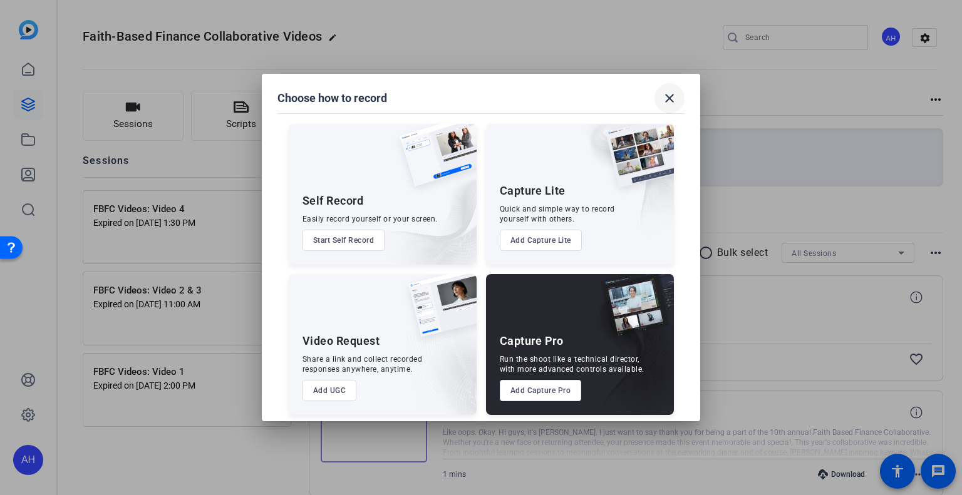
click at [668, 100] on mat-icon "close" at bounding box center [669, 98] width 15 height 15
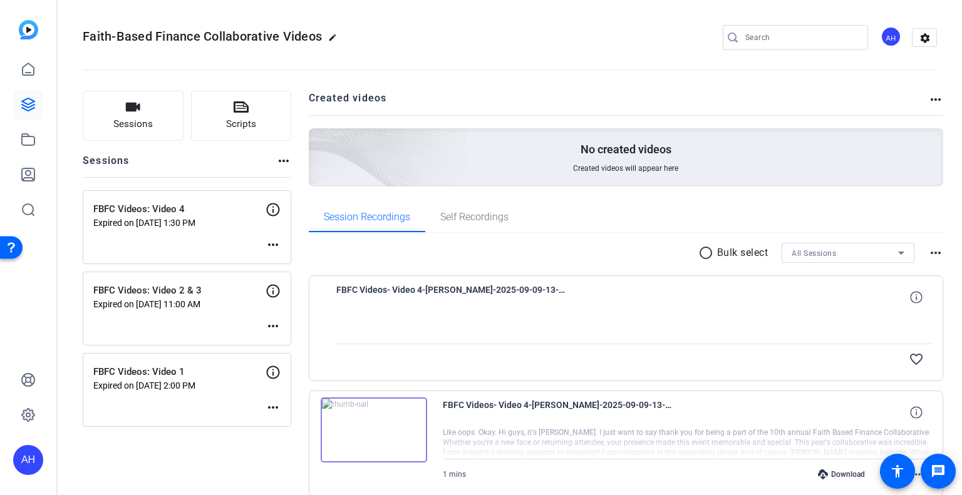
scroll to position [188, 0]
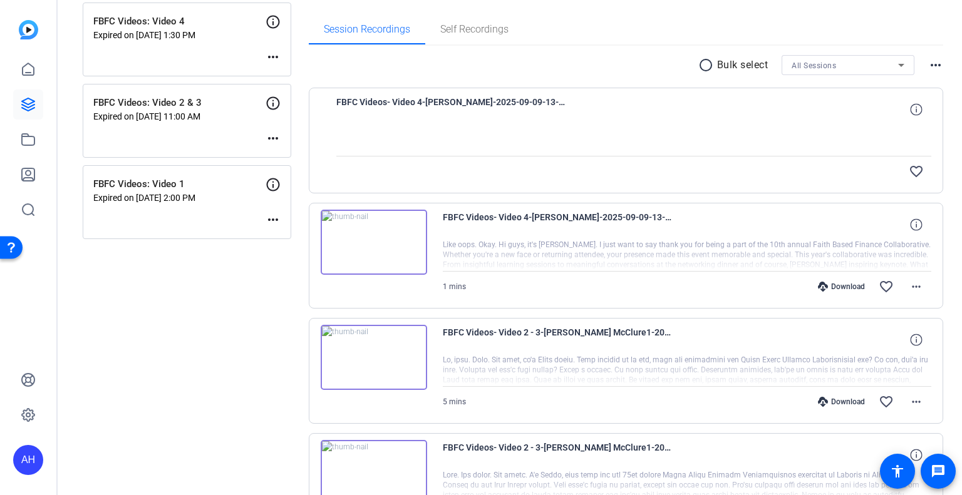
click at [527, 130] on div at bounding box center [634, 140] width 596 height 31
click at [909, 288] on mat-icon "more_horiz" at bounding box center [916, 286] width 15 height 15
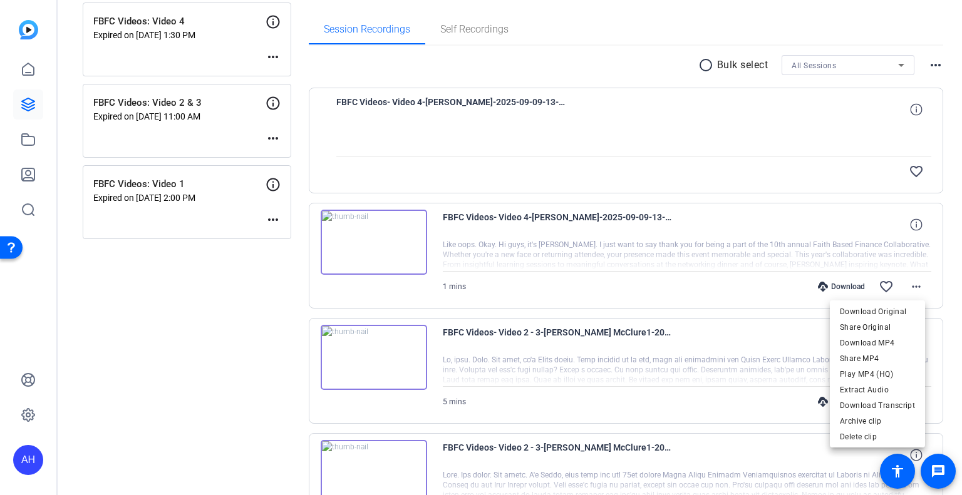
drag, startPoint x: 790, startPoint y: 187, endPoint x: 355, endPoint y: 143, distance: 437.5
click at [790, 187] on div at bounding box center [481, 247] width 962 height 495
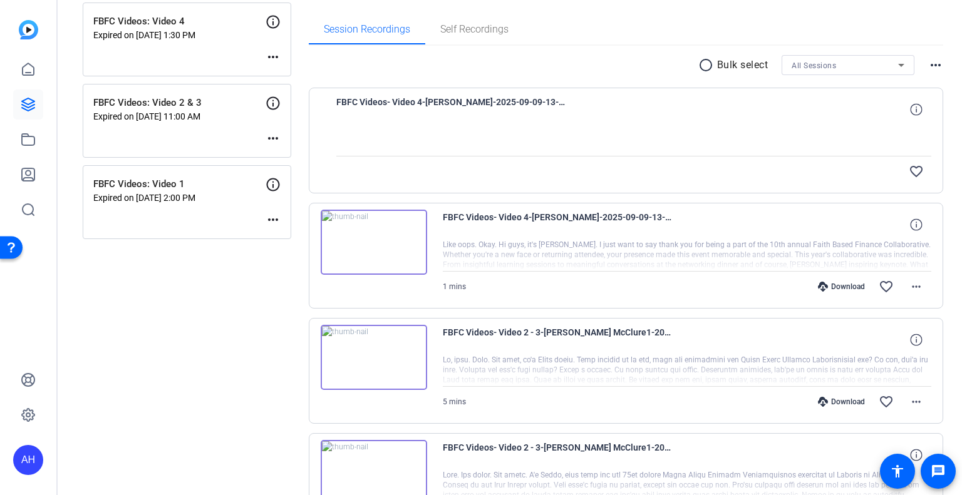
scroll to position [125, 0]
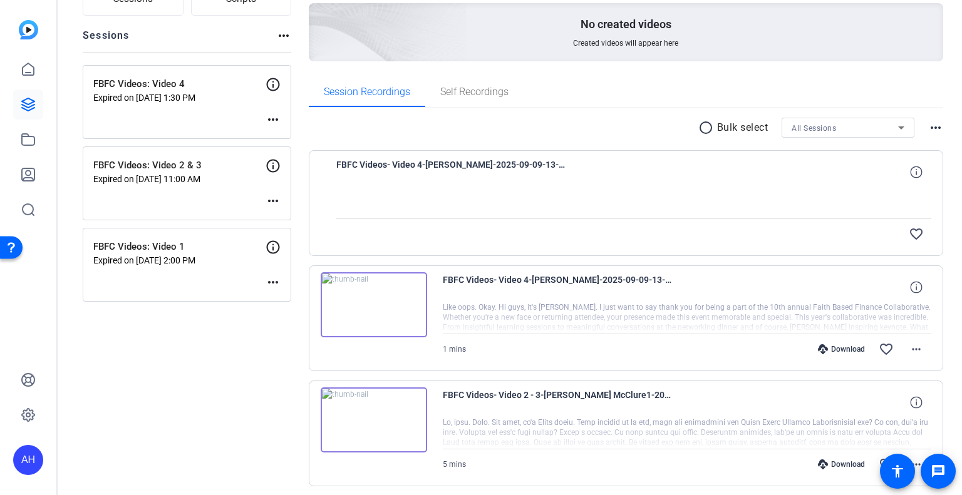
click at [222, 111] on div "FBFC Videos: Video 4 Expired on Sep 09, 2025 @ 1:30 PM more_horiz" at bounding box center [187, 102] width 209 height 74
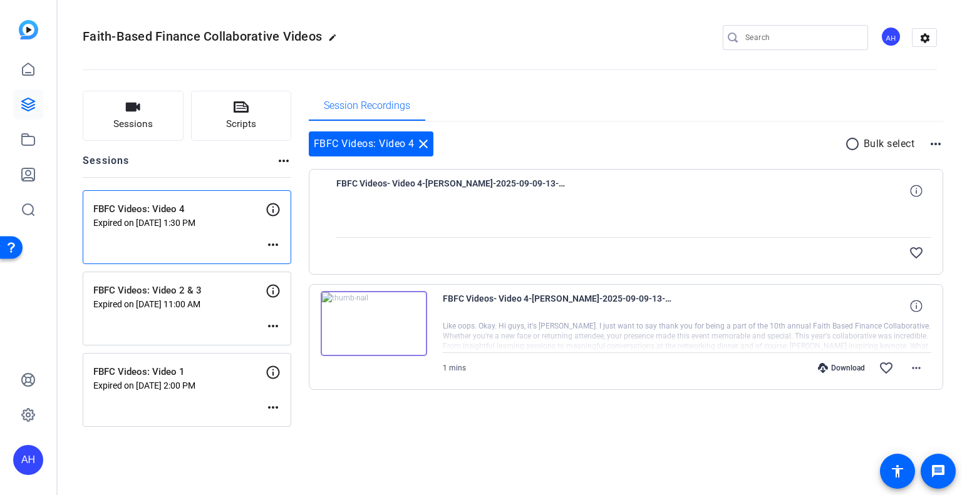
scroll to position [0, 0]
click at [233, 222] on p "Expired on [DATE] 1:30 PM" at bounding box center [179, 223] width 172 height 10
click at [233, 300] on p "Expired on [DATE] 11:00 AM" at bounding box center [179, 304] width 172 height 10
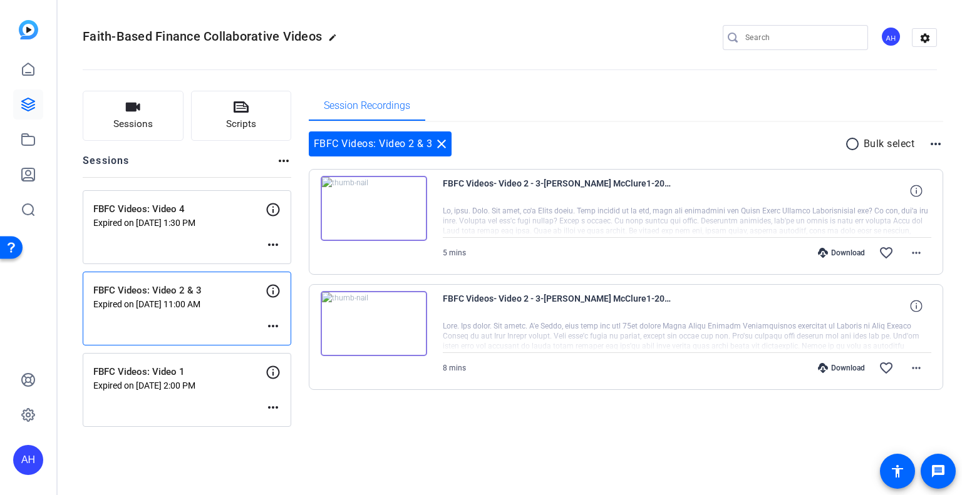
click at [204, 229] on div "FBFC Videos: Video 4 Expired on Sep 09, 2025 @ 1:30 PM more_horiz" at bounding box center [187, 227] width 209 height 74
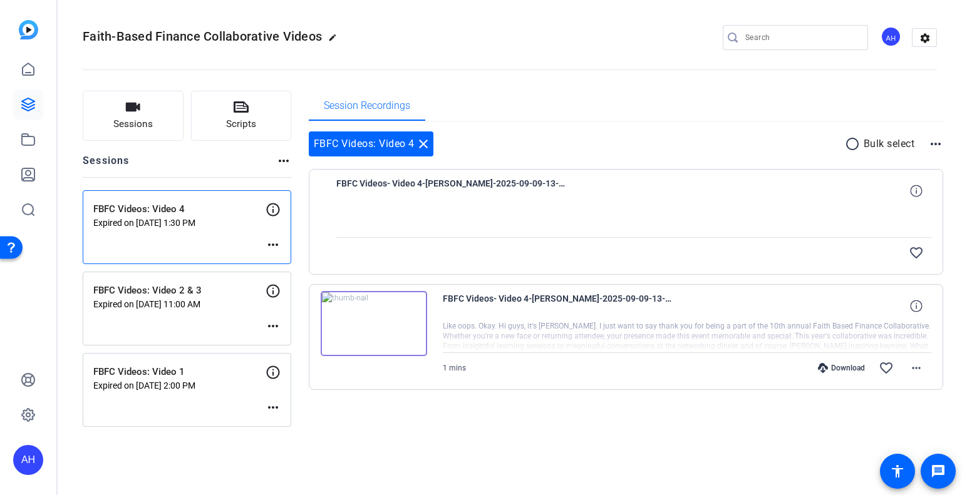
click at [424, 145] on mat-icon "close" at bounding box center [423, 144] width 15 height 15
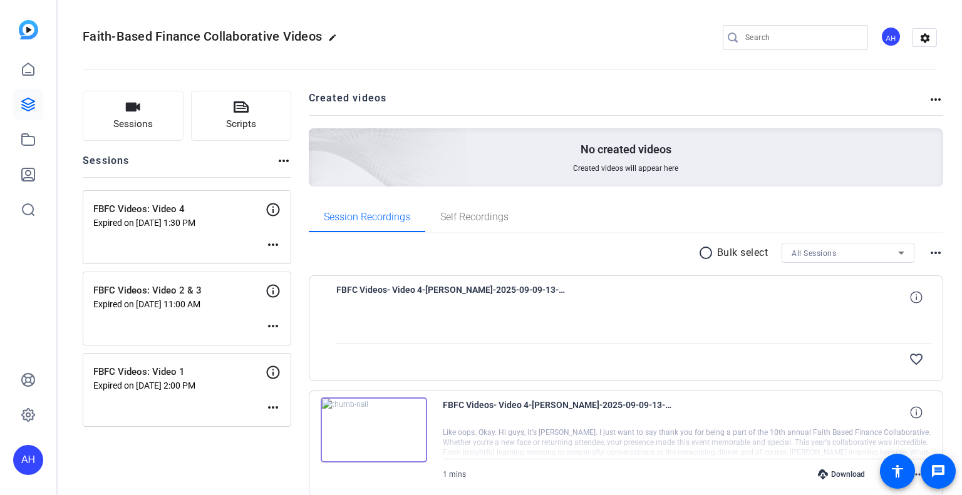
scroll to position [125, 0]
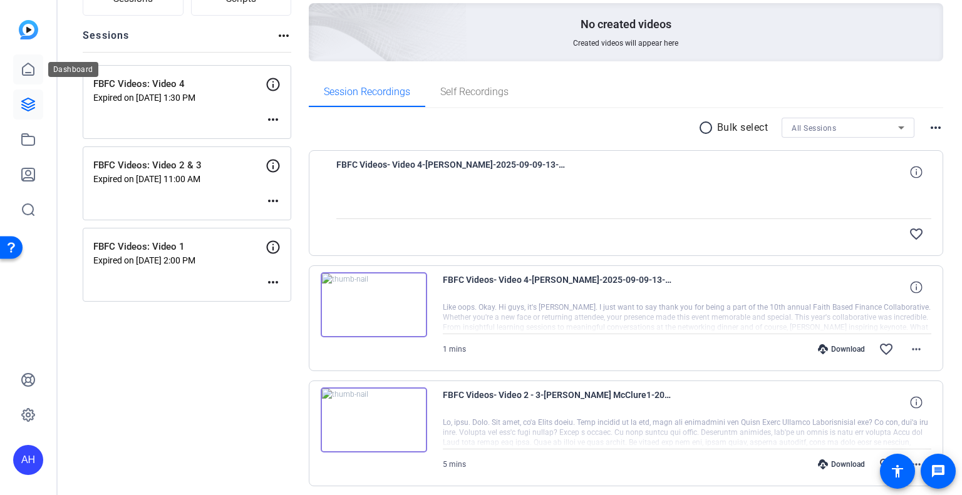
click at [21, 73] on icon at bounding box center [28, 69] width 15 height 15
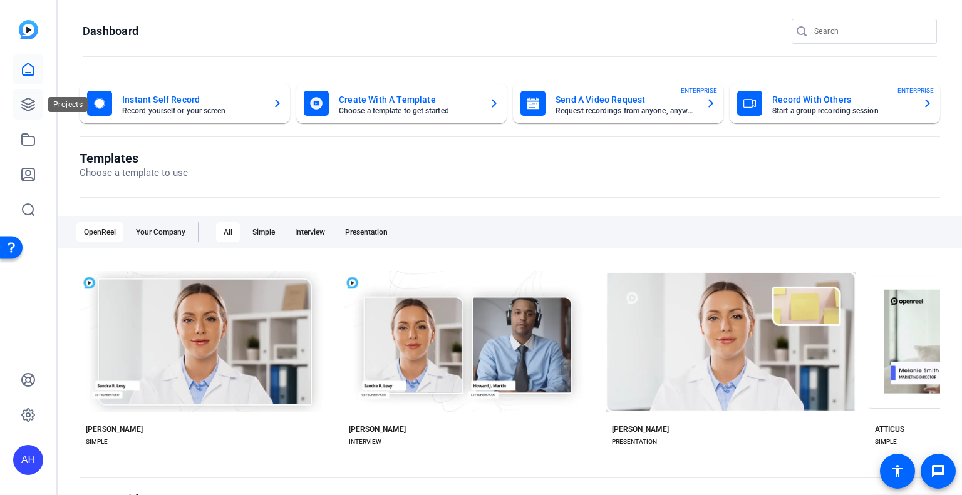
click at [26, 101] on icon at bounding box center [28, 104] width 15 height 15
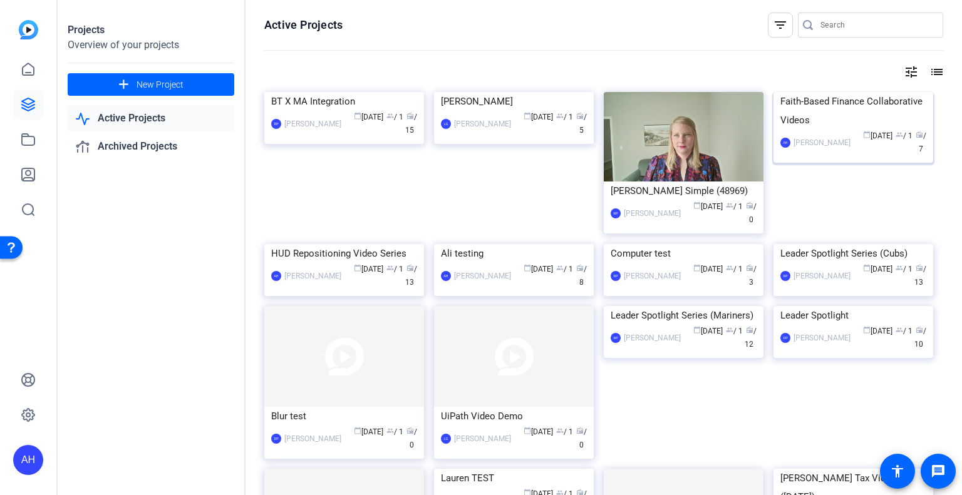
click at [857, 92] on img at bounding box center [853, 92] width 160 height 0
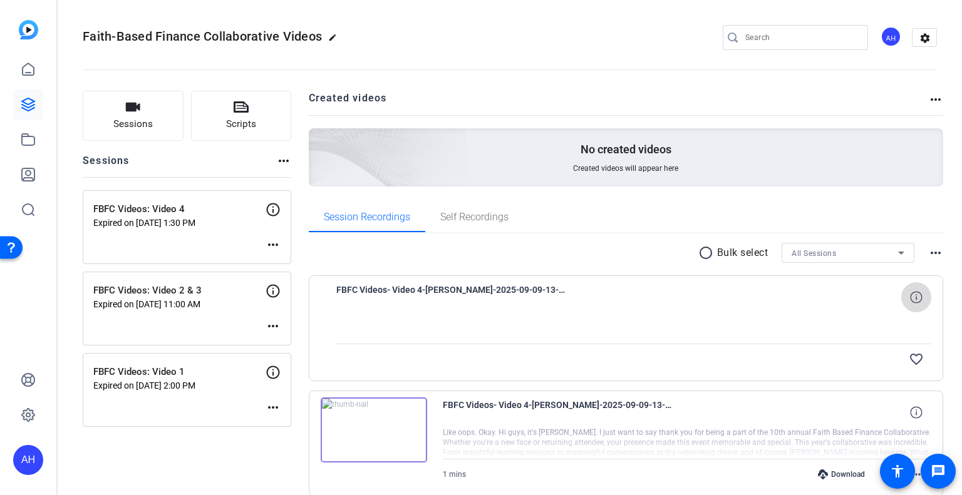
click at [910, 298] on icon at bounding box center [916, 297] width 12 height 12
click at [909, 298] on mat-icon "close" at bounding box center [916, 298] width 15 height 16
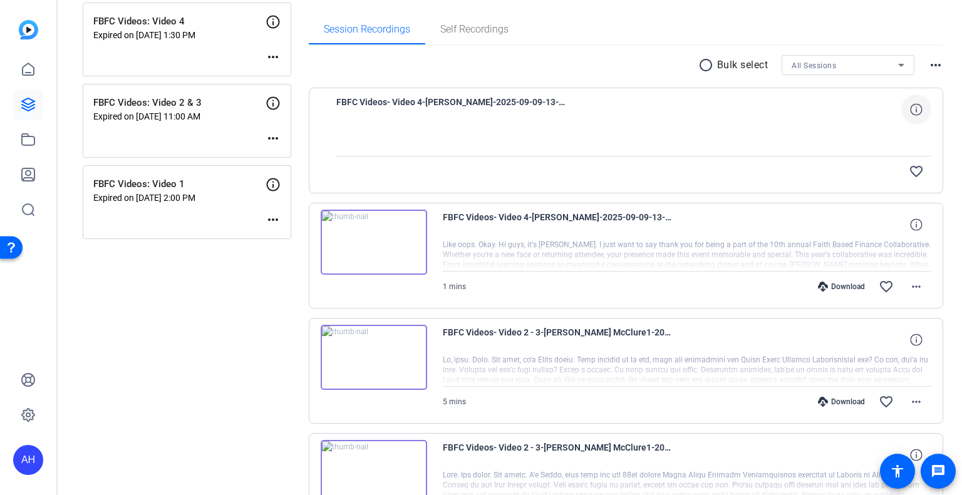
scroll to position [125, 0]
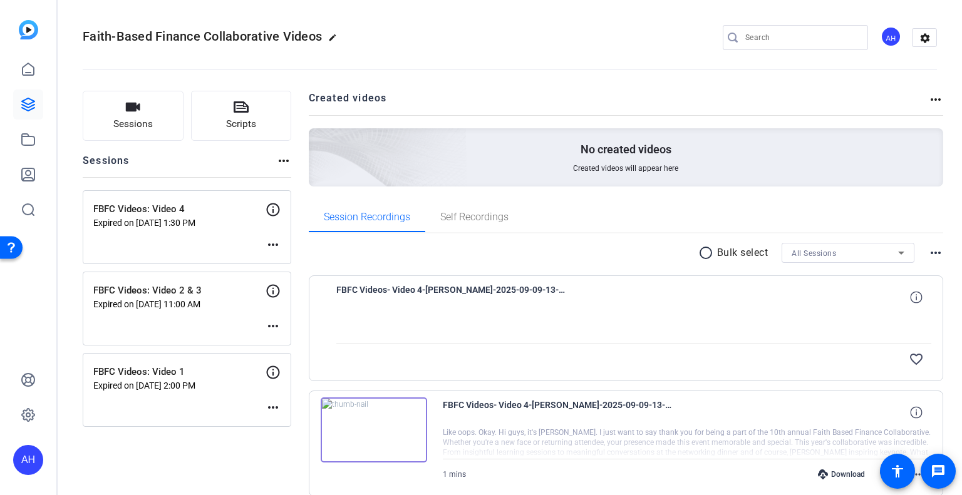
scroll to position [125, 0]
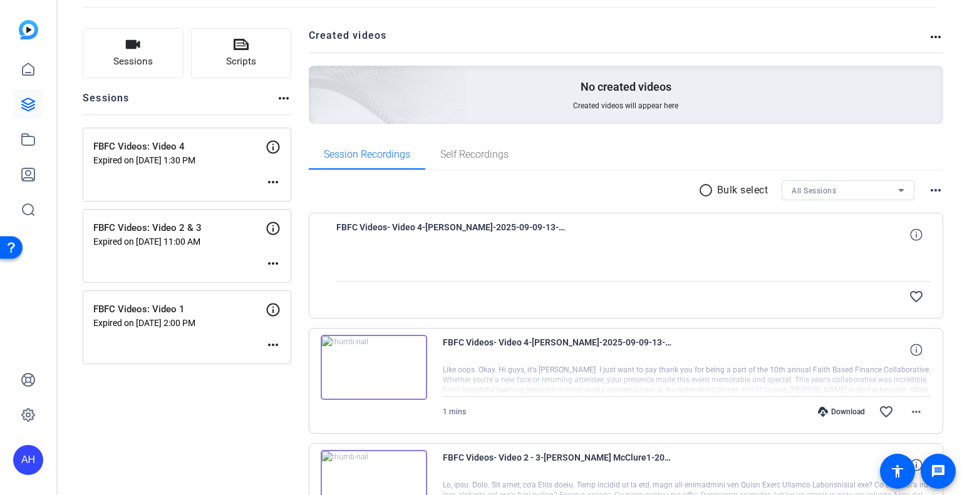
scroll to position [125, 0]
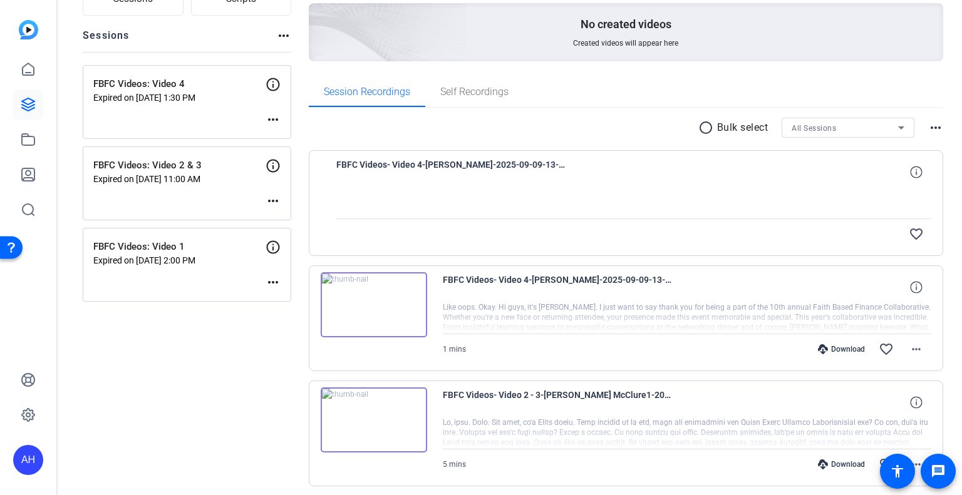
click at [237, 85] on p "FBFC Videos: Video 4" at bounding box center [179, 84] width 172 height 14
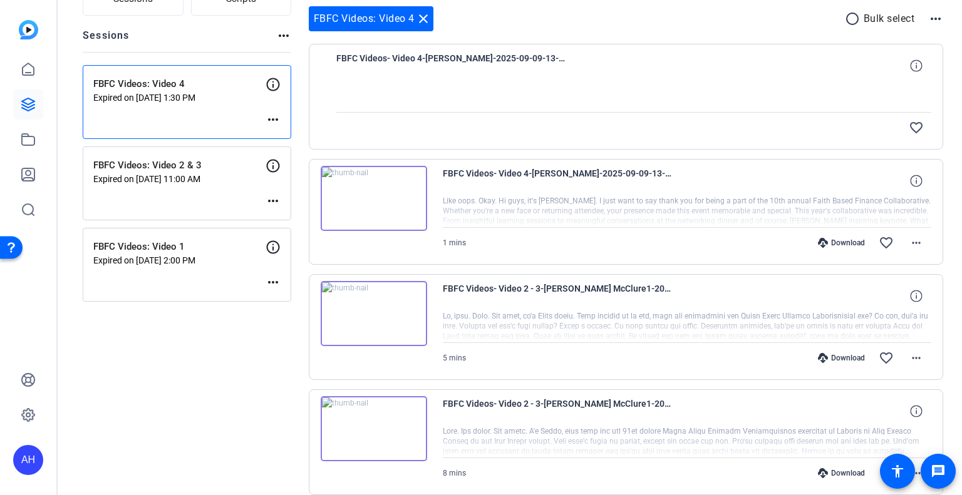
scroll to position [0, 0]
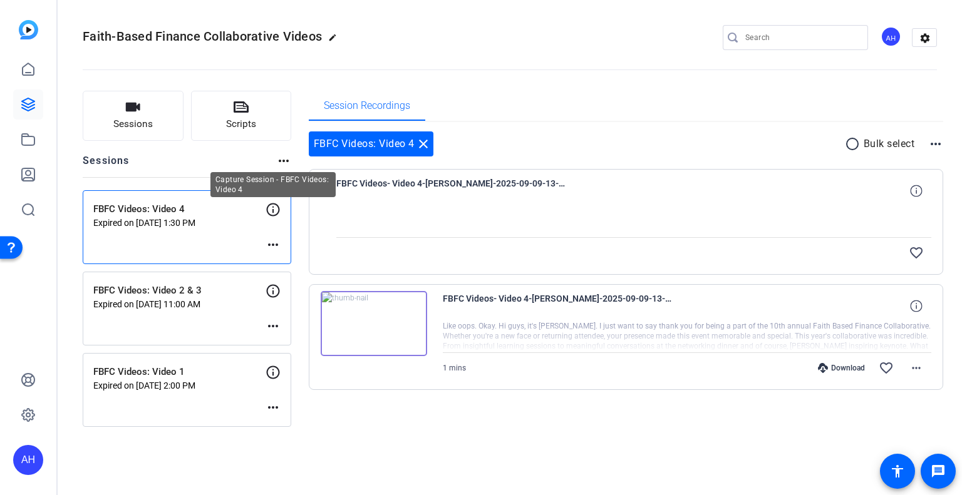
click at [276, 210] on icon at bounding box center [273, 209] width 15 height 15
click at [271, 244] on mat-icon "more_horiz" at bounding box center [273, 244] width 15 height 15
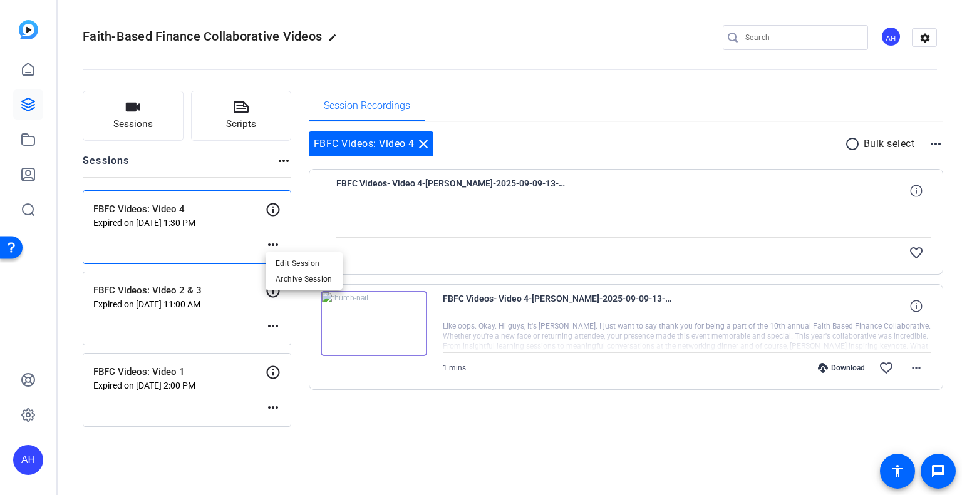
click at [252, 170] on div at bounding box center [481, 247] width 962 height 495
click at [235, 297] on div "FBFC Videos: Video 2 & 3 Expired on Jul 07, 2025 @ 11:00 AM" at bounding box center [179, 297] width 172 height 26
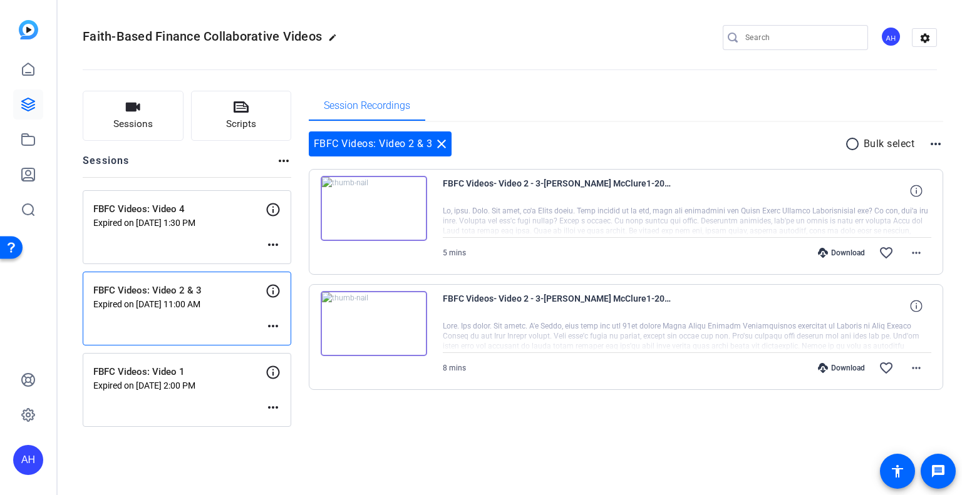
click at [229, 218] on p "Expired on Sep 09, 2025 @ 1:30 PM" at bounding box center [179, 223] width 172 height 10
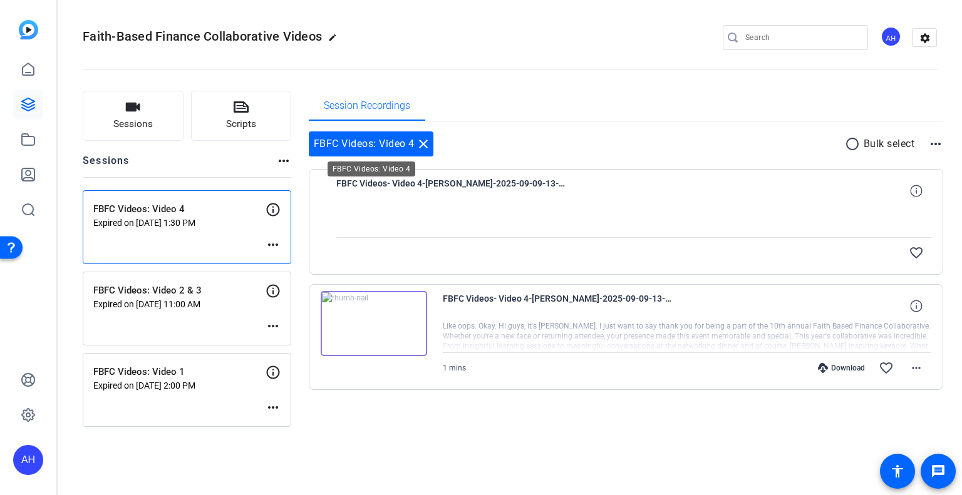
click at [423, 142] on mat-icon "close" at bounding box center [423, 144] width 15 height 15
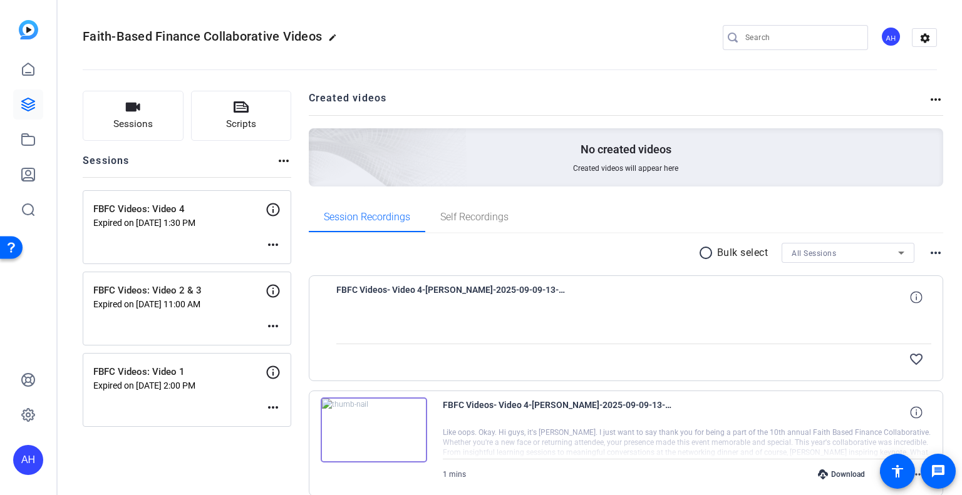
scroll to position [125, 0]
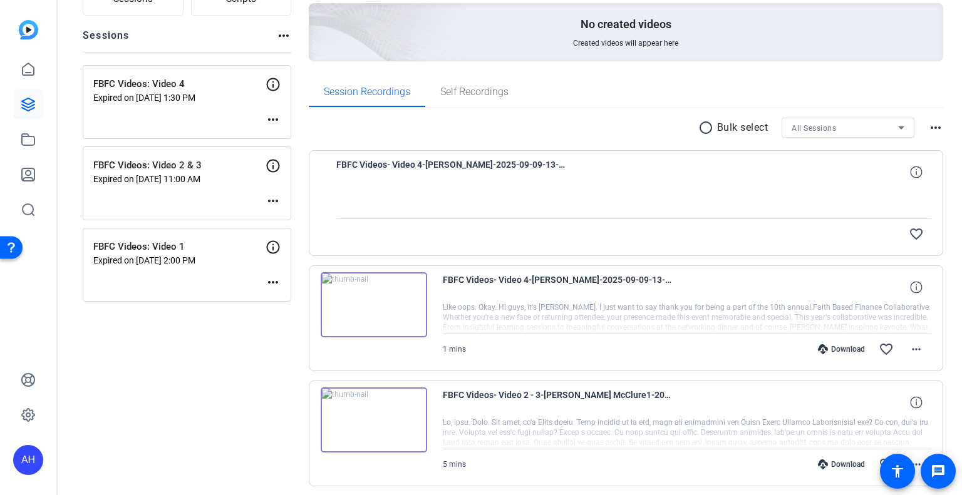
click at [244, 117] on div "FBFC Videos: Video 4 Expired on Sep 09, 2025 @ 1:30 PM more_horiz" at bounding box center [187, 102] width 209 height 74
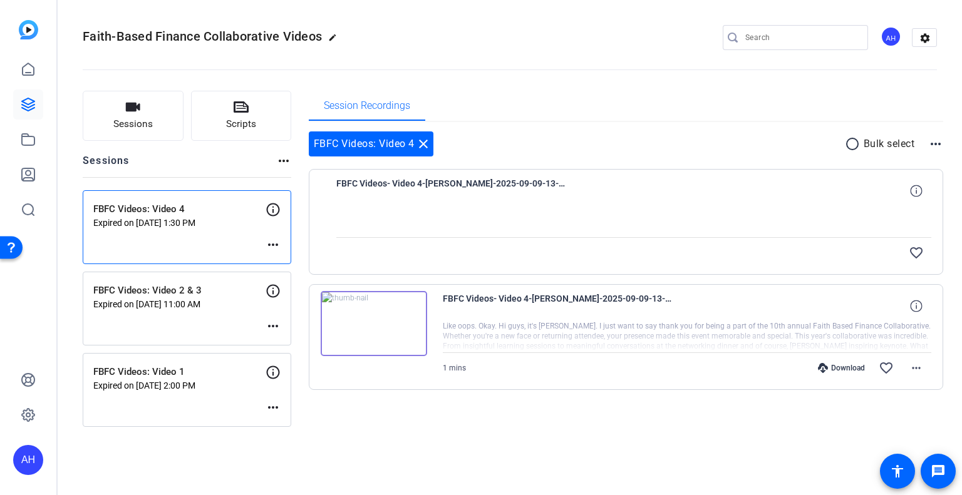
scroll to position [0, 0]
click at [272, 241] on mat-icon "more_horiz" at bounding box center [273, 244] width 15 height 15
click at [405, 428] on div at bounding box center [481, 247] width 962 height 495
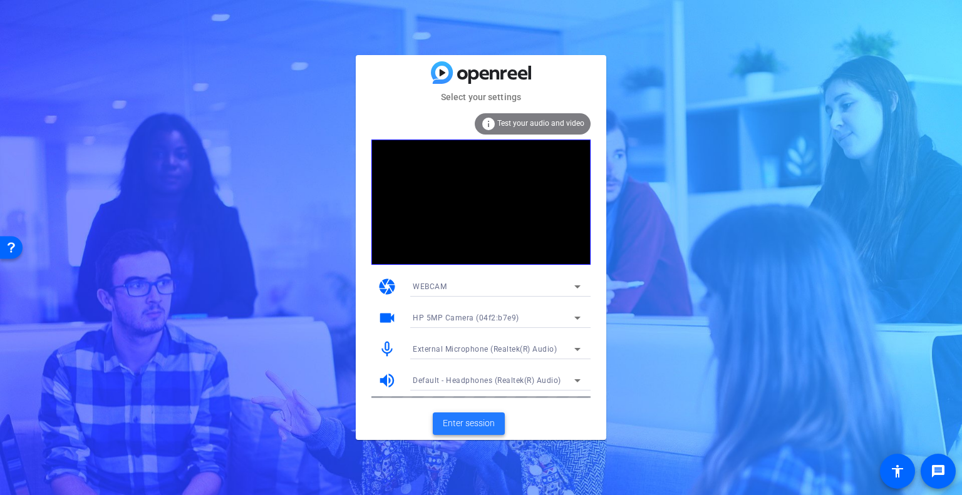
click at [481, 428] on span "Enter session" at bounding box center [469, 423] width 52 height 13
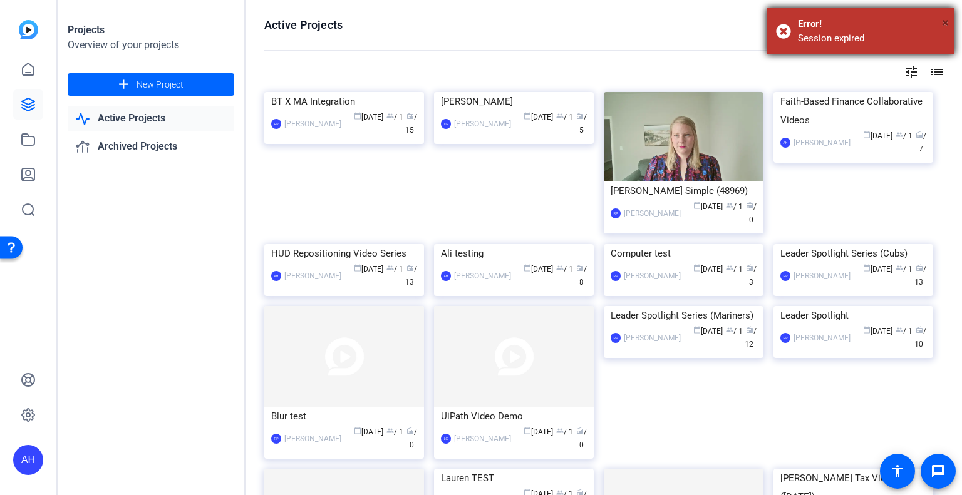
click at [947, 19] on span "×" at bounding box center [945, 22] width 7 height 15
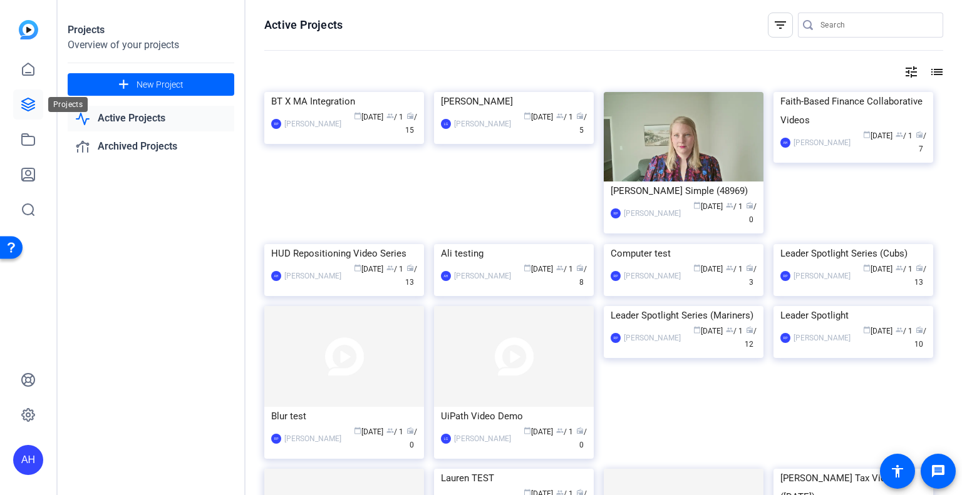
click at [29, 105] on icon at bounding box center [28, 104] width 13 height 13
click at [26, 136] on icon at bounding box center [28, 139] width 13 height 11
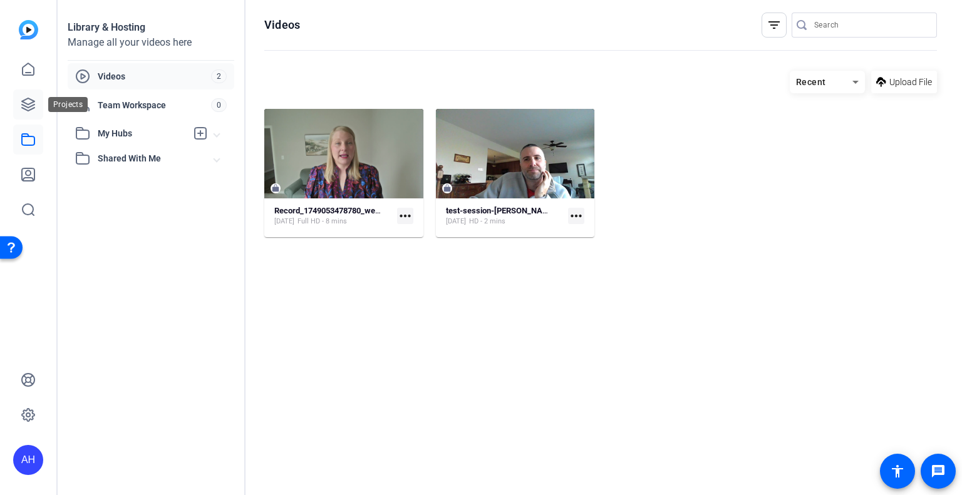
click at [25, 103] on icon at bounding box center [28, 104] width 13 height 13
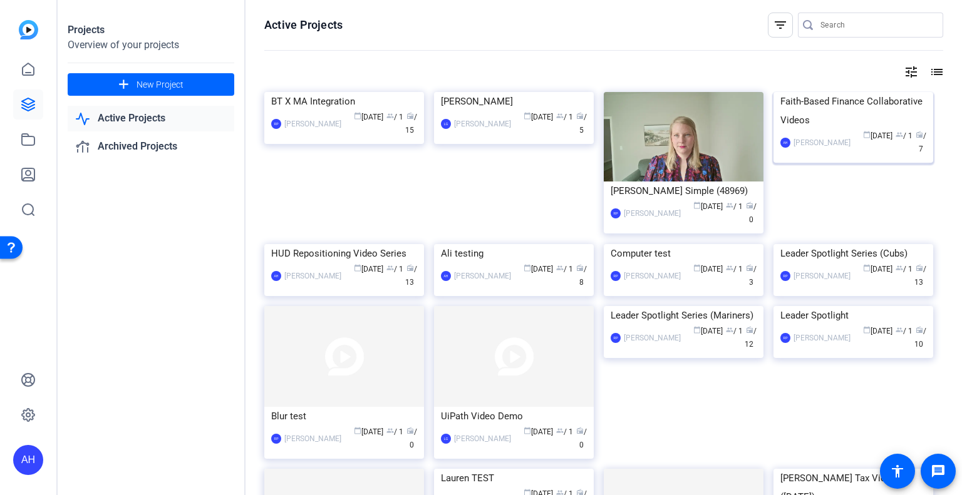
click at [824, 92] on img at bounding box center [853, 92] width 160 height 0
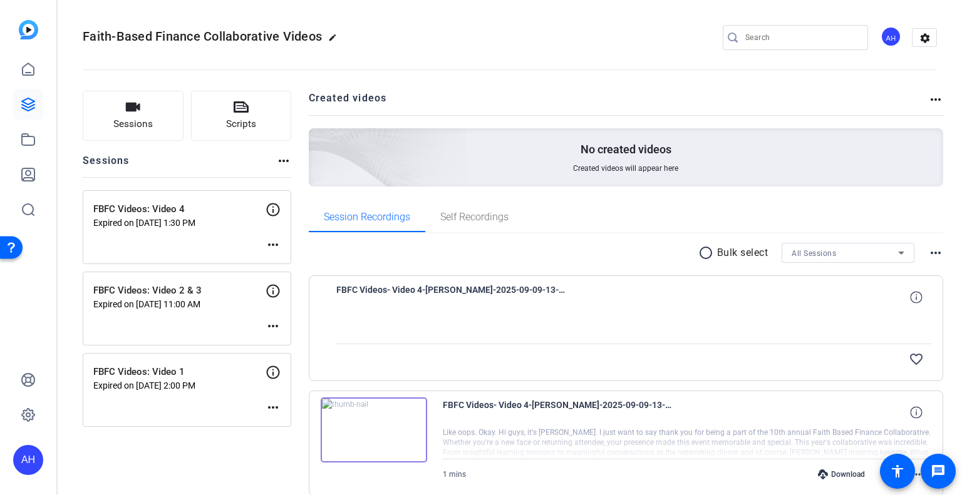
click at [269, 243] on mat-icon "more_horiz" at bounding box center [273, 244] width 15 height 15
click at [294, 262] on span "Edit Session" at bounding box center [304, 262] width 57 height 15
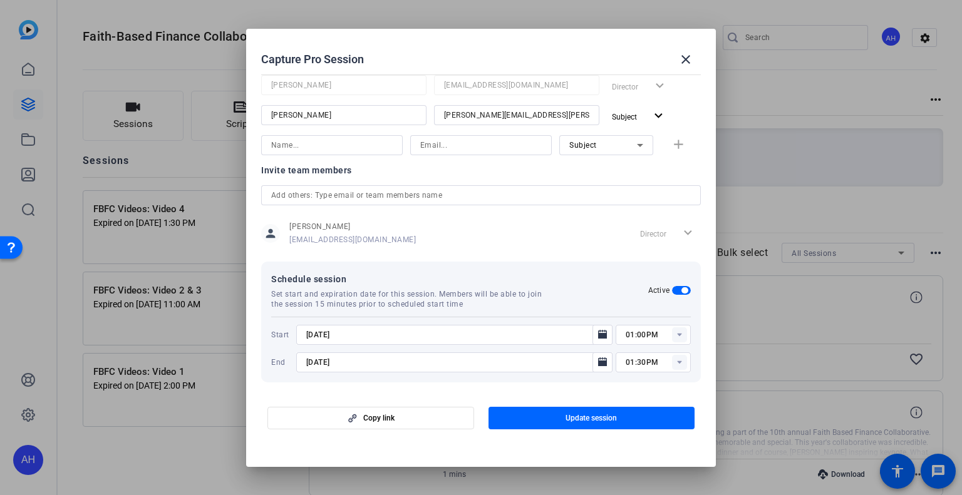
scroll to position [192, 0]
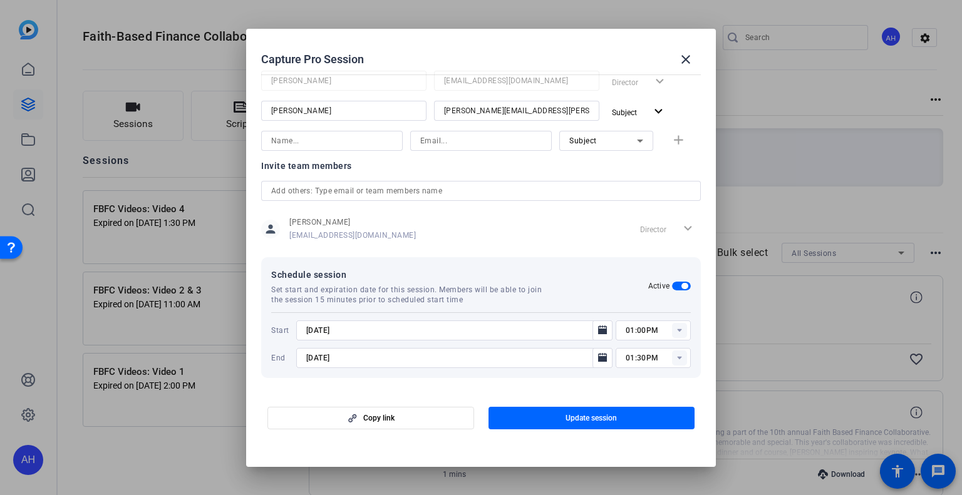
click at [672, 359] on rect at bounding box center [679, 358] width 15 height 15
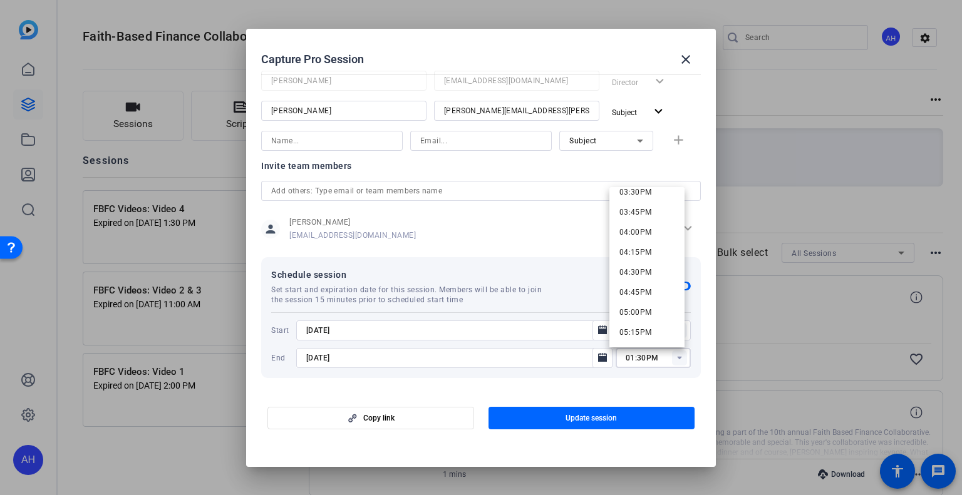
scroll to position [1002, 0]
click at [647, 318] on span "02:00PM" at bounding box center [635, 322] width 33 height 9
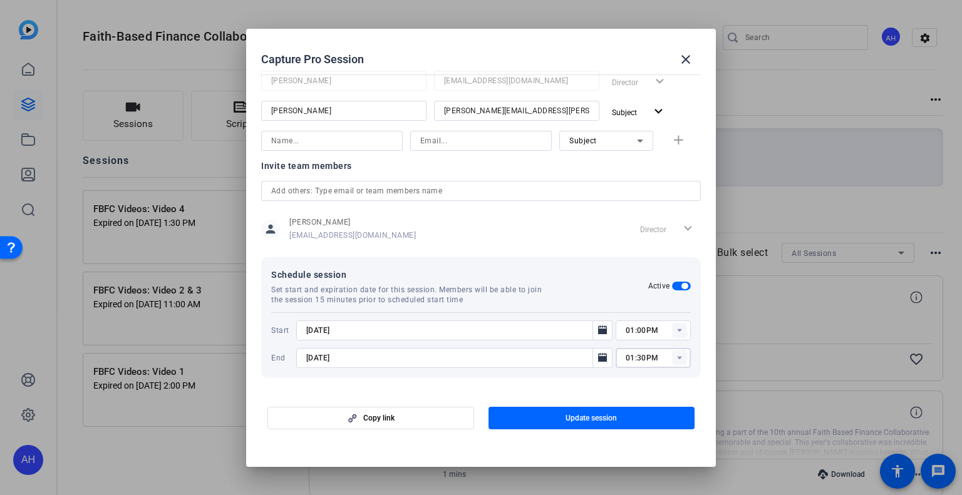
type input "02:00PM"
click at [577, 416] on span "Update session" at bounding box center [590, 418] width 51 height 10
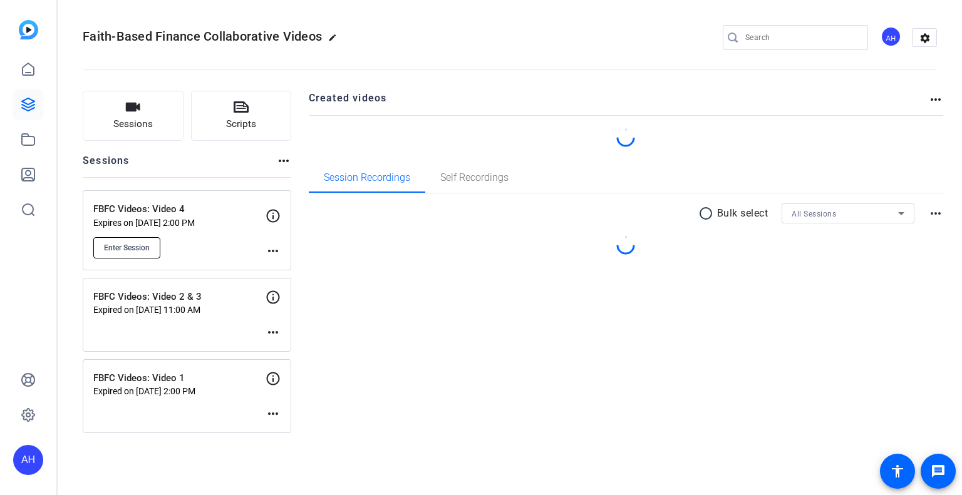
click at [130, 247] on span "Enter Session" at bounding box center [127, 248] width 46 height 10
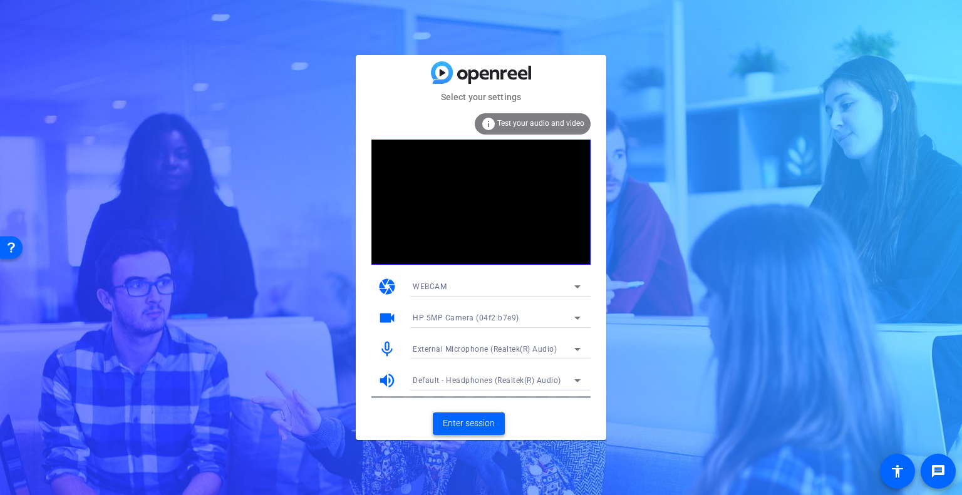
click at [482, 426] on span "Enter session" at bounding box center [469, 423] width 52 height 13
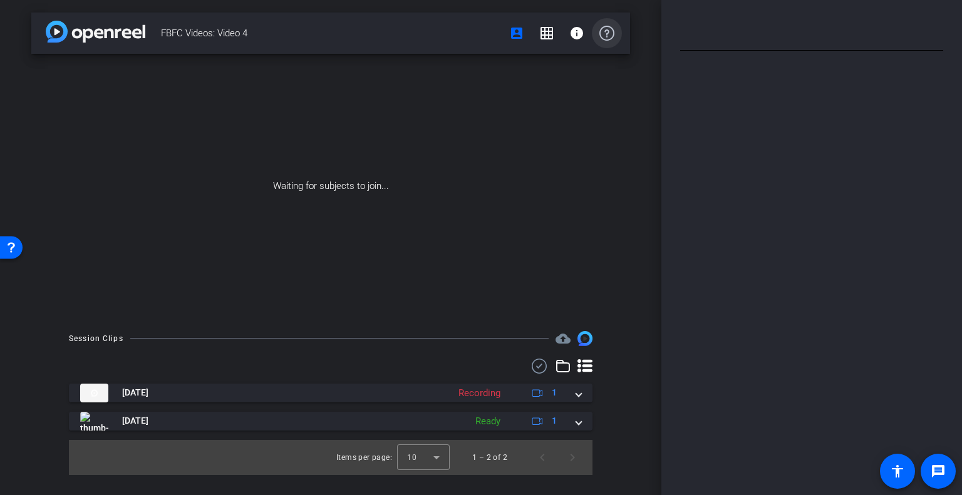
type input "Video 4"
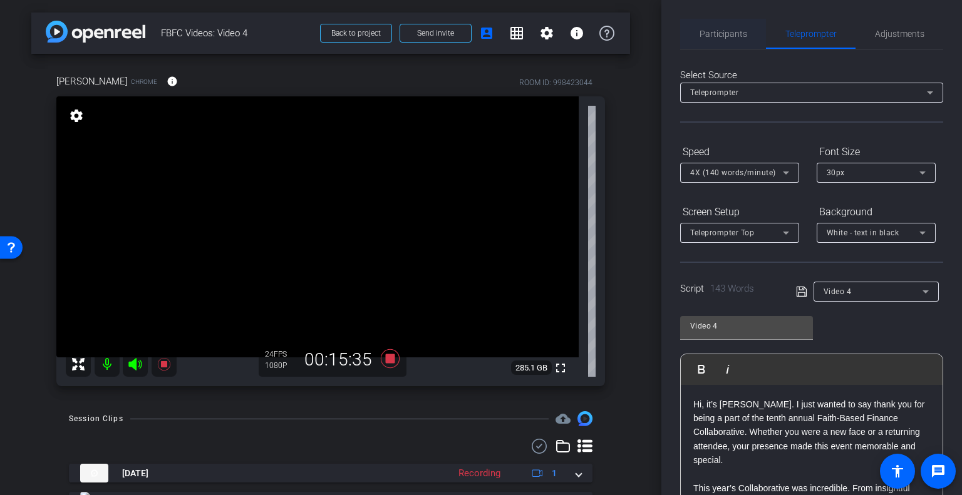
click at [708, 35] on span "Participants" at bounding box center [723, 33] width 48 height 9
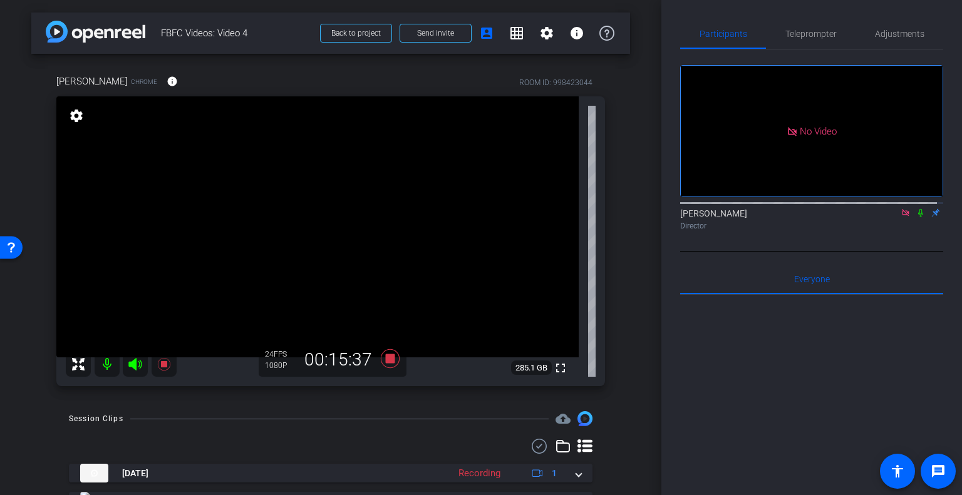
scroll to position [60, 0]
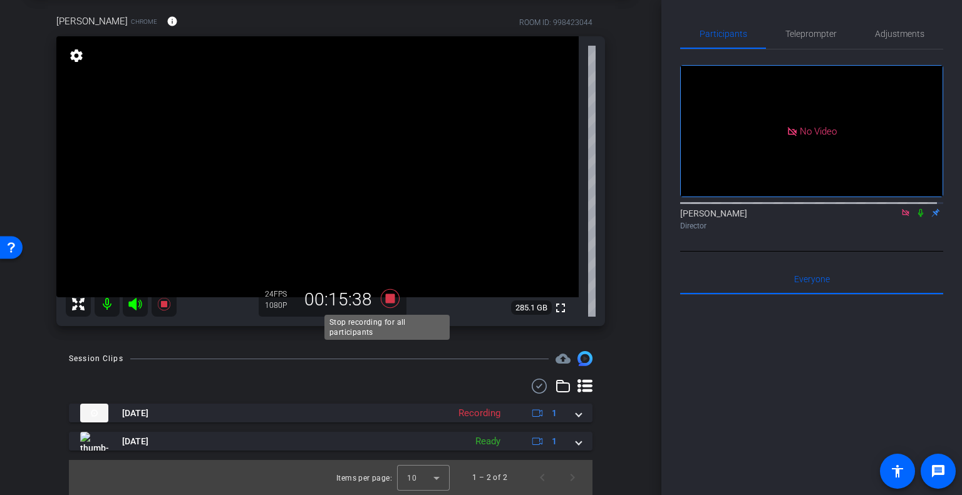
click at [384, 295] on icon at bounding box center [390, 298] width 19 height 19
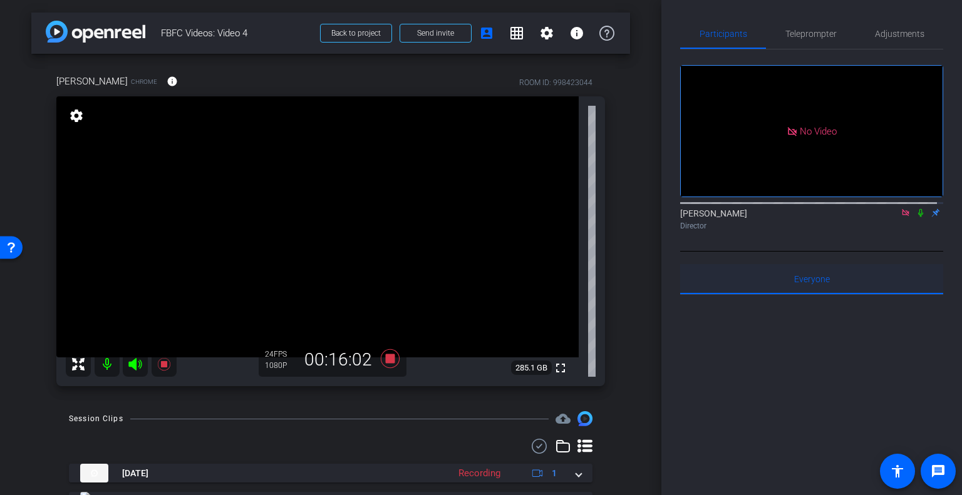
click at [810, 275] on span "Everyone 0" at bounding box center [812, 279] width 36 height 9
click at [387, 360] on icon at bounding box center [390, 358] width 19 height 19
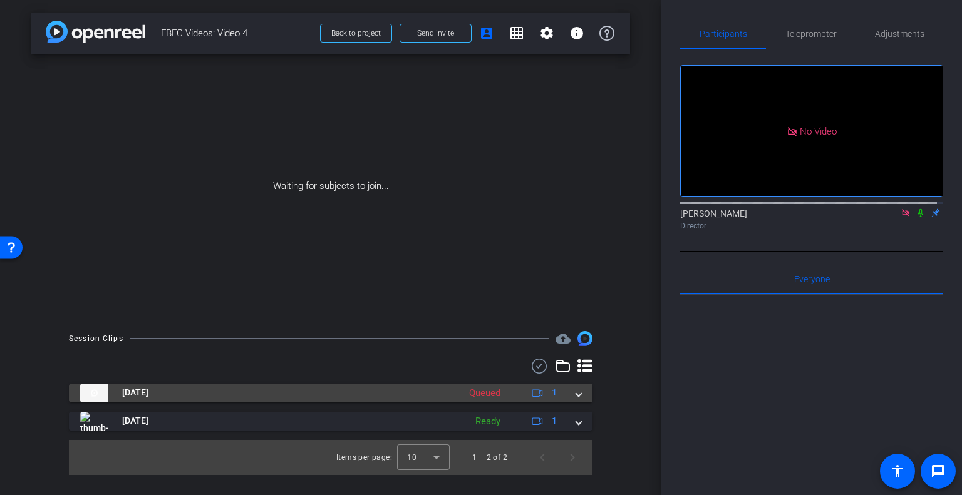
click at [584, 391] on mat-expansion-panel-header "[DATE] Queued 1" at bounding box center [331, 393] width 524 height 19
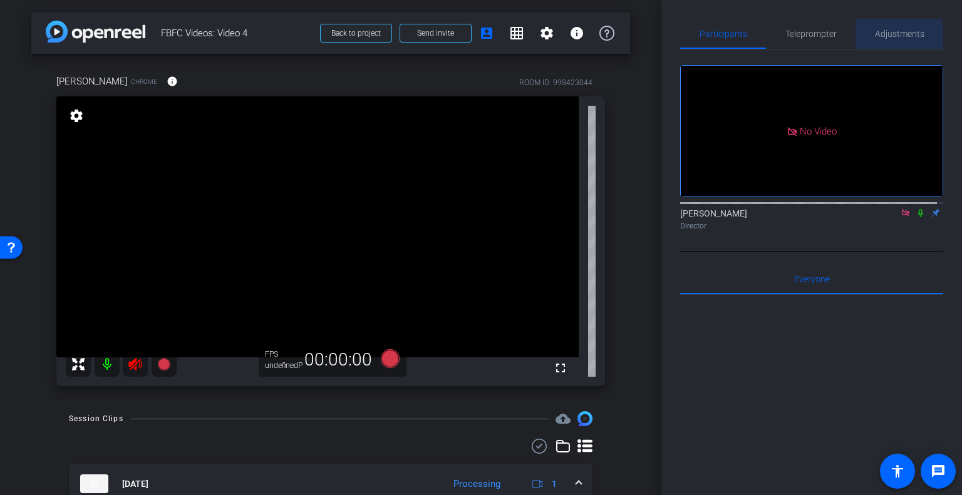
click at [890, 35] on span "Adjustments" at bounding box center [899, 33] width 49 height 9
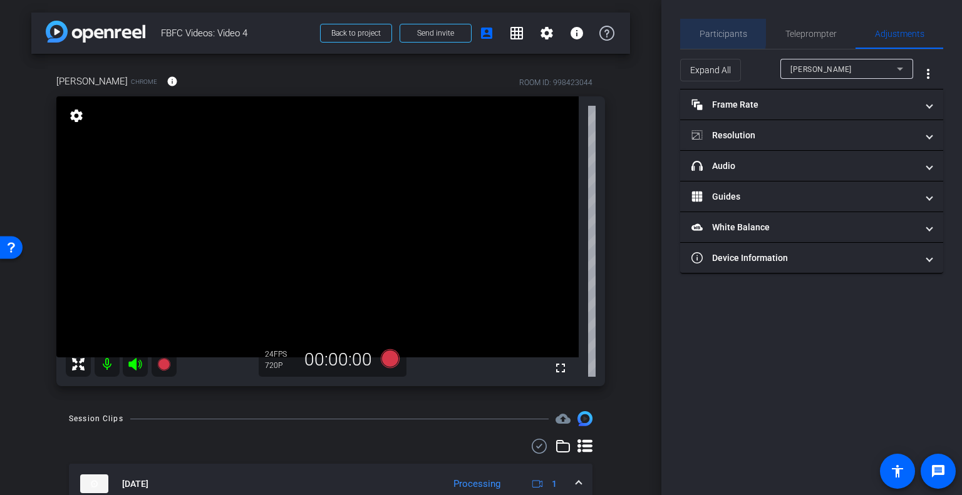
drag, startPoint x: 699, startPoint y: 32, endPoint x: 714, endPoint y: 32, distance: 14.4
click at [709, 32] on span "Participants" at bounding box center [723, 33] width 48 height 9
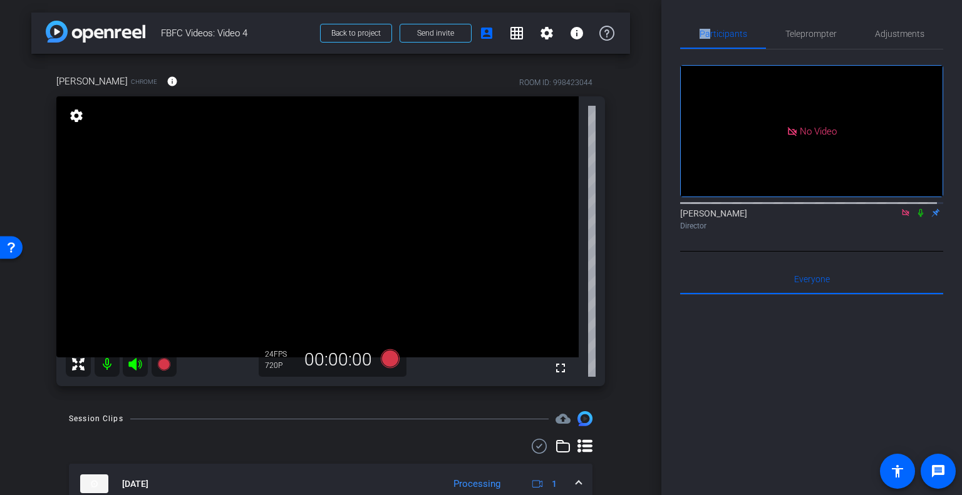
click at [900, 209] on icon at bounding box center [905, 213] width 10 height 9
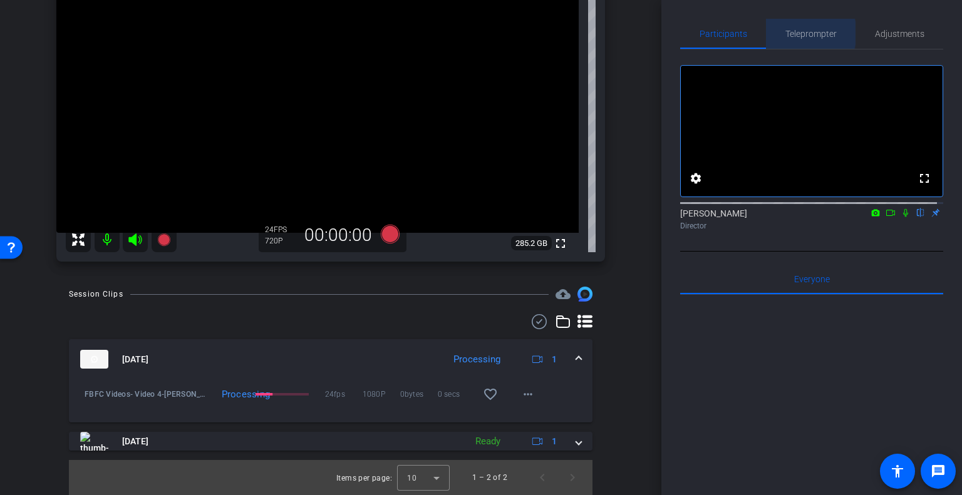
click at [800, 33] on span "Teleprompter" at bounding box center [810, 33] width 51 height 9
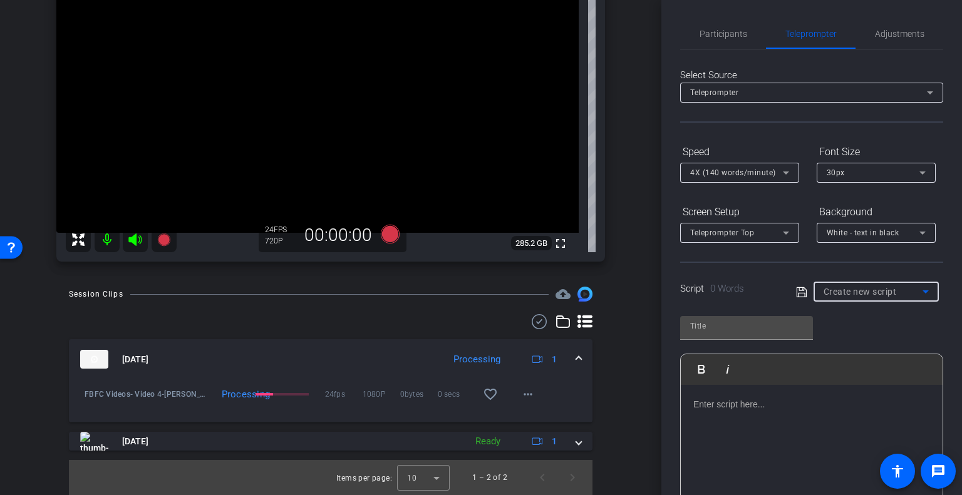
click at [879, 289] on span "Create new script" at bounding box center [859, 292] width 73 height 10
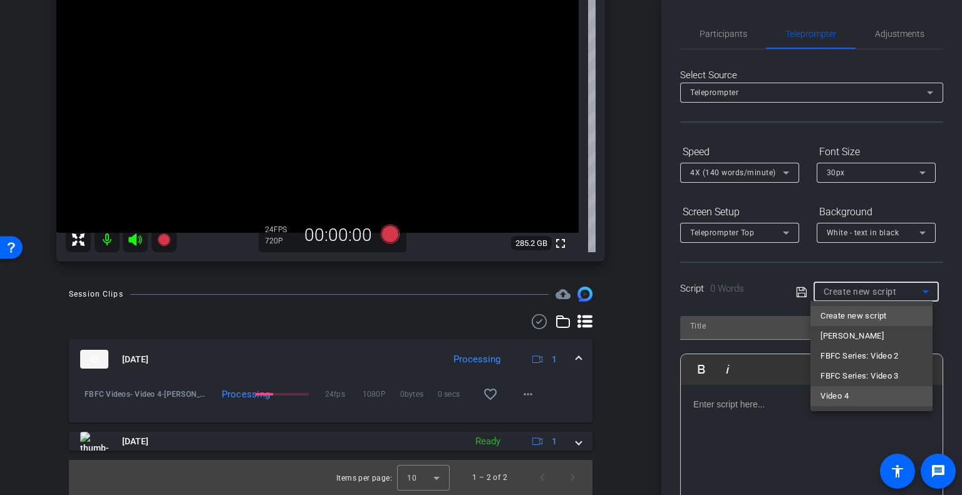
click at [862, 393] on mat-option "Video 4" at bounding box center [871, 396] width 122 height 20
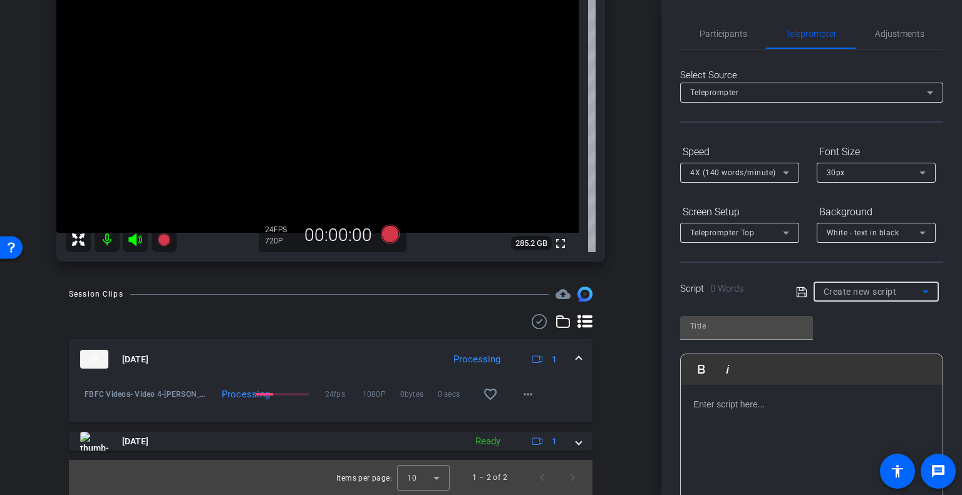
type input "Video 4"
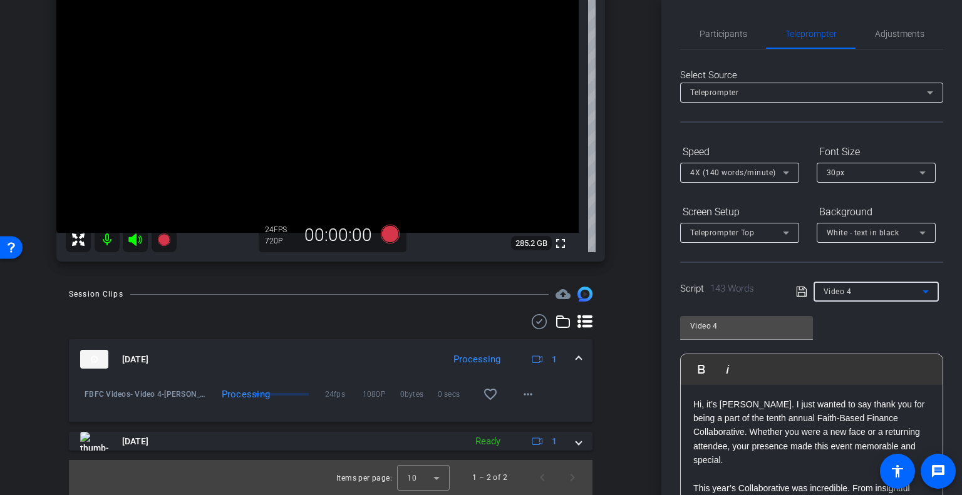
scroll to position [62, 0]
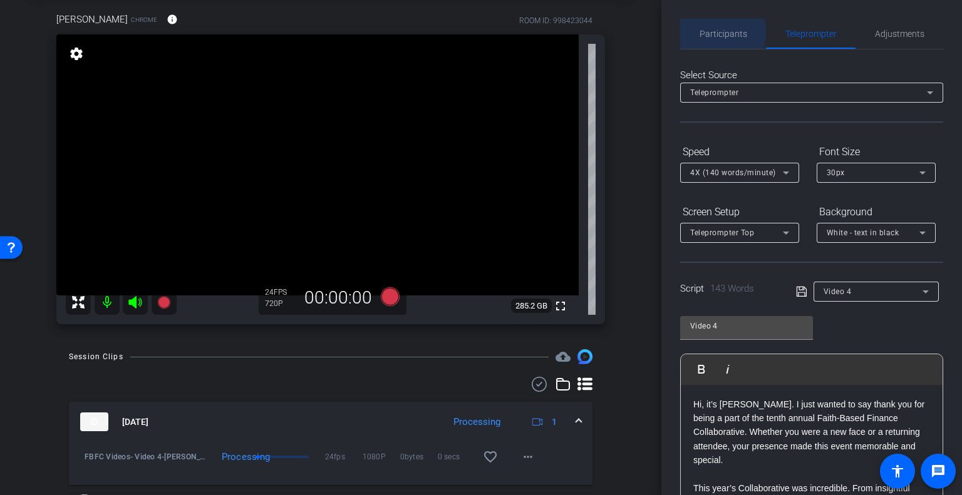
click at [721, 33] on span "Participants" at bounding box center [723, 33] width 48 height 9
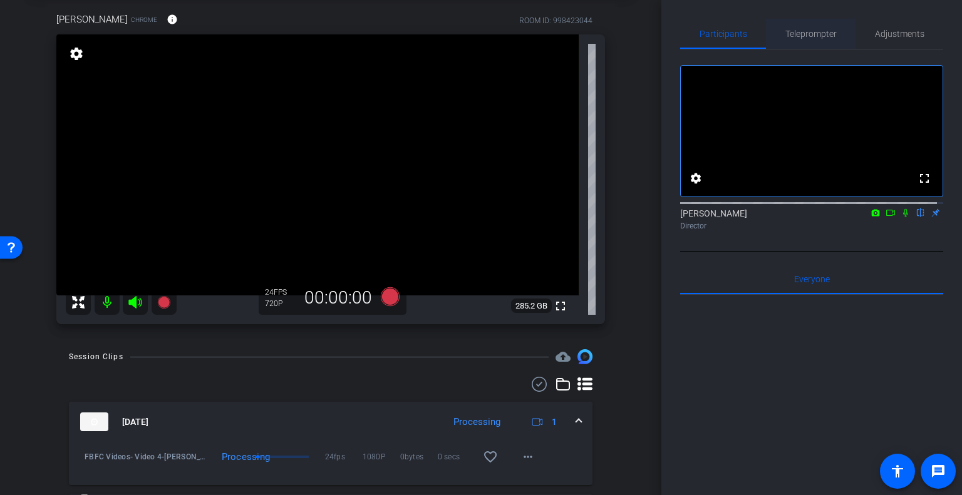
click at [800, 33] on span "Teleprompter" at bounding box center [810, 33] width 51 height 9
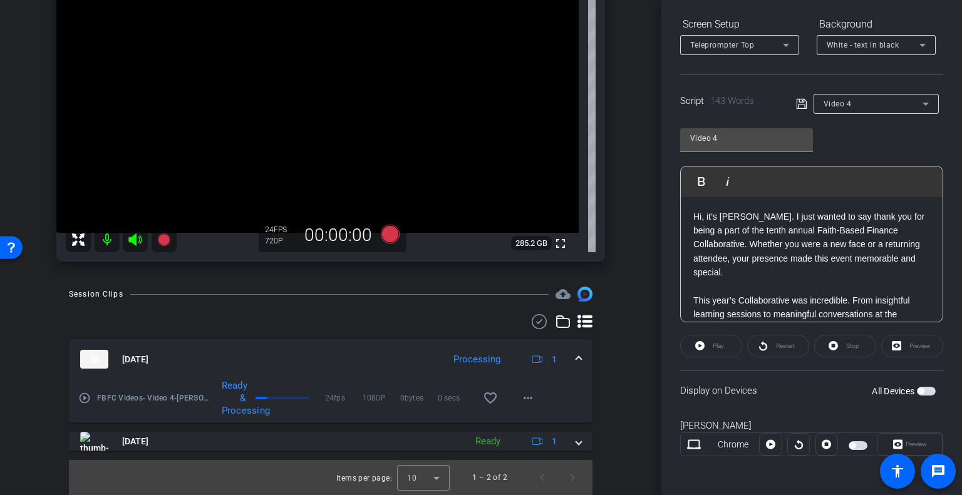
scroll to position [0, 0]
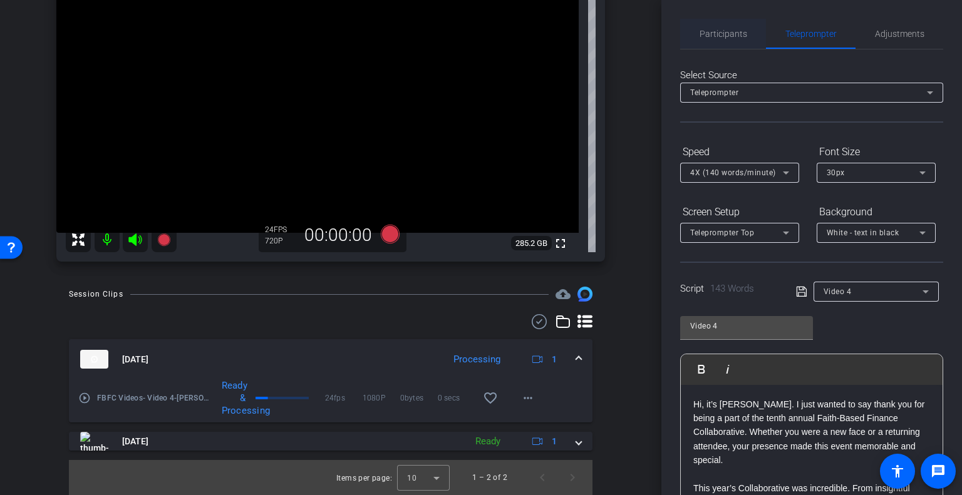
click at [699, 29] on span "Participants" at bounding box center [723, 33] width 48 height 9
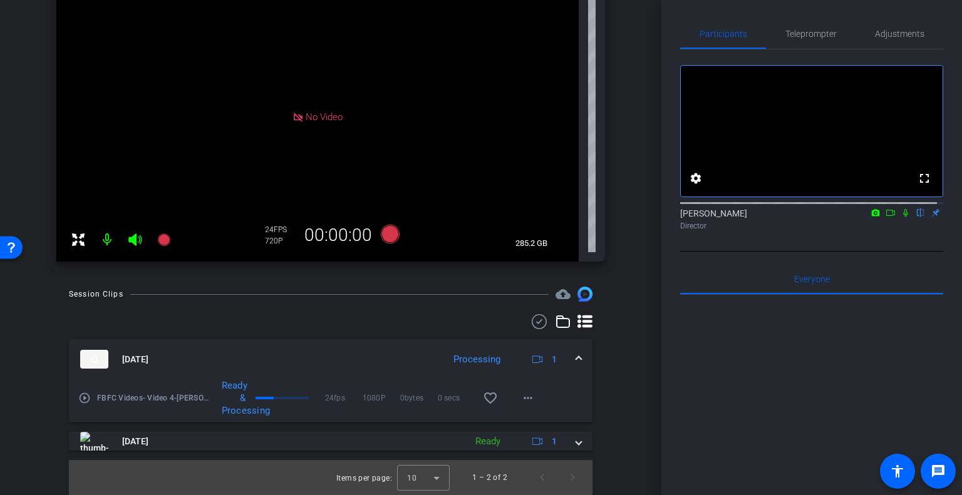
scroll to position [62, 0]
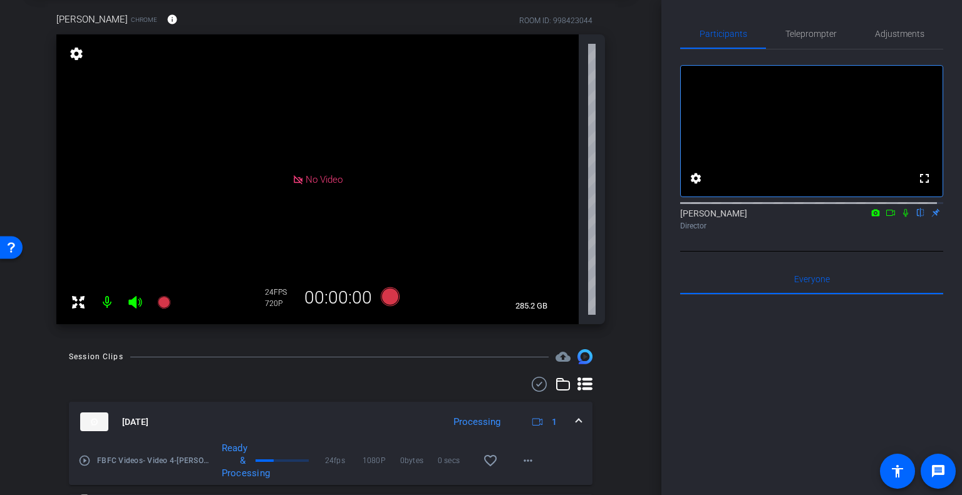
click at [108, 302] on mat-icon at bounding box center [107, 302] width 25 height 25
click at [108, 299] on mat-icon at bounding box center [107, 302] width 25 height 25
click at [885, 217] on icon at bounding box center [890, 213] width 10 height 9
click at [918, 217] on icon at bounding box center [920, 213] width 5 height 8
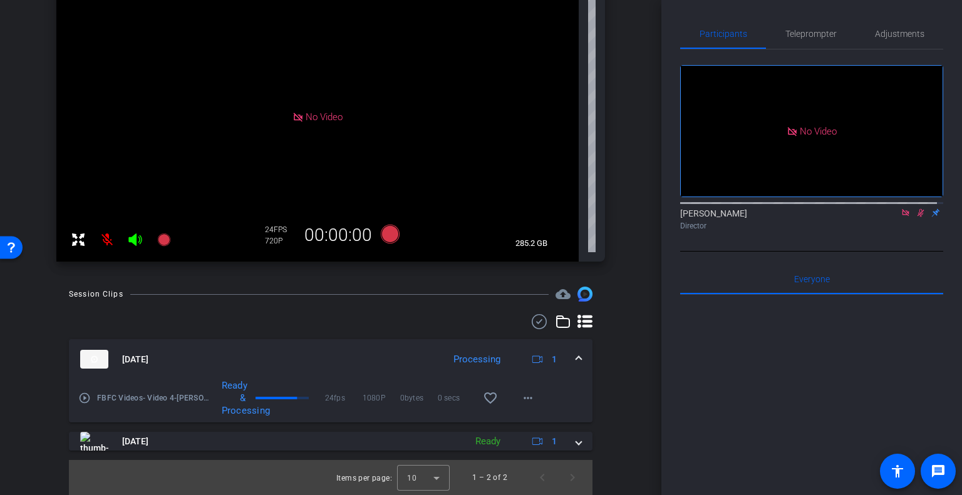
click at [277, 309] on div "Session Clips cloud_upload Sep 9, 2025 Processing 1 play_circle_outline FBFC Vi…" at bounding box center [330, 391] width 599 height 209
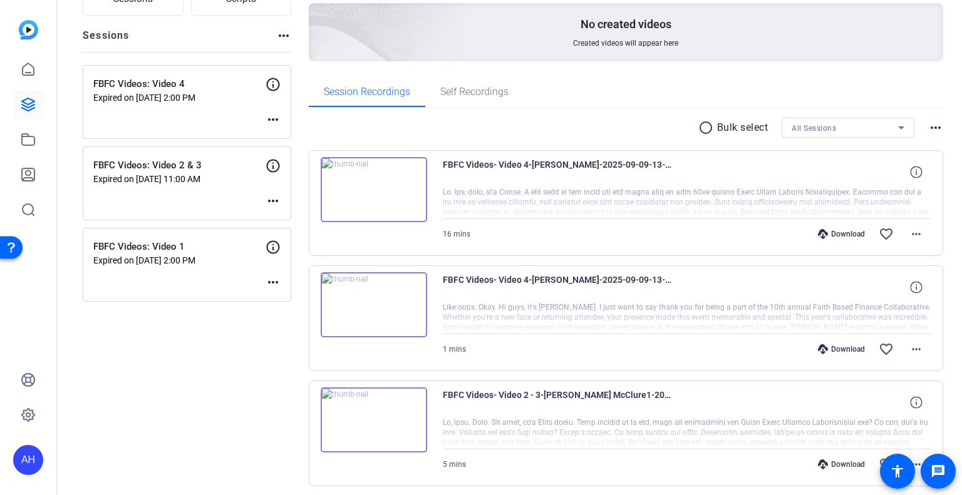
scroll to position [63, 0]
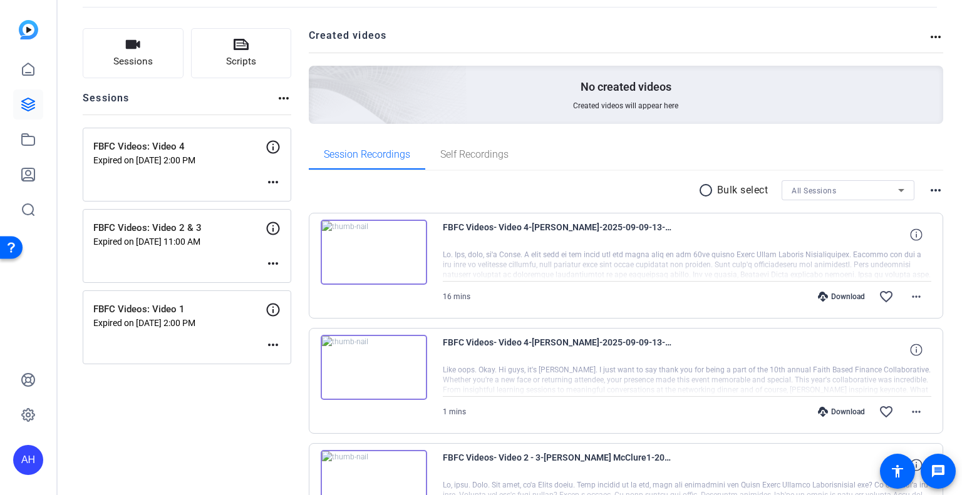
click at [368, 245] on img at bounding box center [374, 252] width 106 height 65
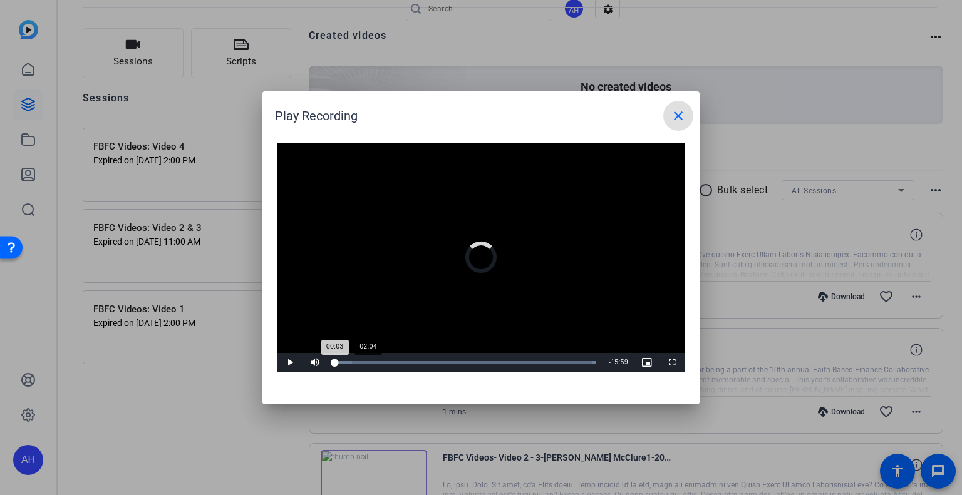
click at [368, 361] on div "Loaded : 100.00% 02:04 00:03" at bounding box center [465, 362] width 262 height 3
click at [386, 361] on div "Loaded : 100.00% 03:10 03:12" at bounding box center [465, 362] width 262 height 3
click at [354, 361] on div "Loaded : 100.00% 01:15 01:15" at bounding box center [465, 362] width 262 height 3
click at [672, 114] on mat-icon "close" at bounding box center [678, 115] width 15 height 15
